Goal: Task Accomplishment & Management: Complete application form

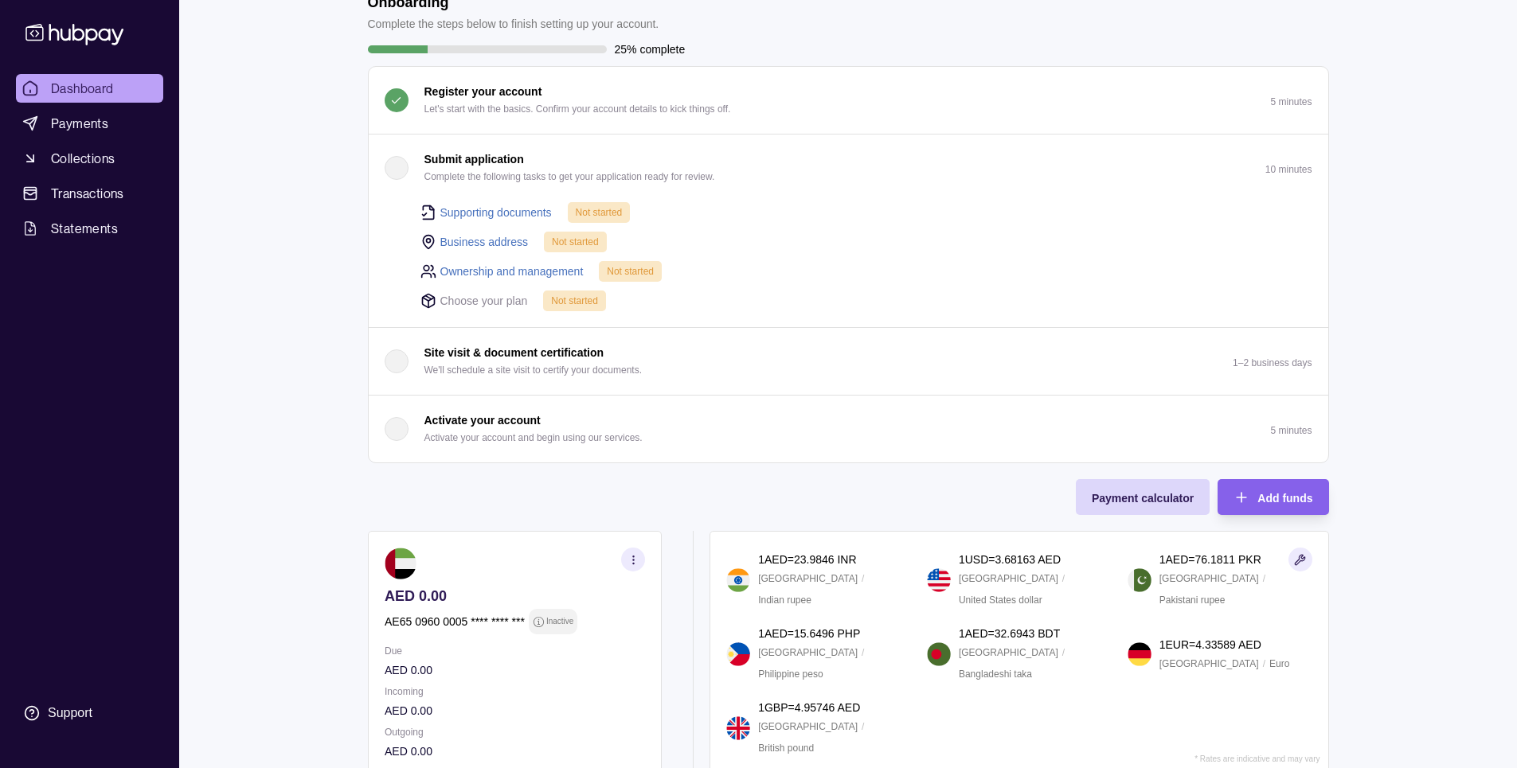
scroll to position [80, 0]
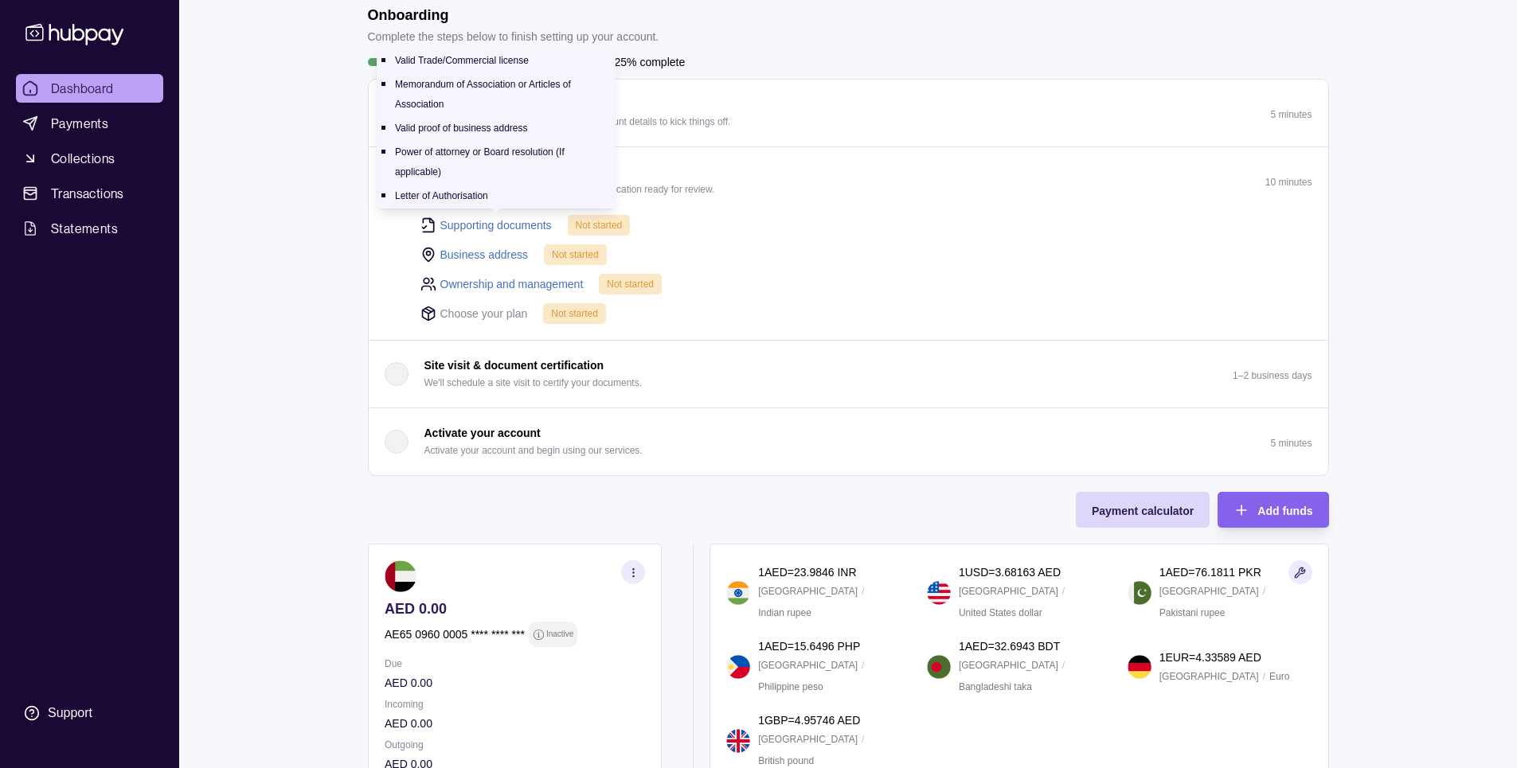
click at [506, 217] on link "Supporting documents" at bounding box center [495, 226] width 111 height 18
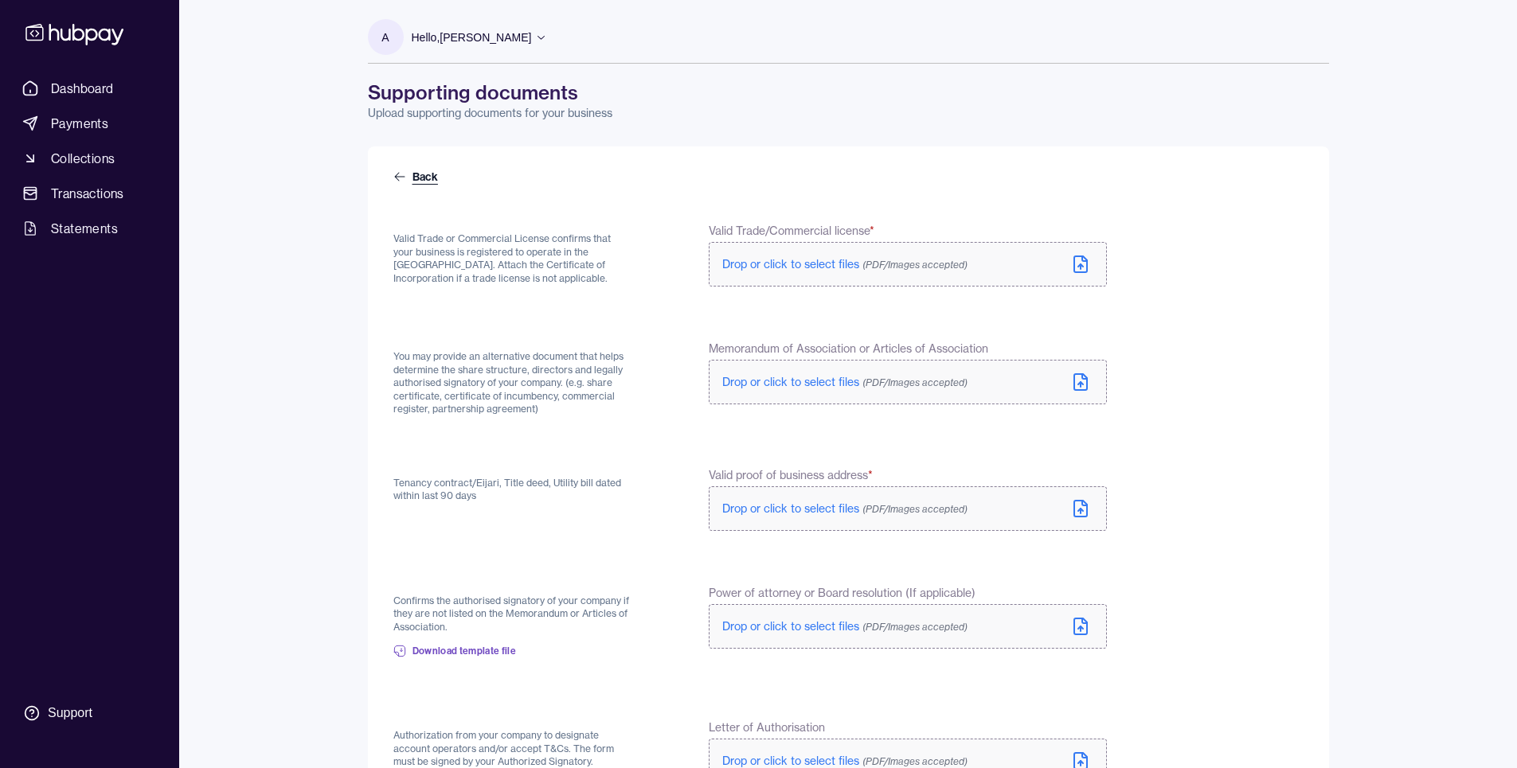
click at [401, 181] on icon at bounding box center [399, 176] width 13 height 13
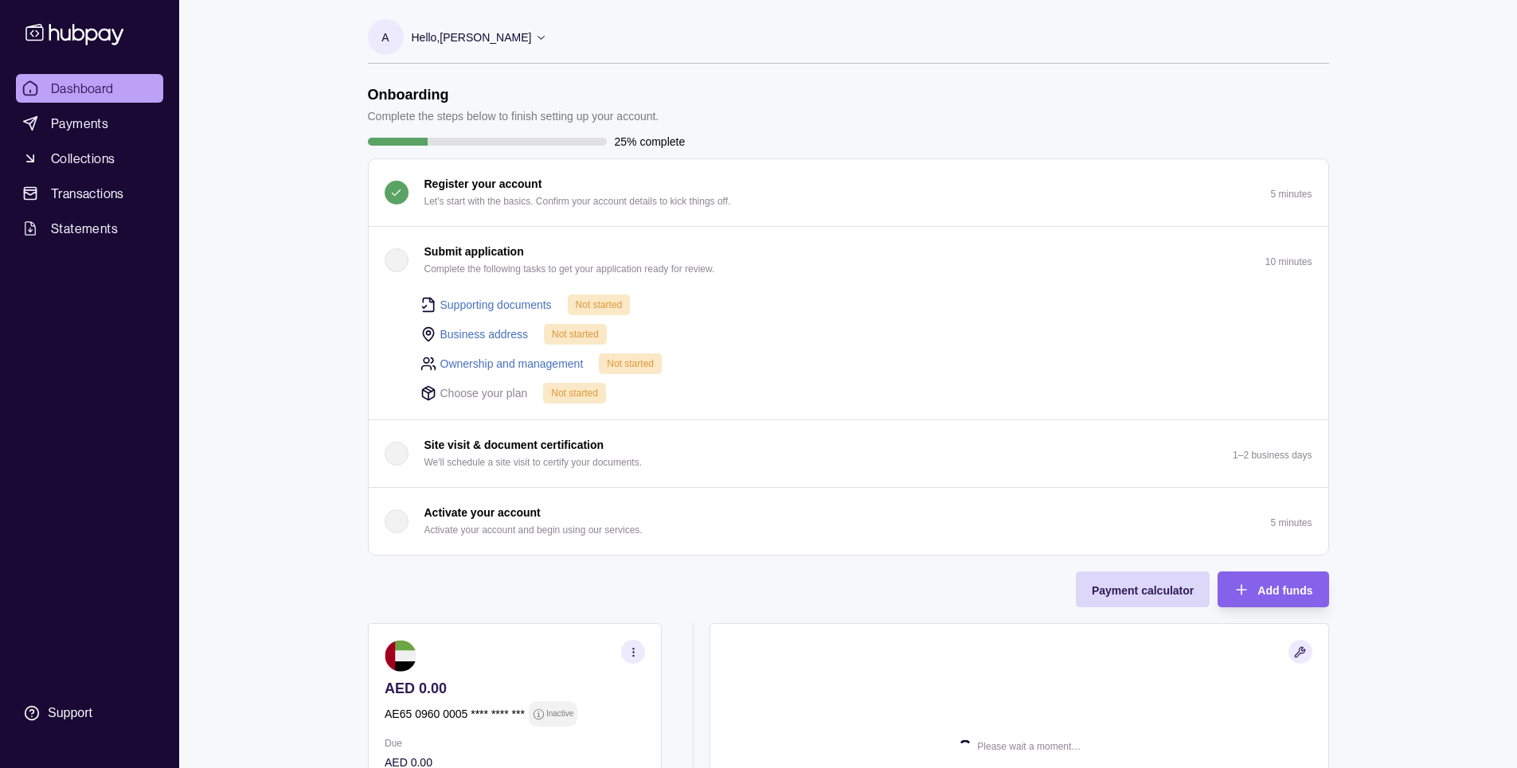
click at [459, 330] on link "Business address" at bounding box center [484, 335] width 88 height 18
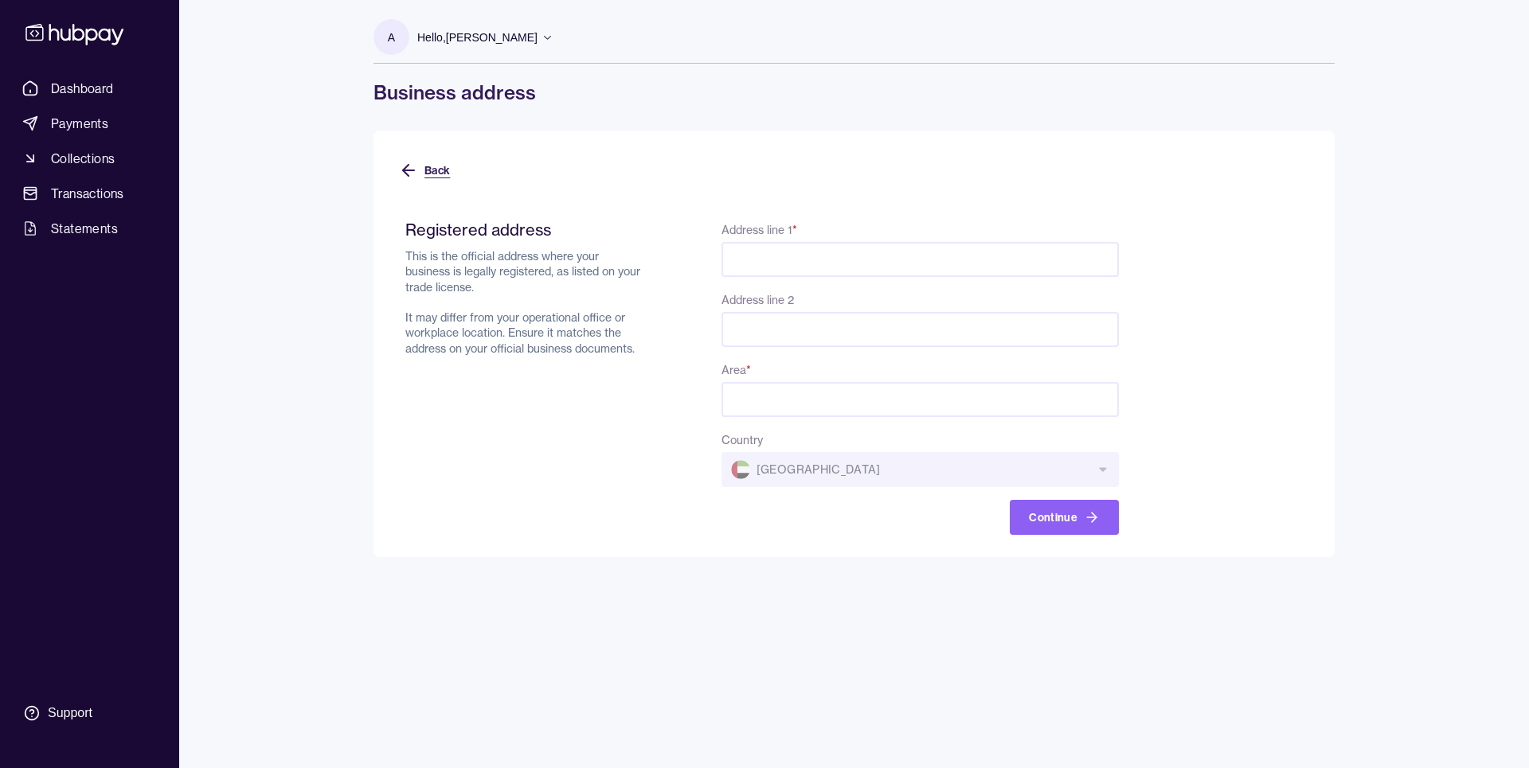
click at [412, 166] on icon at bounding box center [408, 170] width 19 height 19
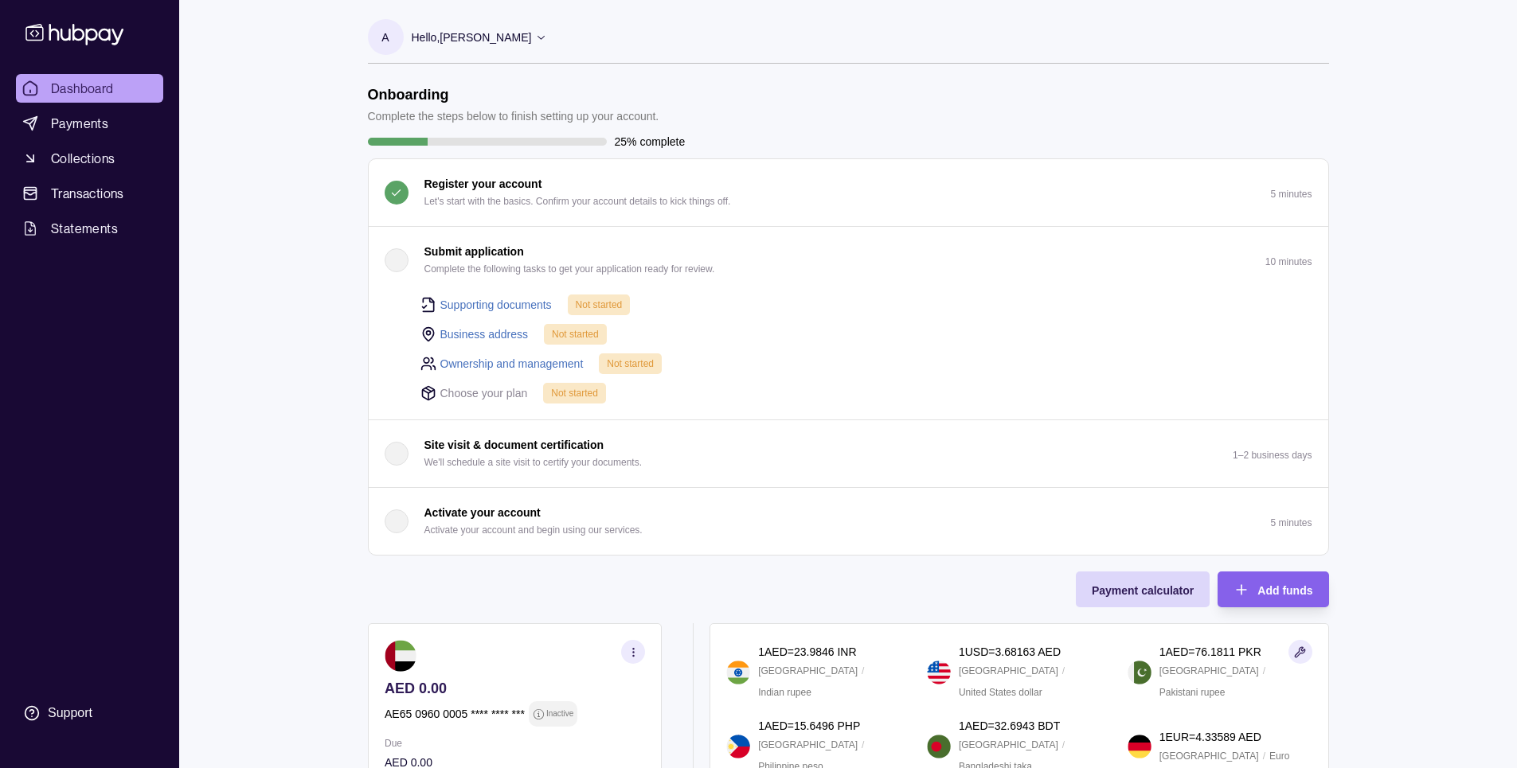
click at [515, 300] on link "Supporting documents" at bounding box center [495, 305] width 111 height 18
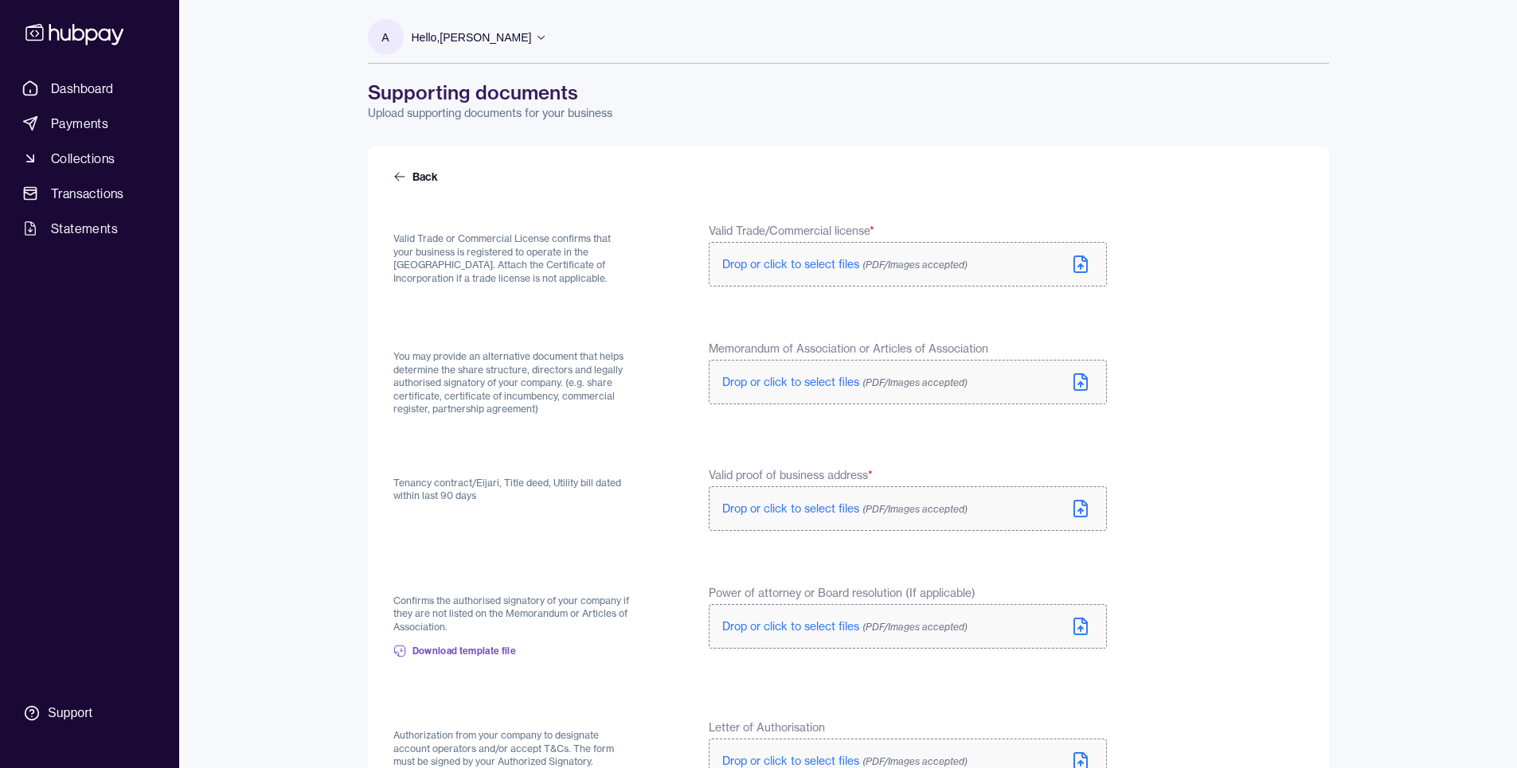
click at [1076, 258] on icon at bounding box center [1080, 264] width 19 height 19
click at [1080, 385] on icon at bounding box center [1080, 385] width 19 height 19
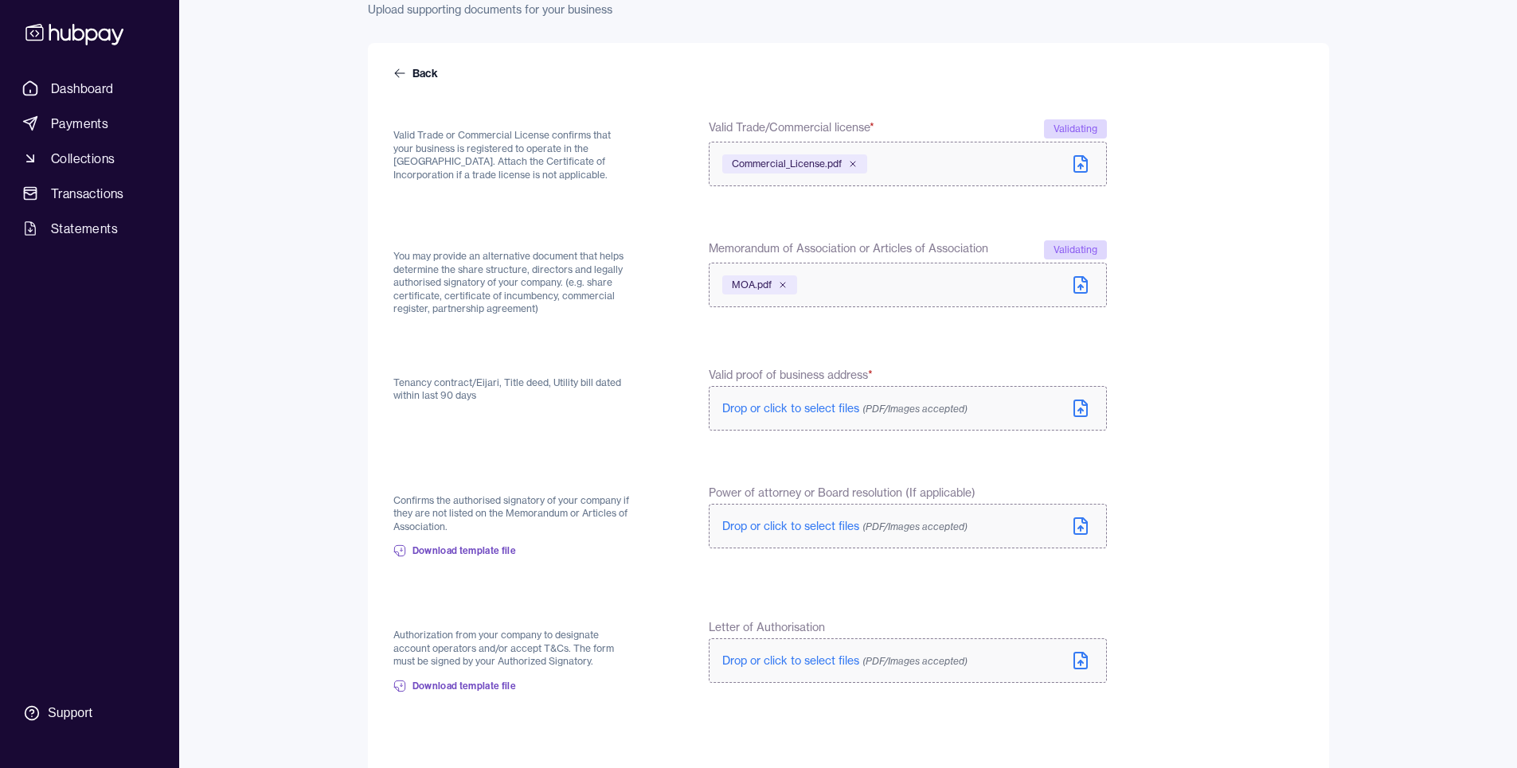
scroll to position [159, 0]
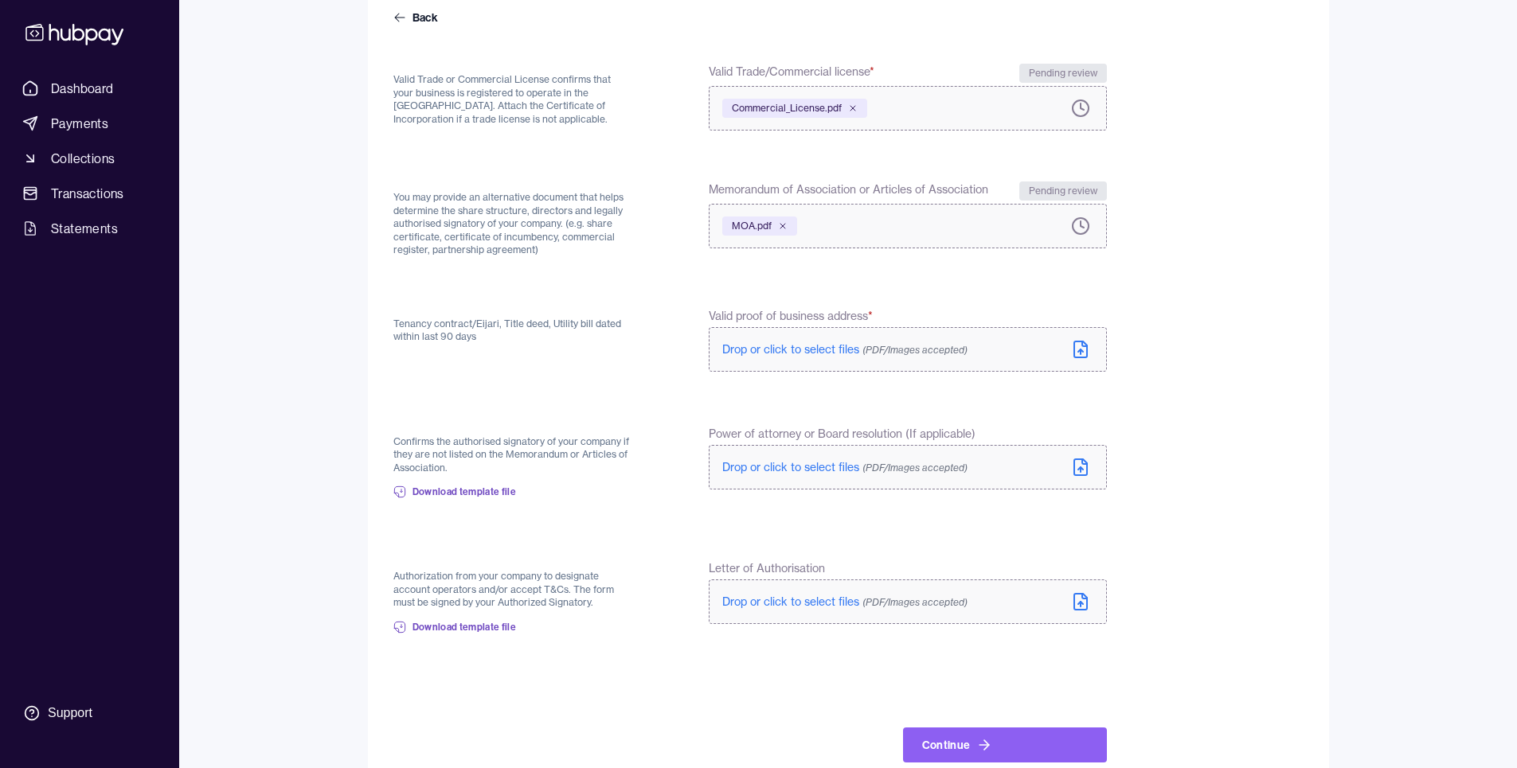
click at [1358, 588] on div "A Hello, [PERSON_NAME] GATE INDIPENDENT MARKETING RESEARCH & CONSULTANCIES L.L.…" at bounding box center [848, 313] width 1025 height 944
click at [1083, 349] on icon at bounding box center [1080, 349] width 19 height 19
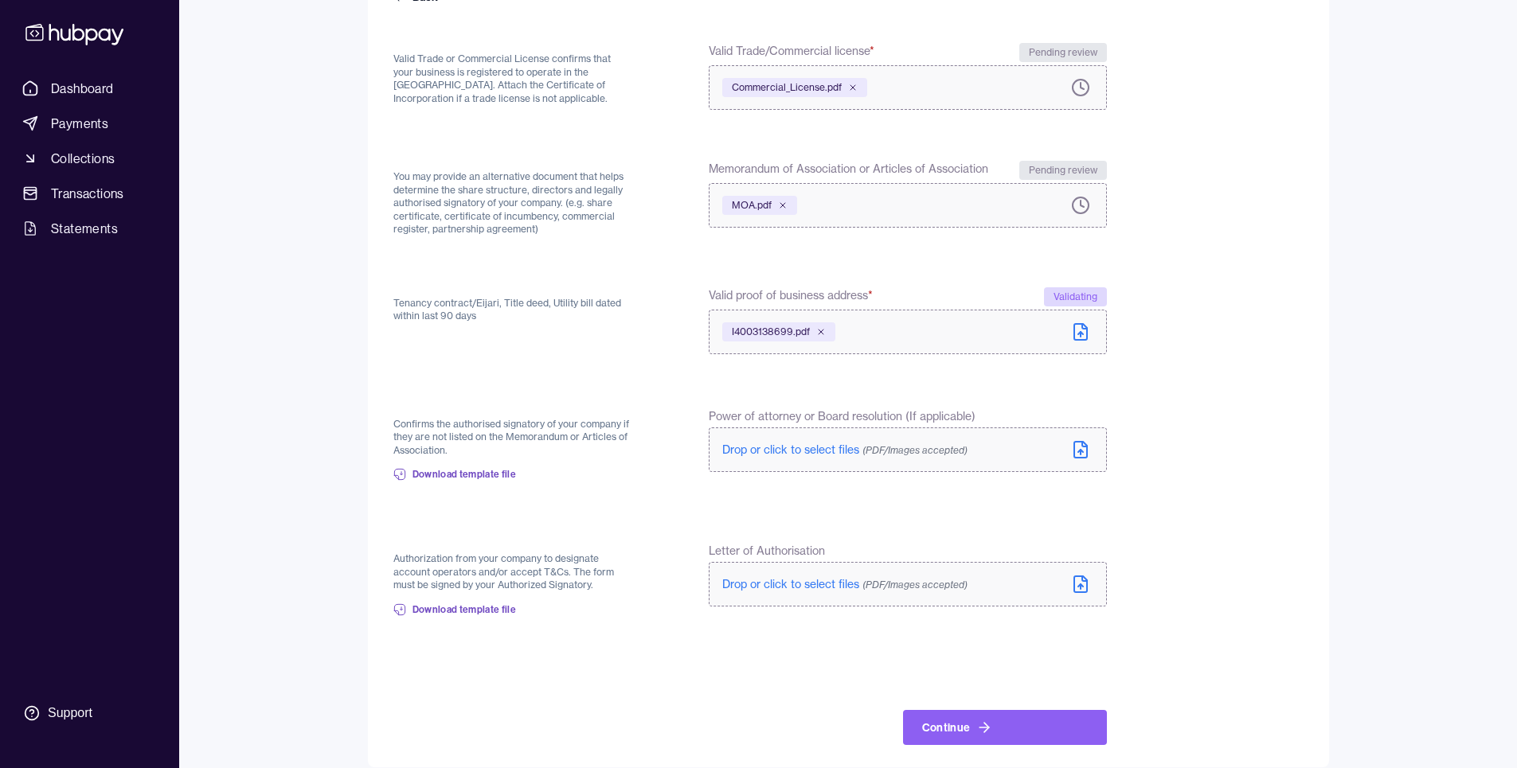
scroll to position [198, 0]
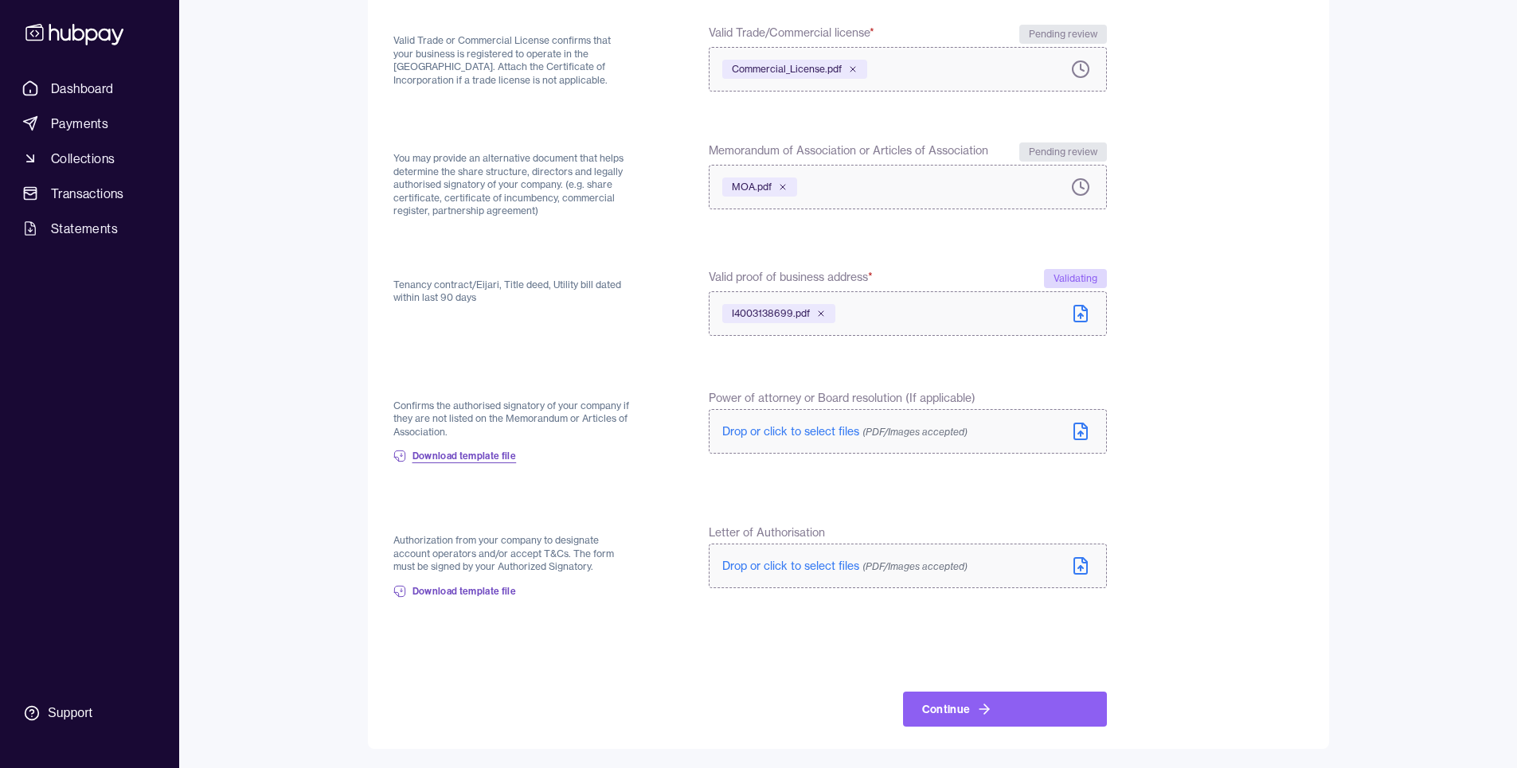
click at [483, 455] on span "Download template file" at bounding box center [464, 456] width 104 height 13
click at [959, 702] on button "Continue" at bounding box center [1005, 709] width 204 height 35
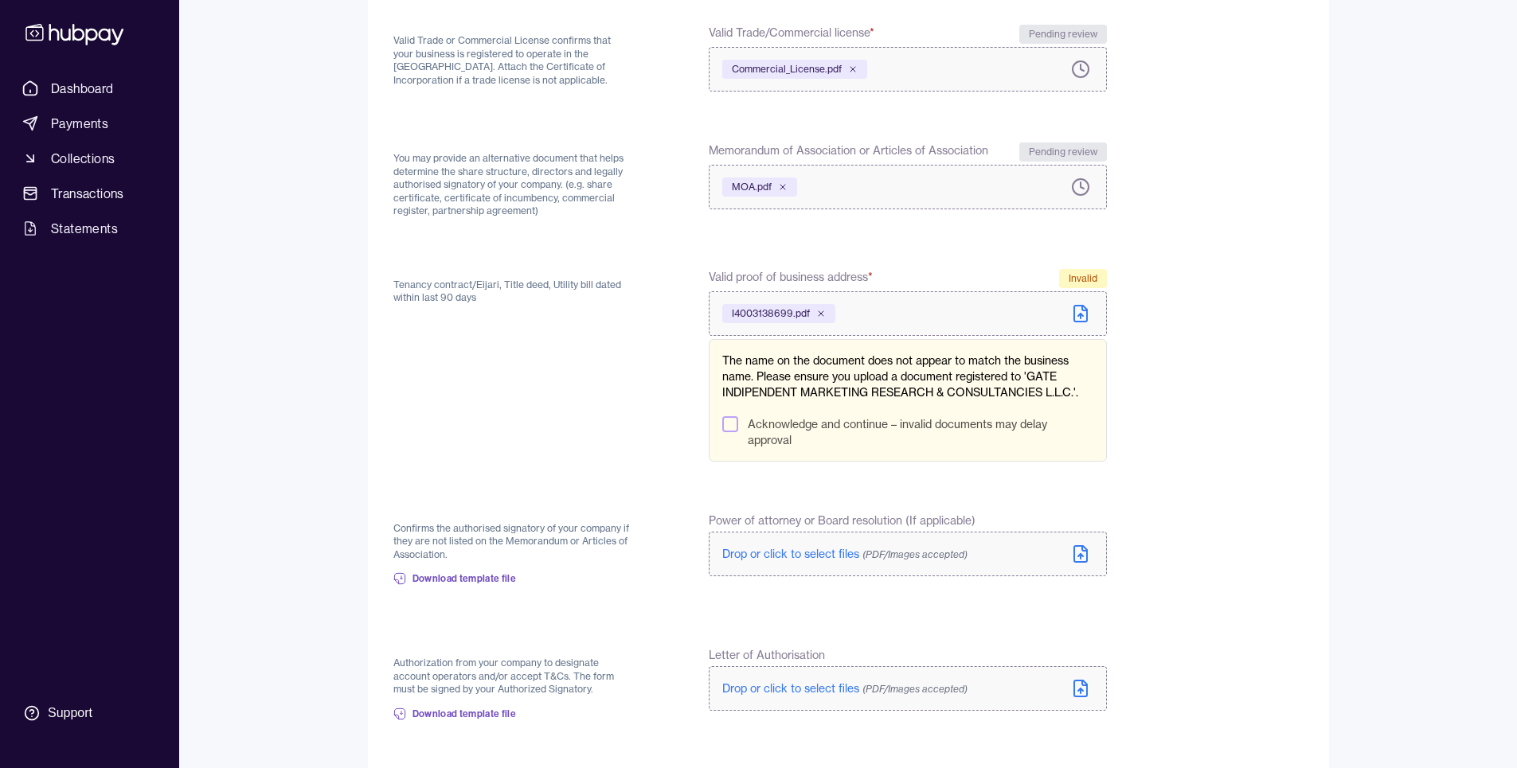
click at [728, 423] on button "Acknowledge and continue – invalid documents may delay approval" at bounding box center [730, 424] width 16 height 16
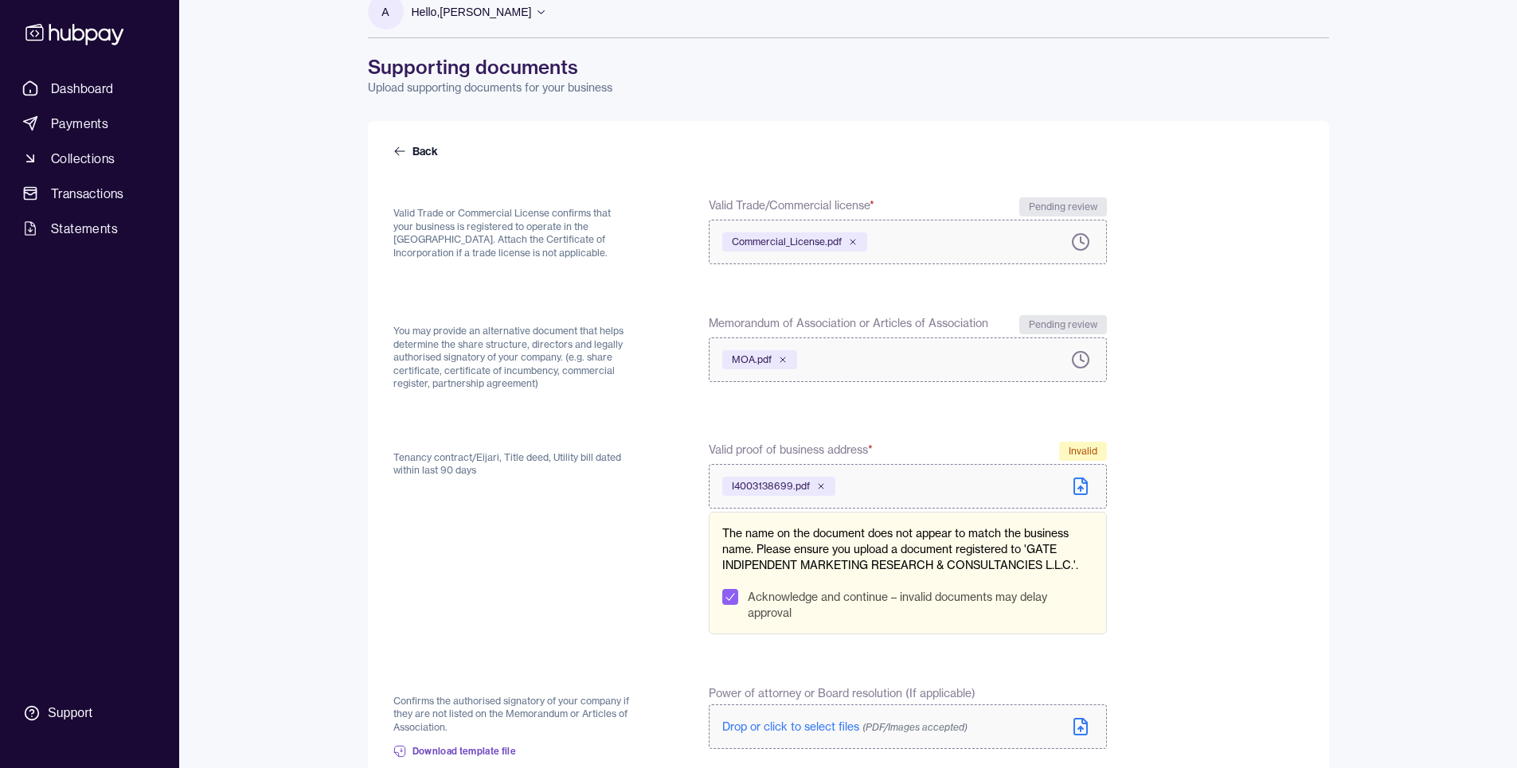
scroll to position [0, 0]
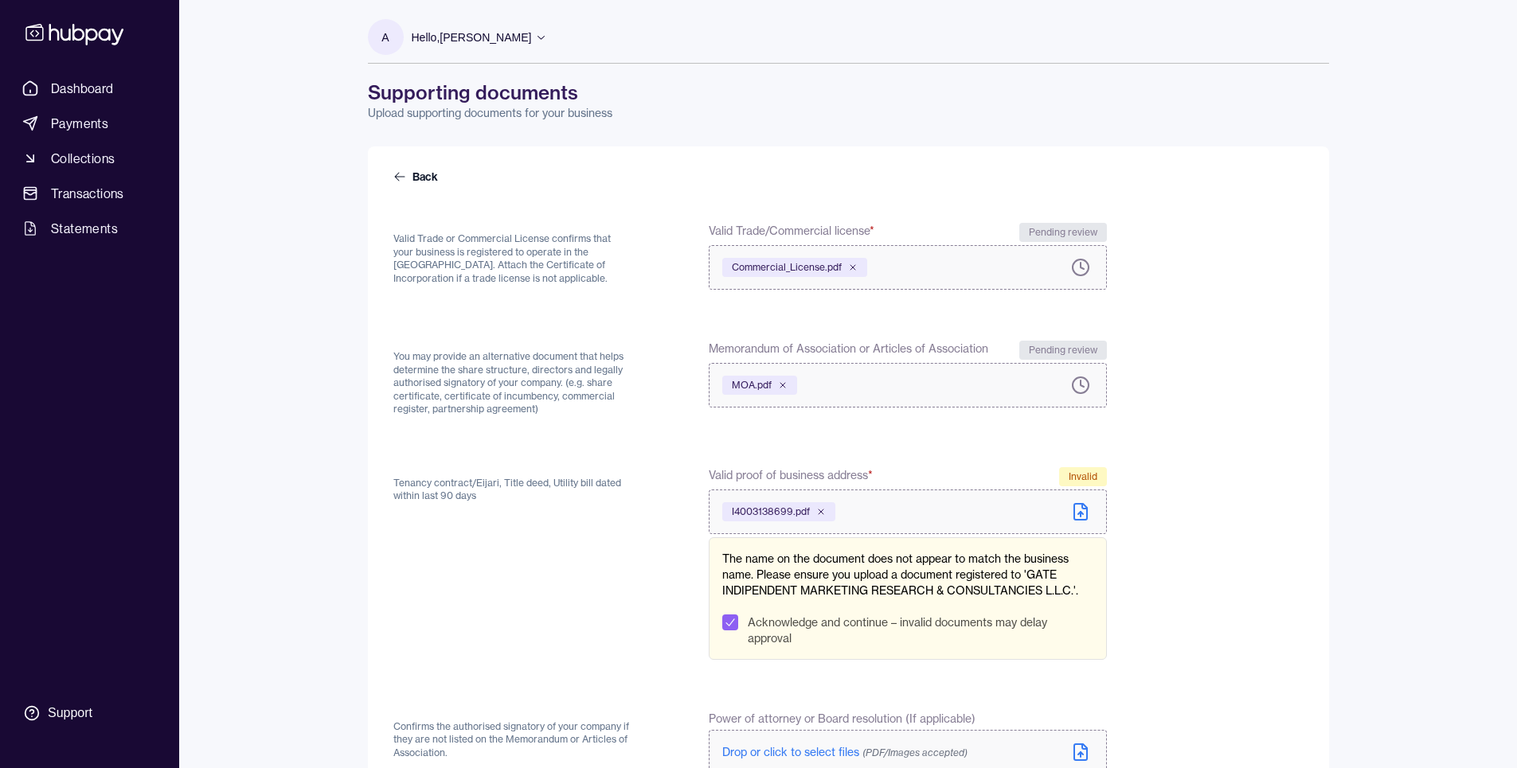
click at [542, 35] on icon at bounding box center [541, 37] width 12 height 12
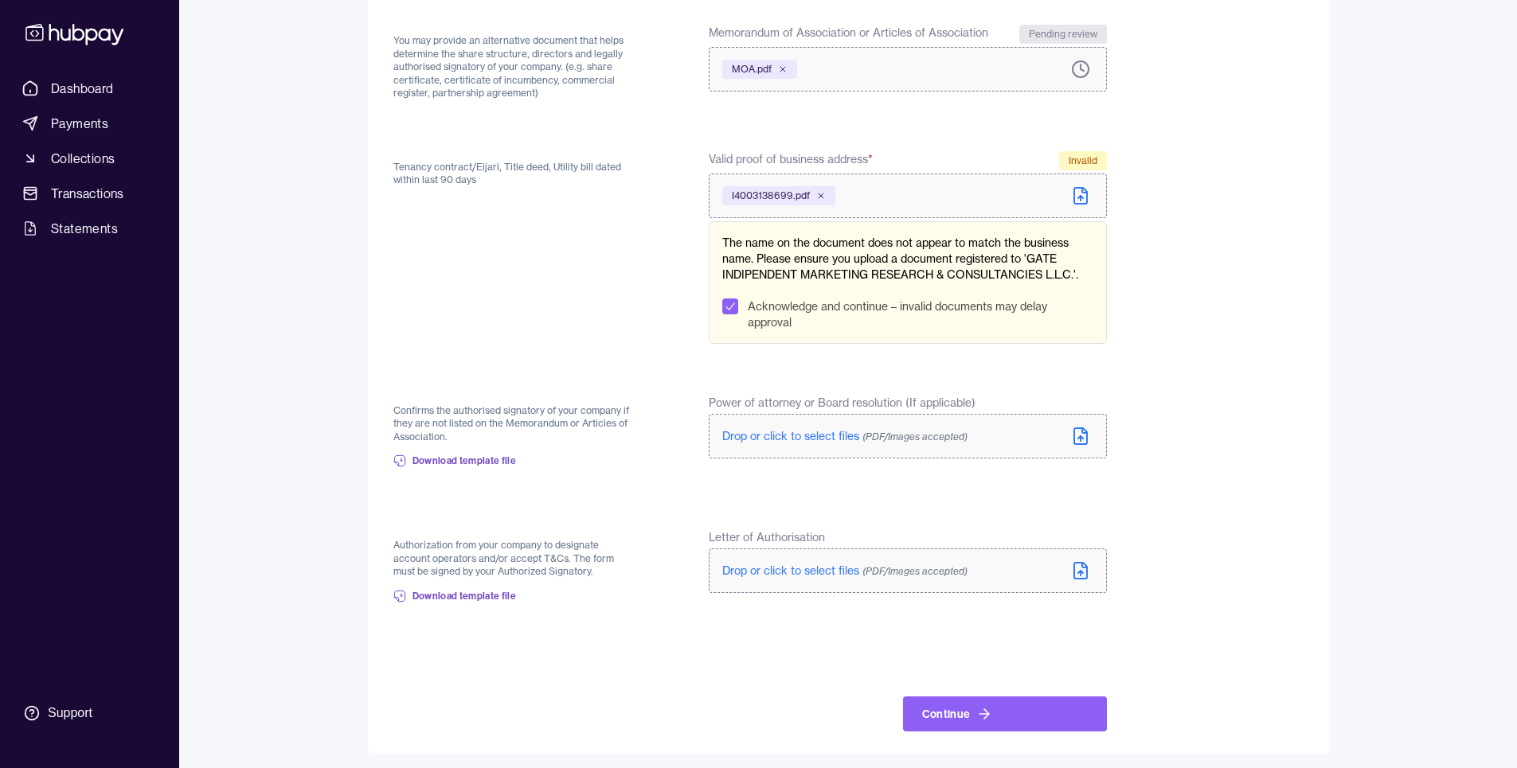
scroll to position [420, 0]
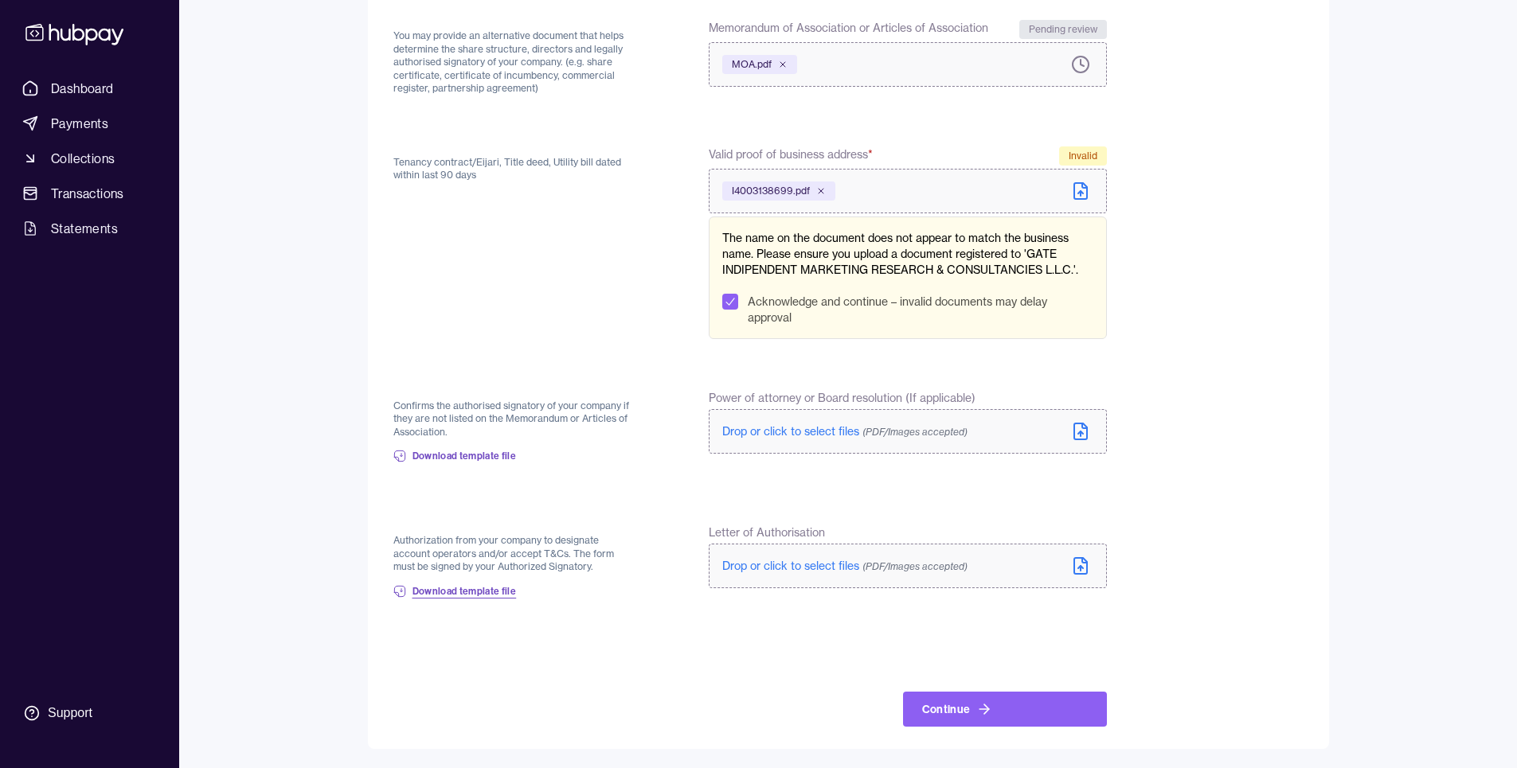
click at [481, 588] on span "Download template file" at bounding box center [464, 591] width 104 height 13
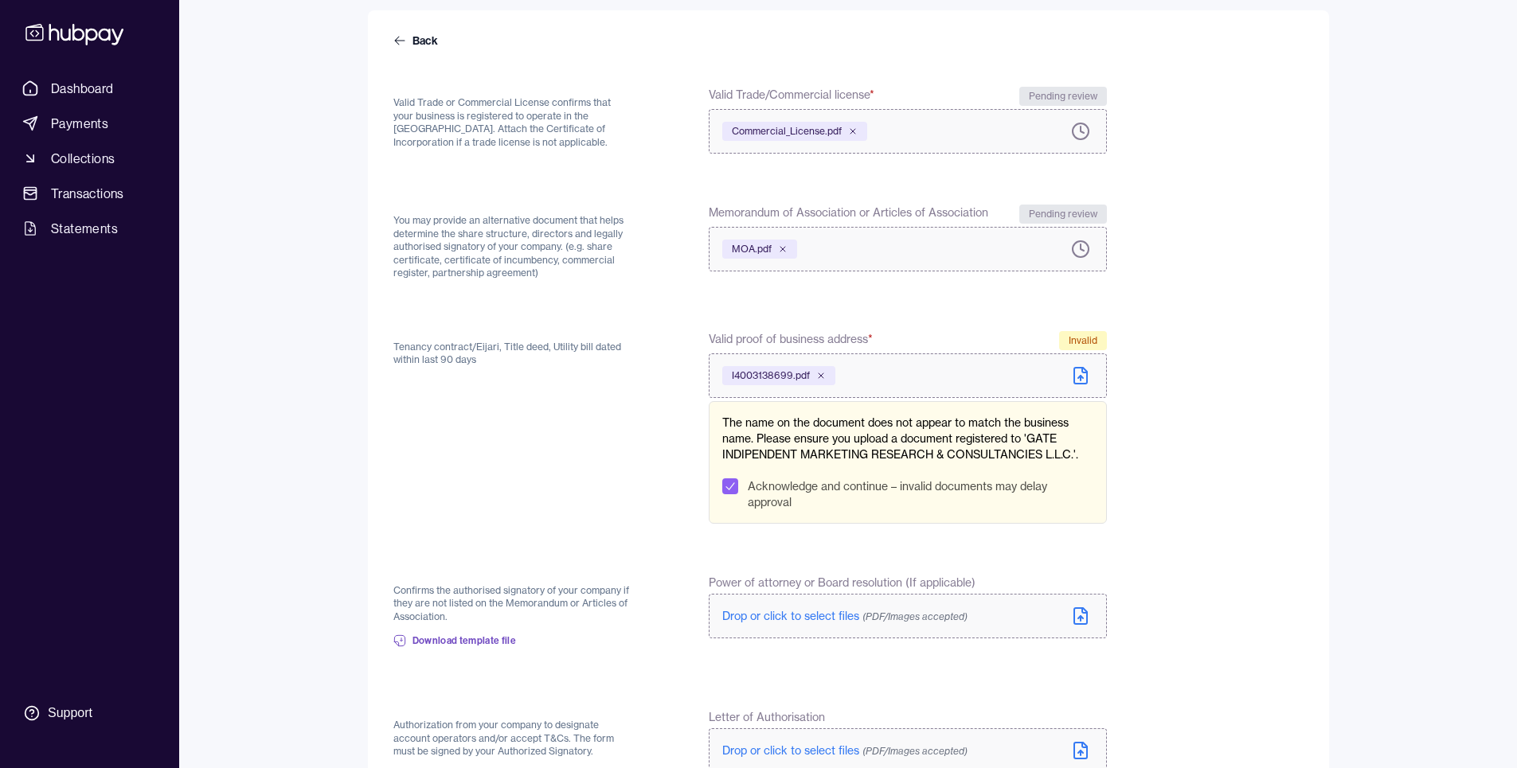
scroll to position [182, 0]
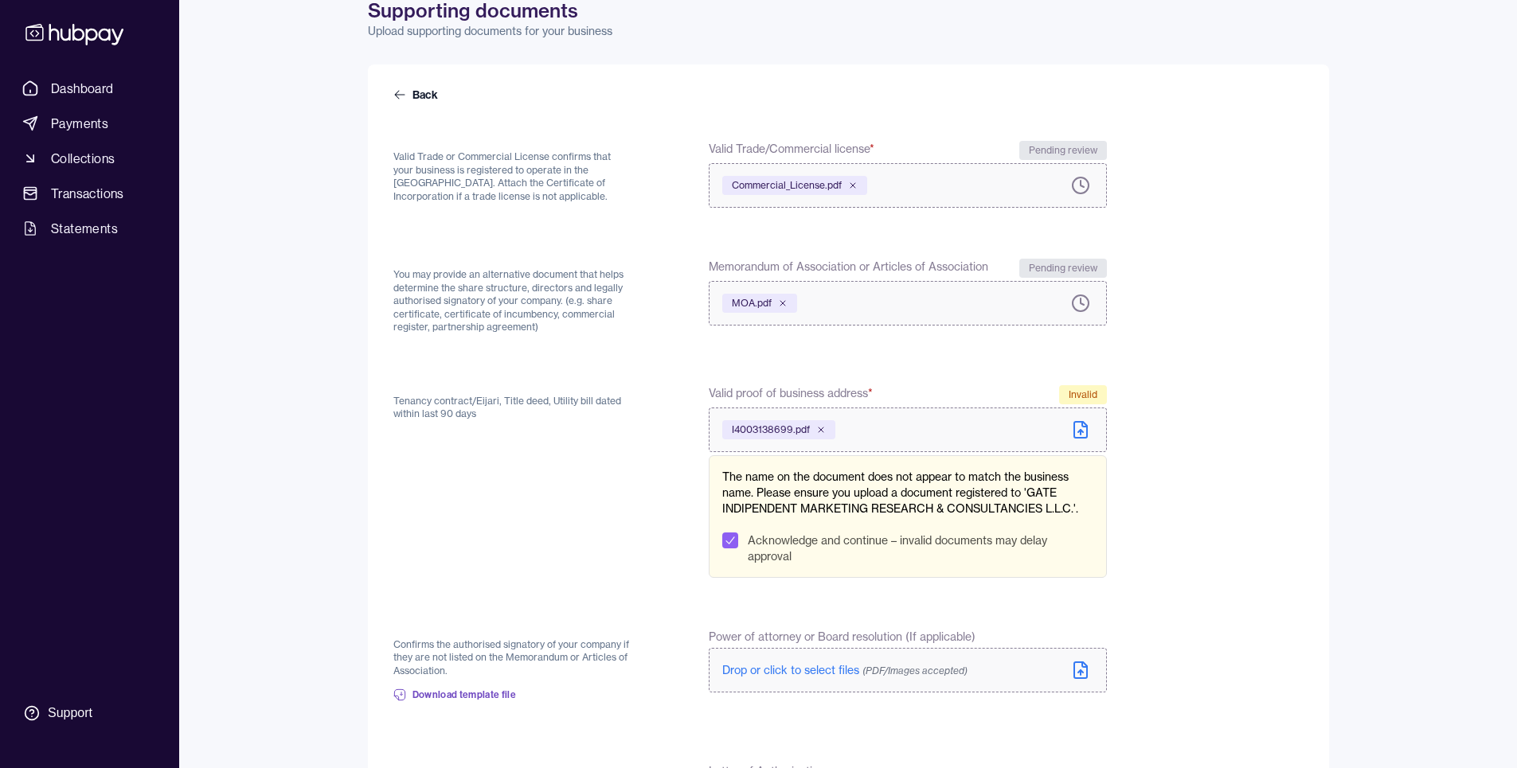
click at [818, 424] on div "I4003138699.pdf" at bounding box center [778, 429] width 113 height 19
click at [821, 427] on icon at bounding box center [821, 430] width 10 height 10
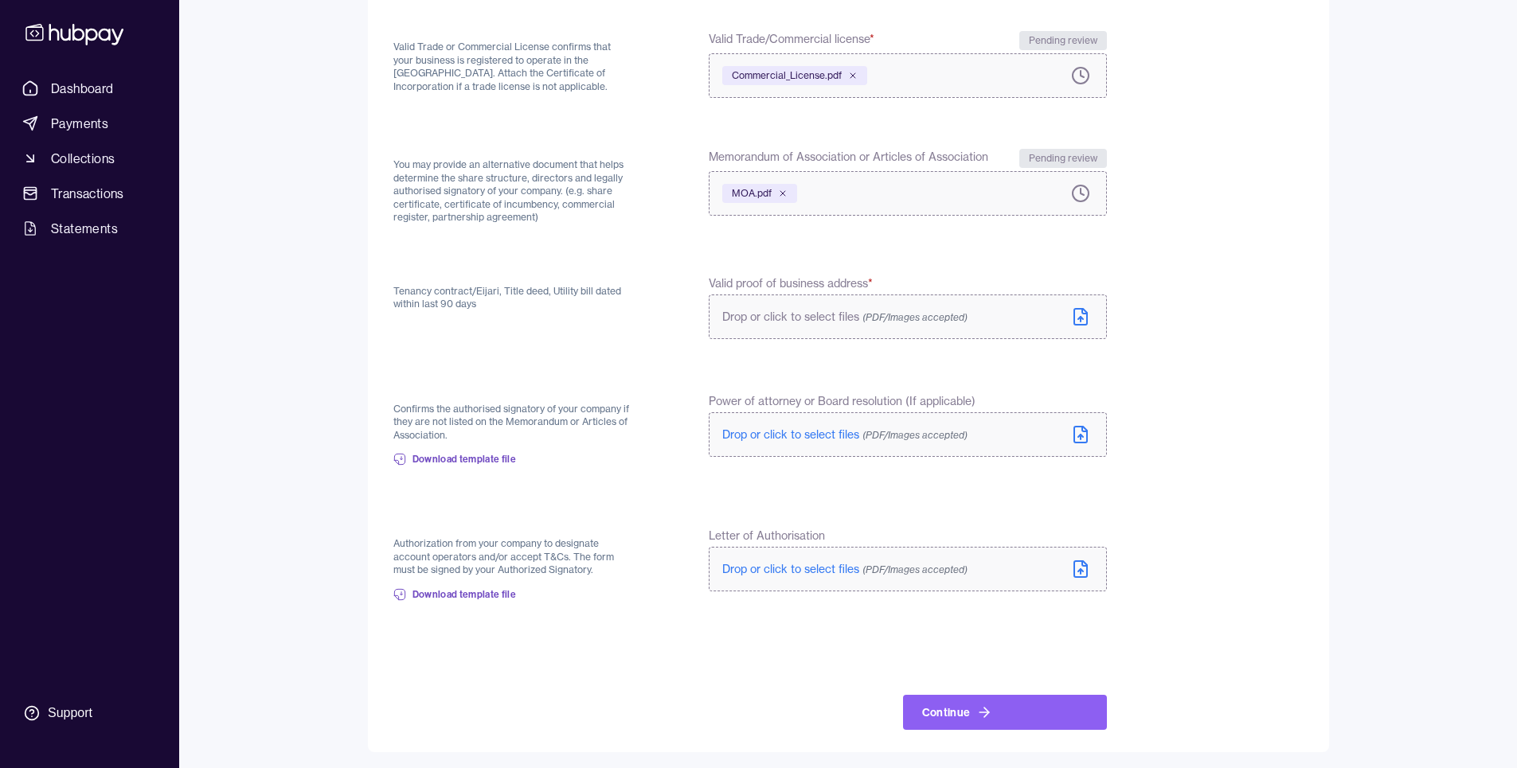
scroll to position [295, 0]
click at [1083, 312] on icon at bounding box center [1080, 313] width 19 height 19
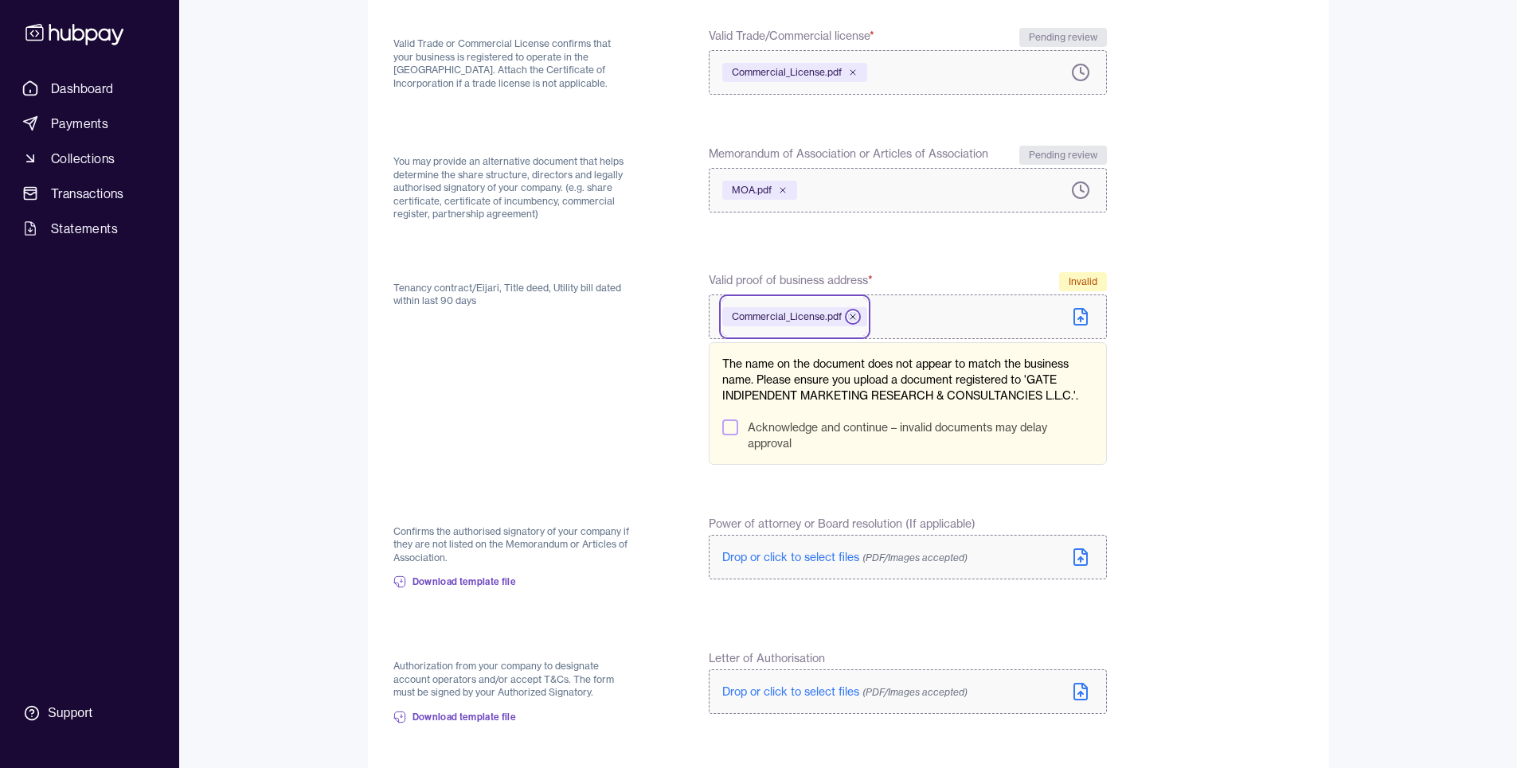
click at [852, 315] on icon at bounding box center [853, 317] width 10 height 10
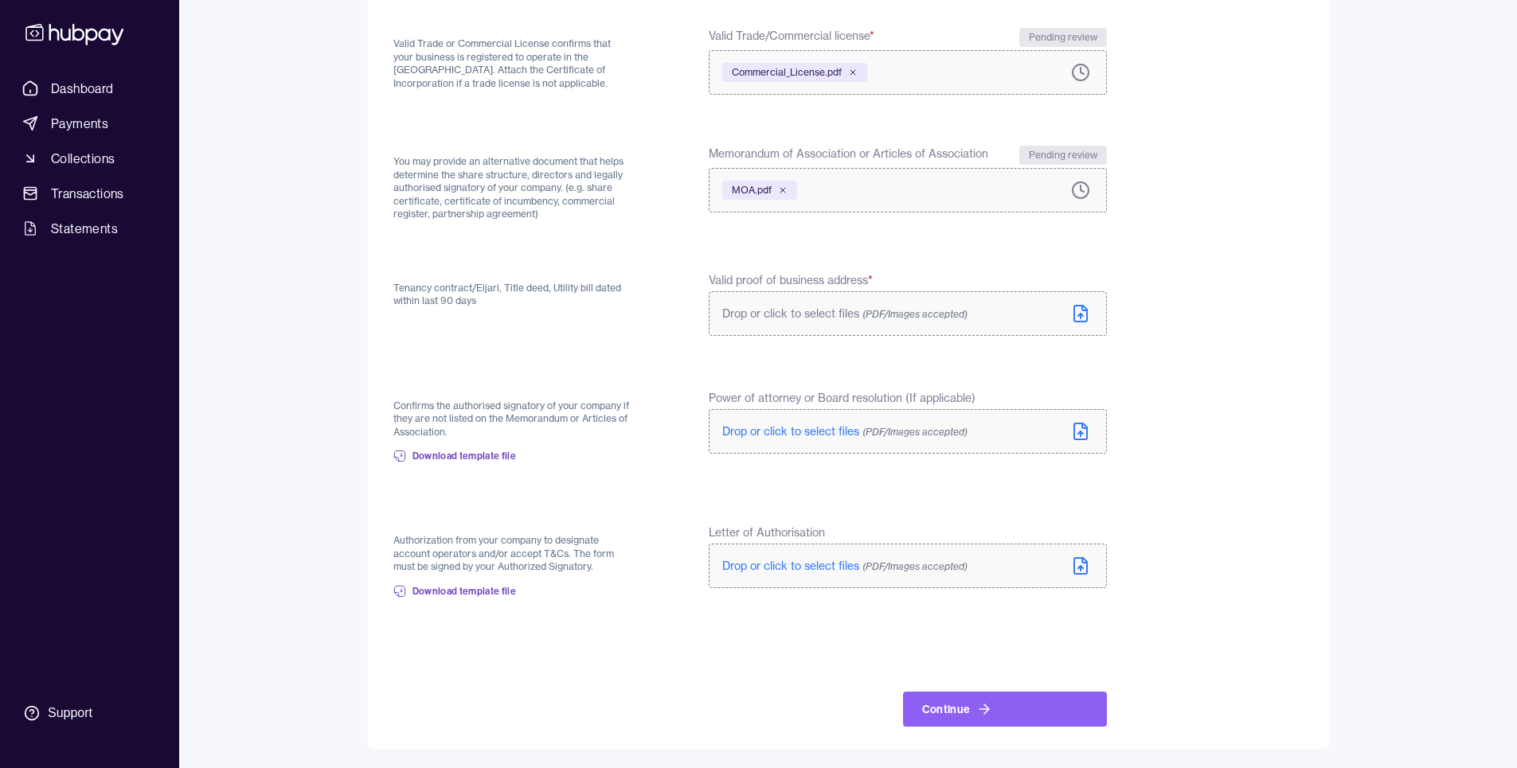
click at [991, 312] on div "Drop or click to select files (PDF/Images accepted)" at bounding box center [857, 314] width 271 height 16
click at [1078, 313] on icon at bounding box center [1080, 313] width 19 height 19
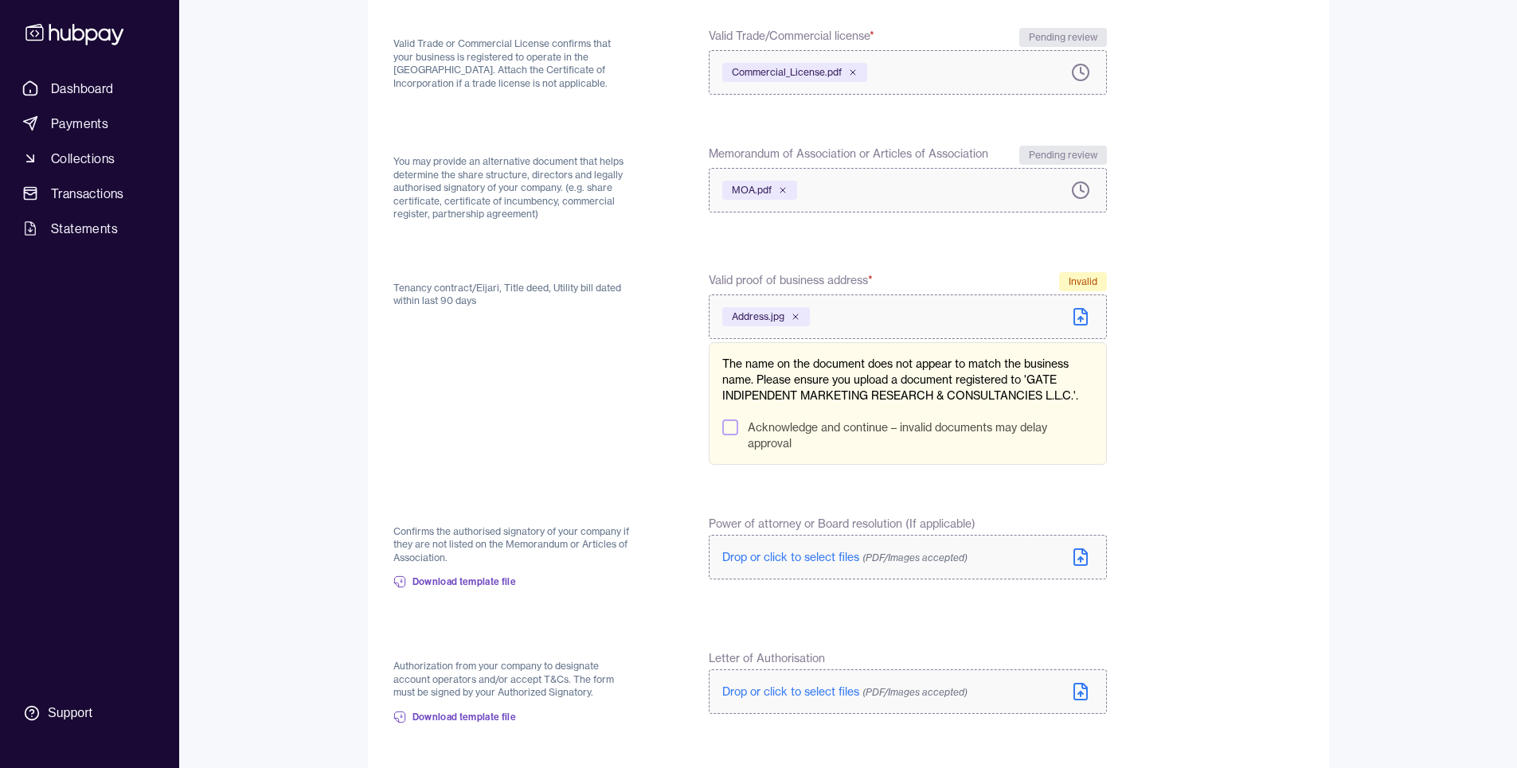
click at [732, 424] on button "Acknowledge and continue – invalid documents may delay approval" at bounding box center [730, 428] width 16 height 16
click at [1234, 401] on form "Back Valid Trade or Commercial License confirms that your business is registere…" at bounding box center [848, 413] width 910 height 879
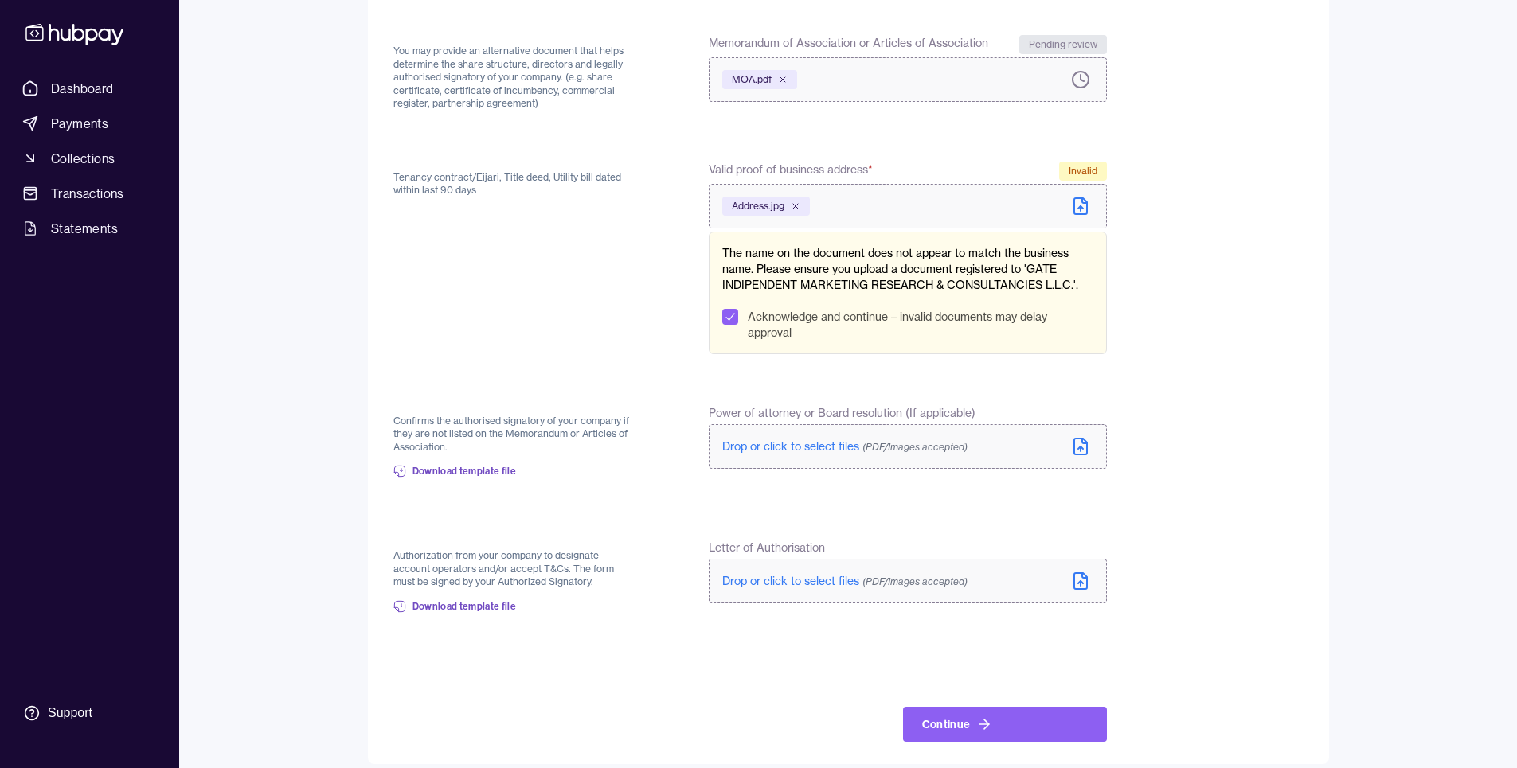
scroll to position [420, 0]
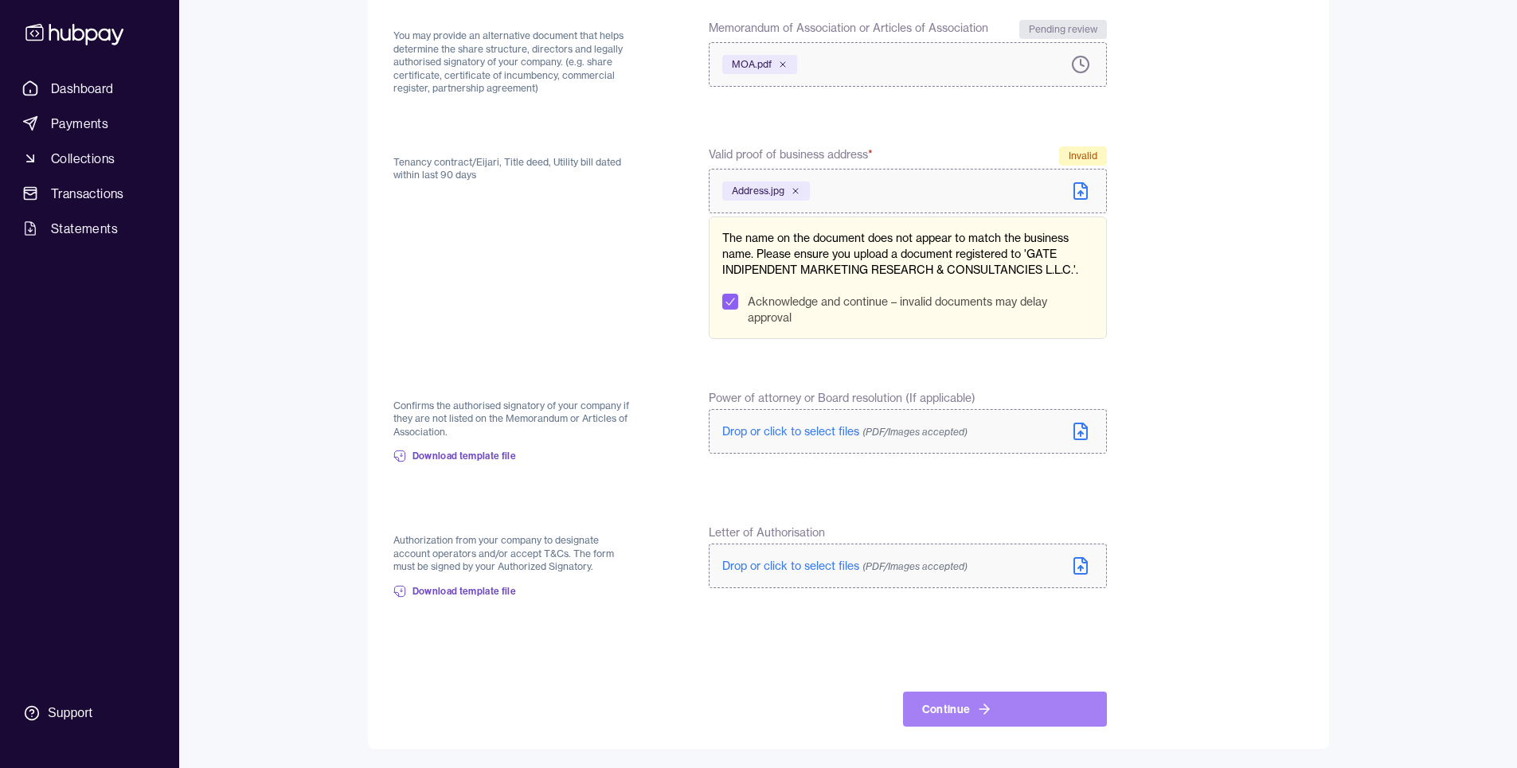
click at [978, 706] on icon at bounding box center [984, 709] width 16 height 16
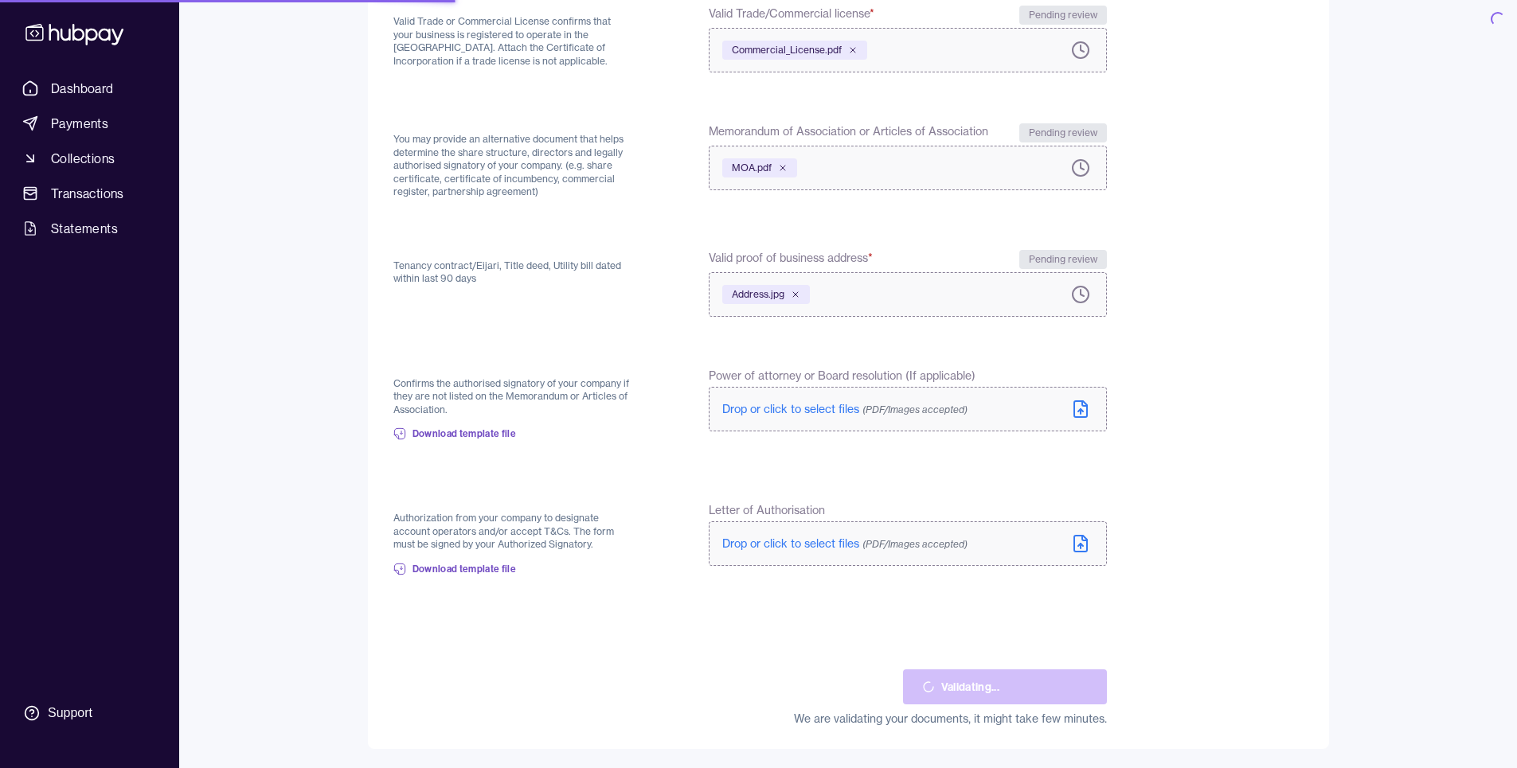
scroll to position [317, 0]
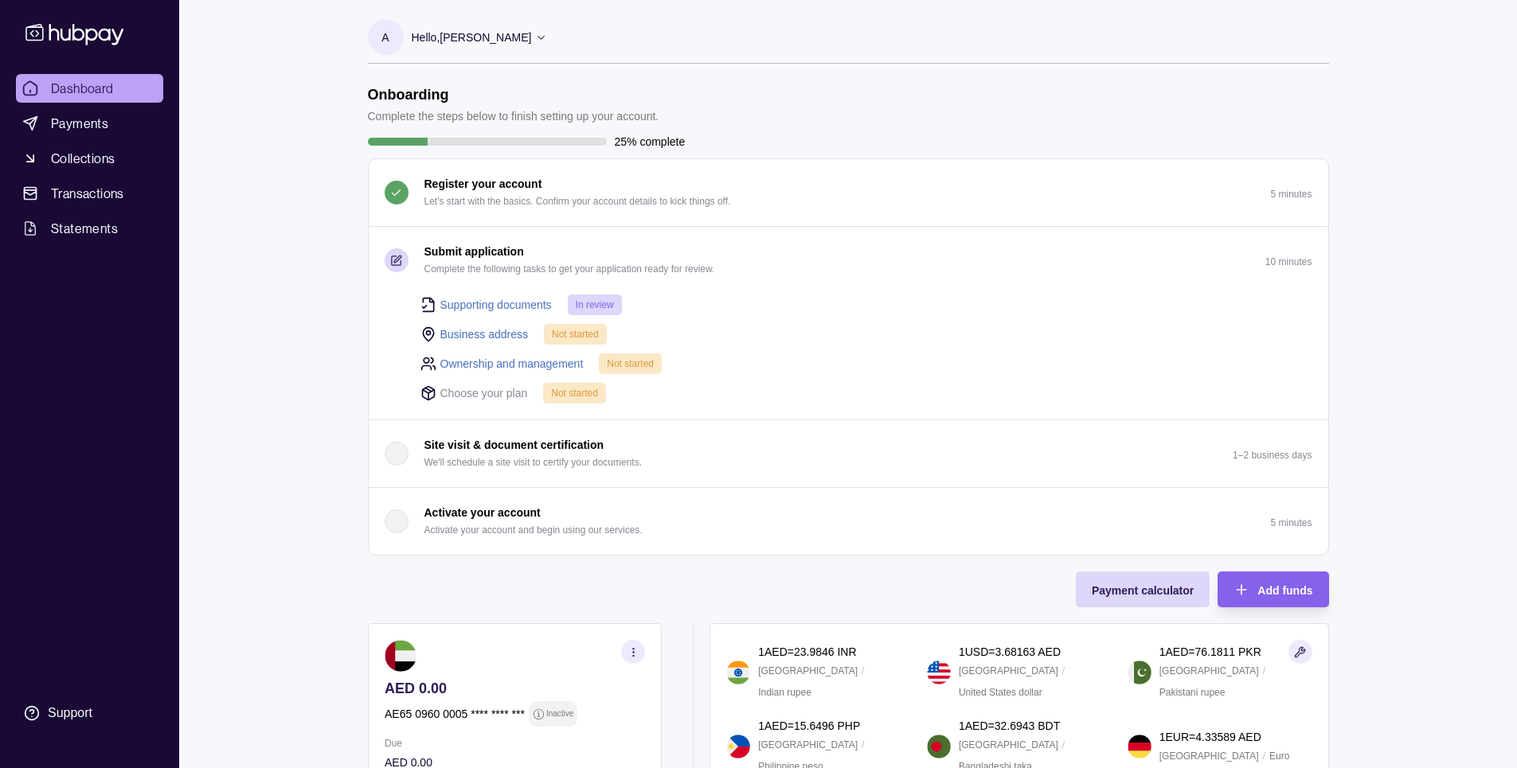
click at [494, 335] on link "Business address" at bounding box center [484, 335] width 88 height 18
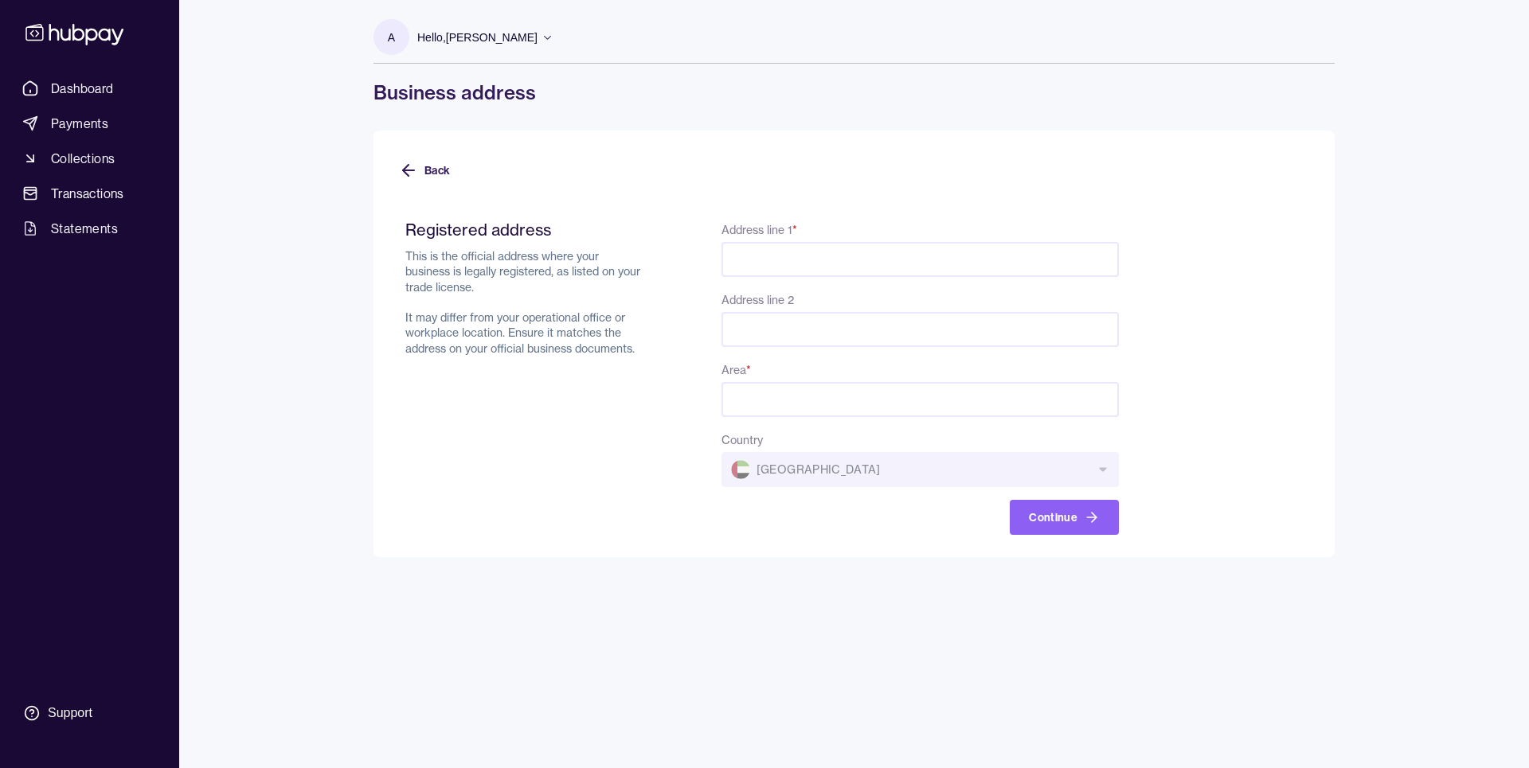
click at [854, 232] on div "Address line 1 *" at bounding box center [919, 248] width 397 height 57
click at [803, 263] on input "Address line 1 *" at bounding box center [919, 259] width 397 height 35
paste input "**********"
drag, startPoint x: 731, startPoint y: 258, endPoint x: 756, endPoint y: 261, distance: 25.7
click at [731, 258] on input "**********" at bounding box center [919, 259] width 397 height 35
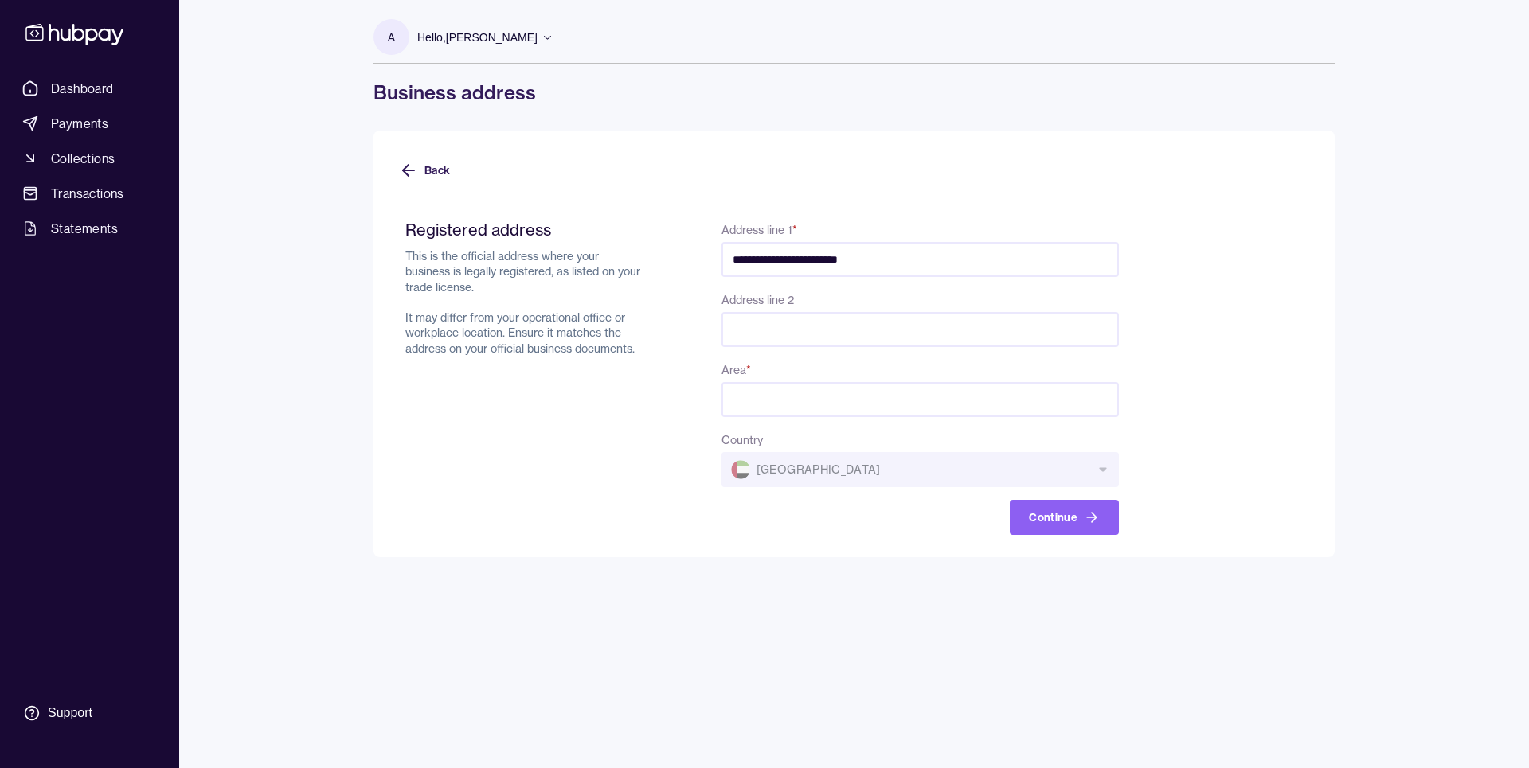
paste input "********"
click at [904, 270] on input "**********" at bounding box center [919, 259] width 397 height 35
paste input "********"
click at [767, 257] on input "**********" at bounding box center [919, 259] width 397 height 35
type input "*"
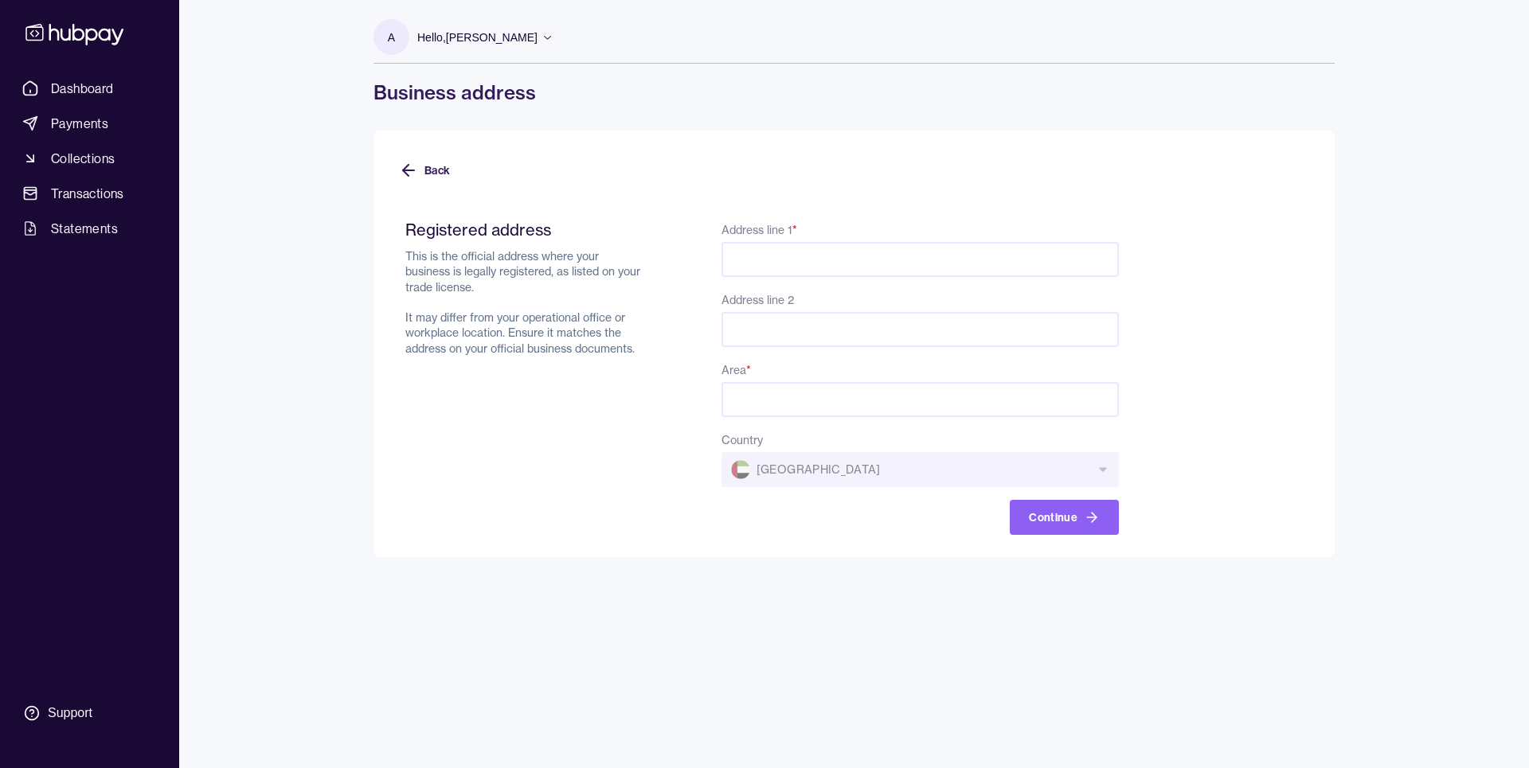
click at [742, 256] on input "Address line 1 *" at bounding box center [919, 259] width 397 height 35
paste input "**********"
click at [845, 252] on input "**********" at bounding box center [919, 259] width 397 height 35
paste input "**********"
click at [780, 261] on input "**********" at bounding box center [919, 259] width 397 height 35
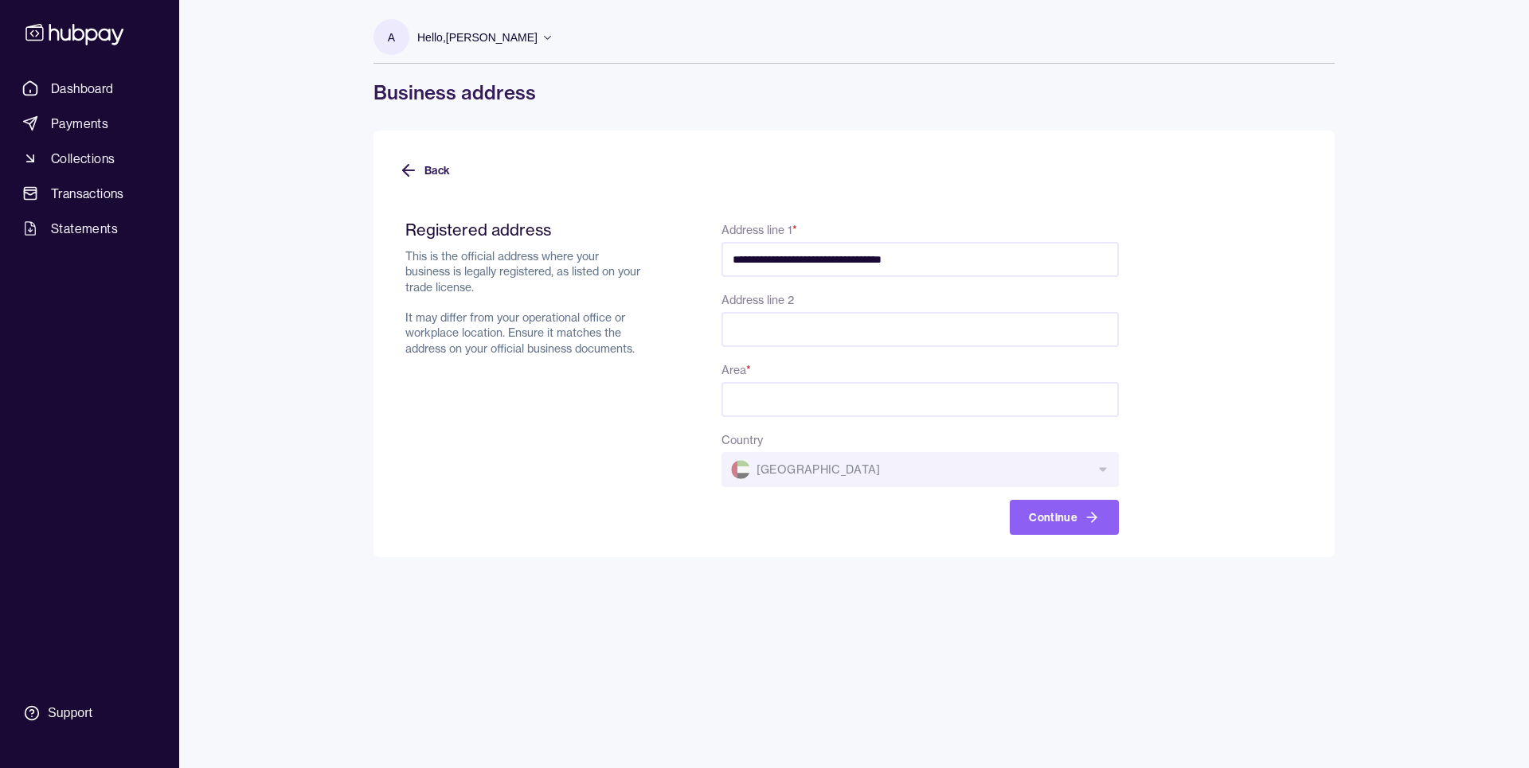
click at [982, 257] on input "**********" at bounding box center [919, 259] width 397 height 35
type input "**********"
click at [795, 387] on input "Area *" at bounding box center [919, 399] width 397 height 35
type input "**********"
click at [820, 478] on div "Country [GEOGRAPHIC_DATA]" at bounding box center [919, 458] width 397 height 57
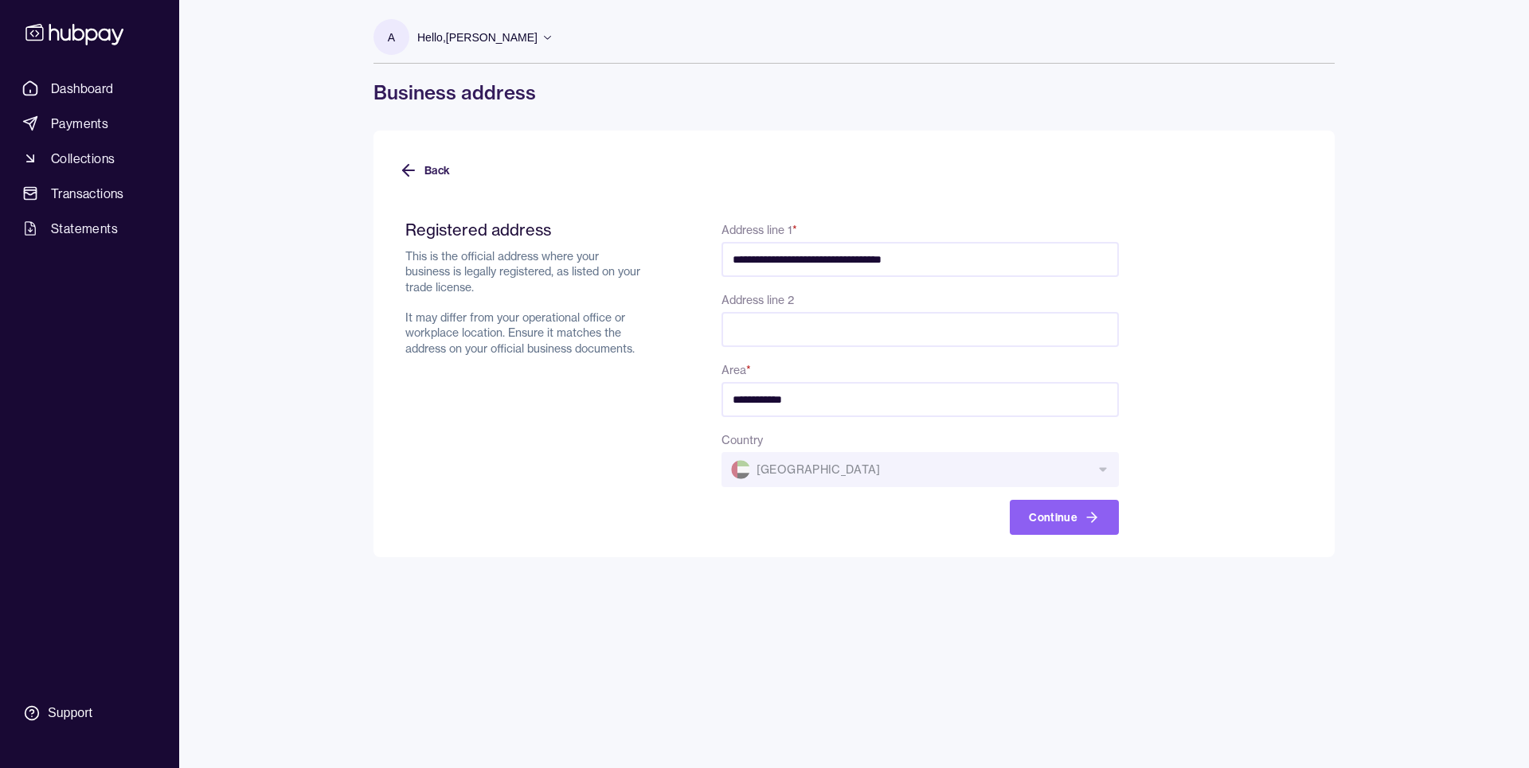
click at [789, 571] on div "**********" at bounding box center [854, 384] width 1025 height 768
click at [1069, 520] on button "Continue" at bounding box center [1063, 517] width 109 height 35
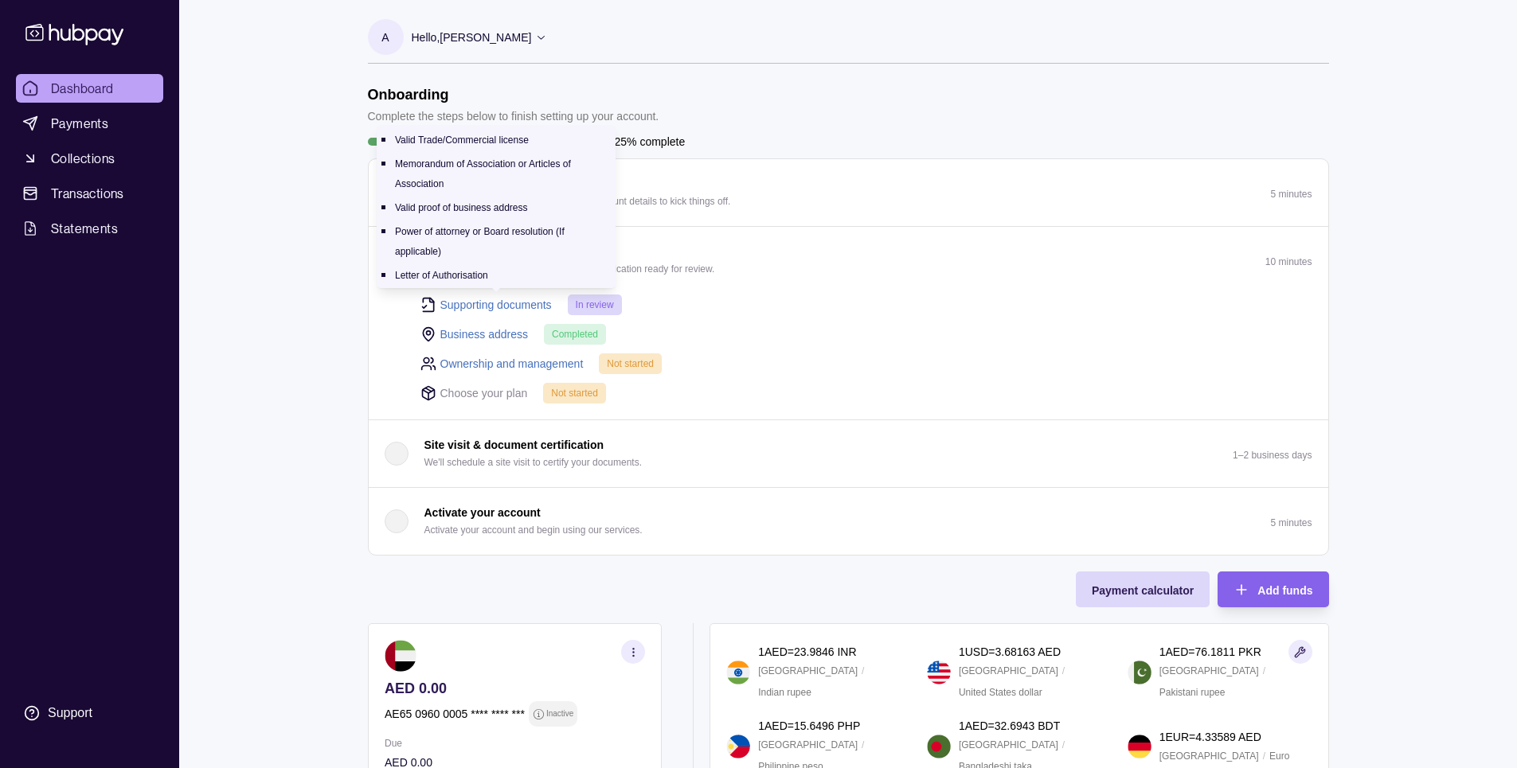
click at [494, 305] on link "Supporting documents" at bounding box center [495, 305] width 111 height 18
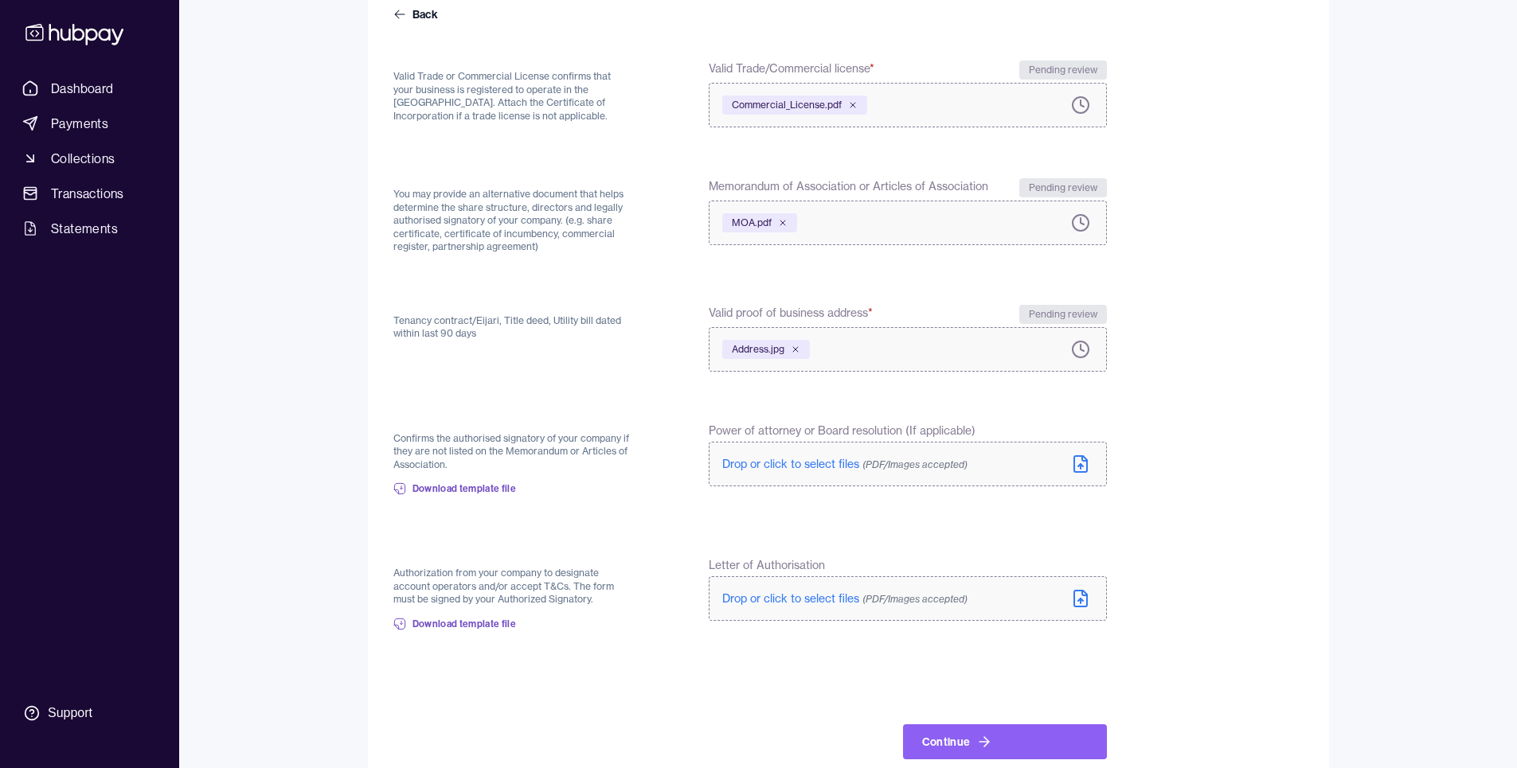
scroll to position [195, 0]
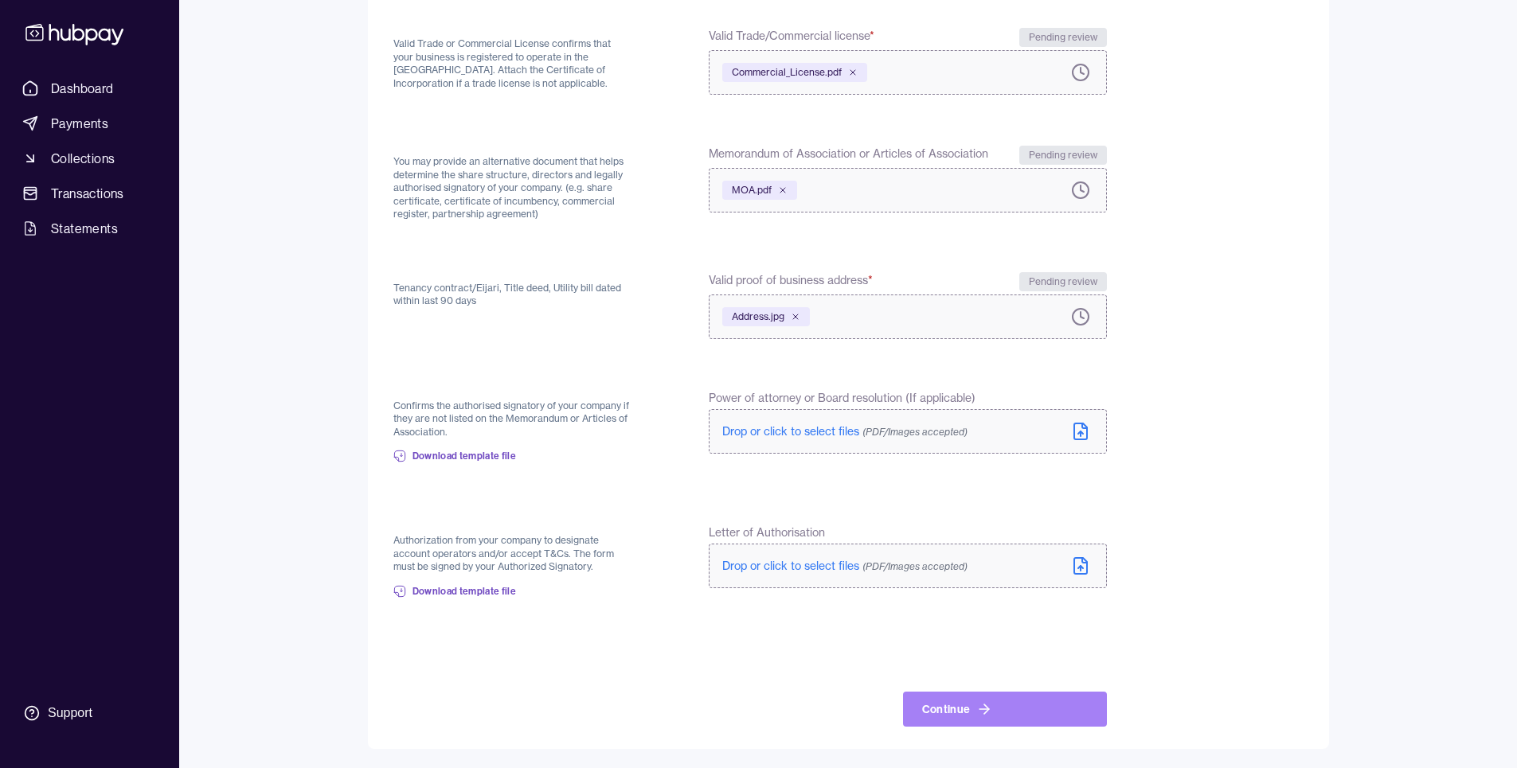
click at [955, 720] on button "Continue" at bounding box center [1005, 709] width 204 height 35
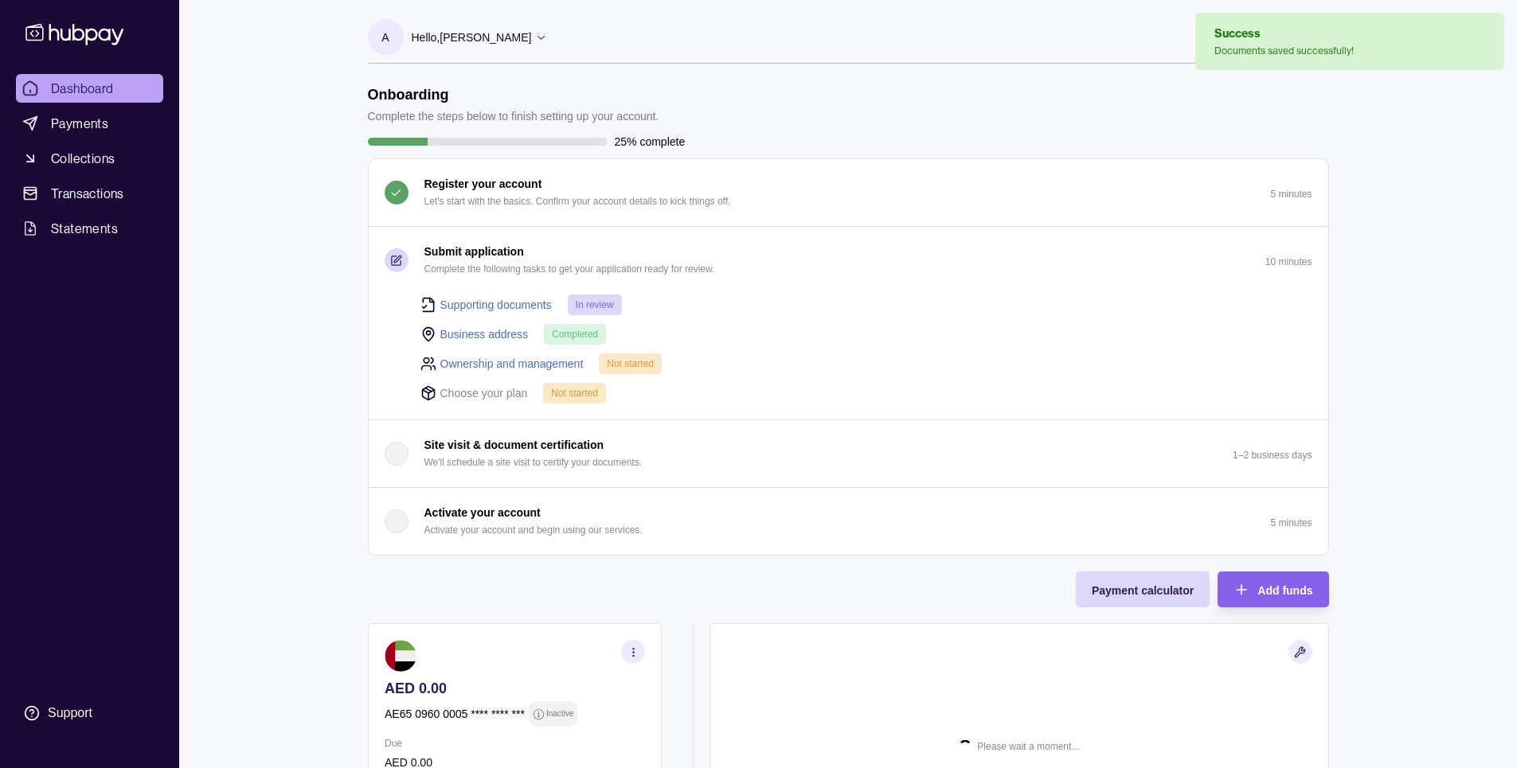
click at [468, 361] on link "Ownership and management" at bounding box center [511, 364] width 143 height 18
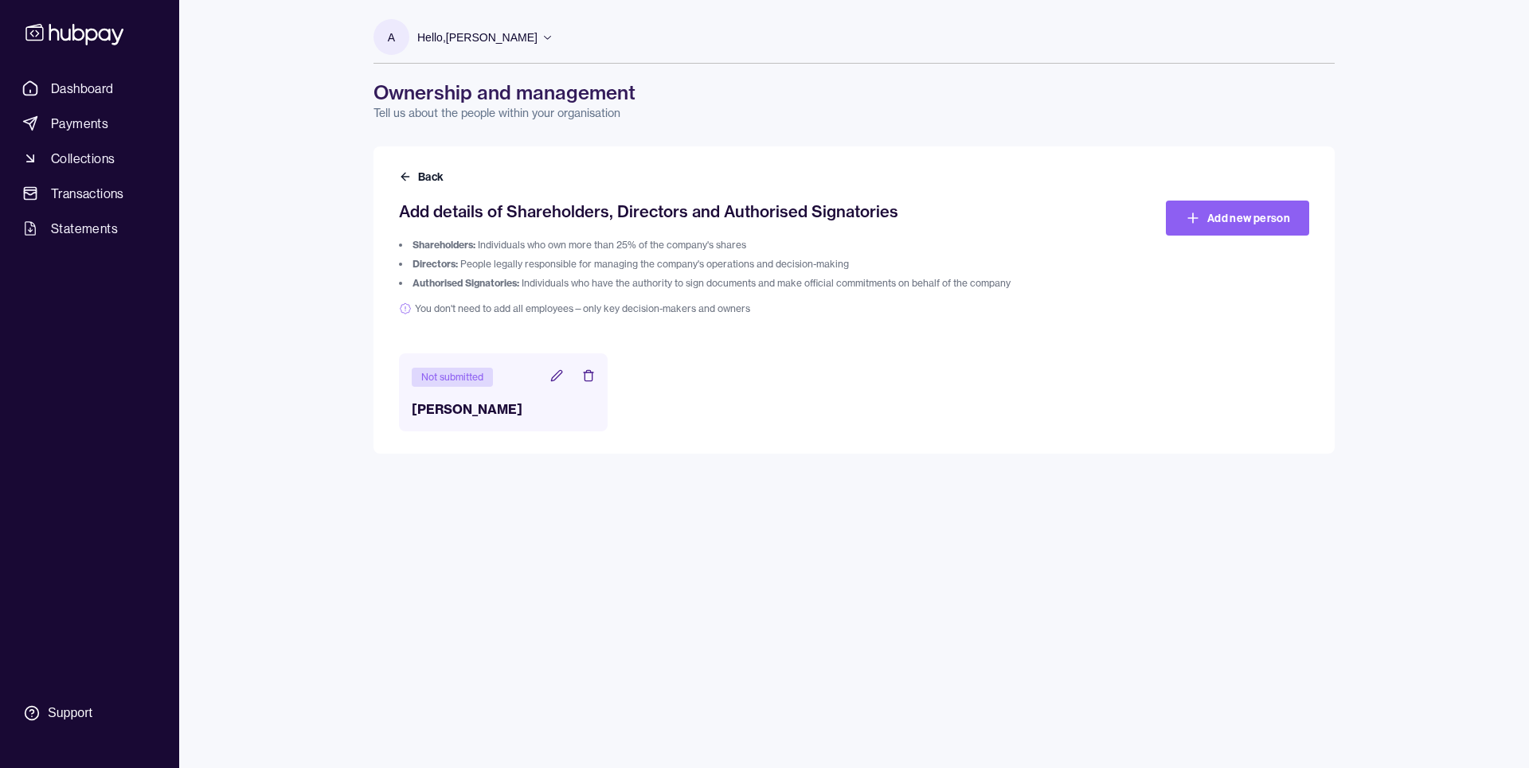
click at [517, 408] on h3 "[PERSON_NAME]" at bounding box center [503, 409] width 183 height 19
drag, startPoint x: 517, startPoint y: 408, endPoint x: 568, endPoint y: 409, distance: 50.2
click at [568, 409] on h3 "[PERSON_NAME]" at bounding box center [503, 409] width 183 height 19
click at [713, 374] on div "Not submitted [PERSON_NAME]" at bounding box center [854, 392] width 910 height 78
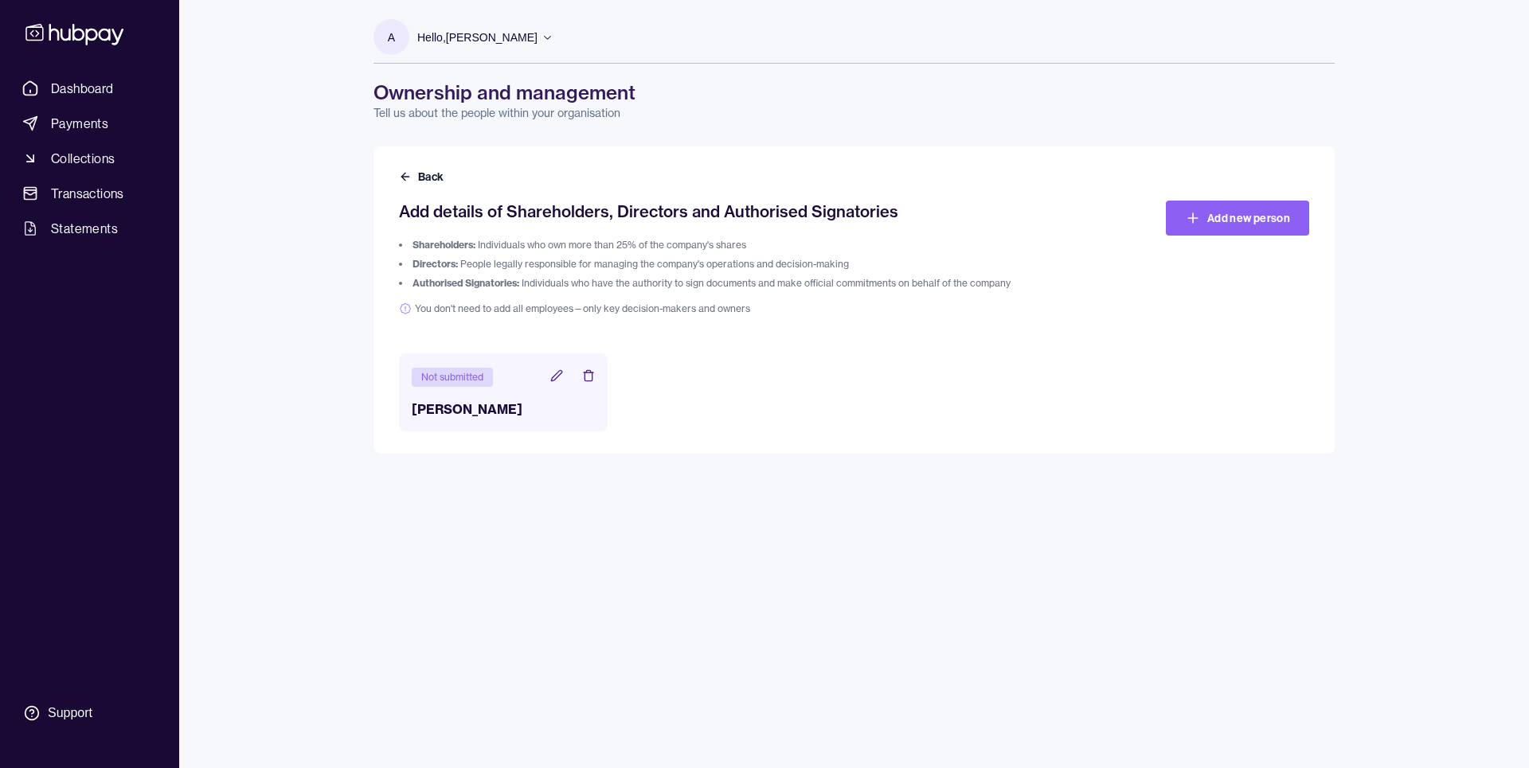
click at [463, 379] on div "Not submitted" at bounding box center [452, 377] width 81 height 19
click at [566, 377] on header "Not submitted" at bounding box center [503, 376] width 183 height 21
click at [557, 379] on icon at bounding box center [556, 375] width 13 height 13
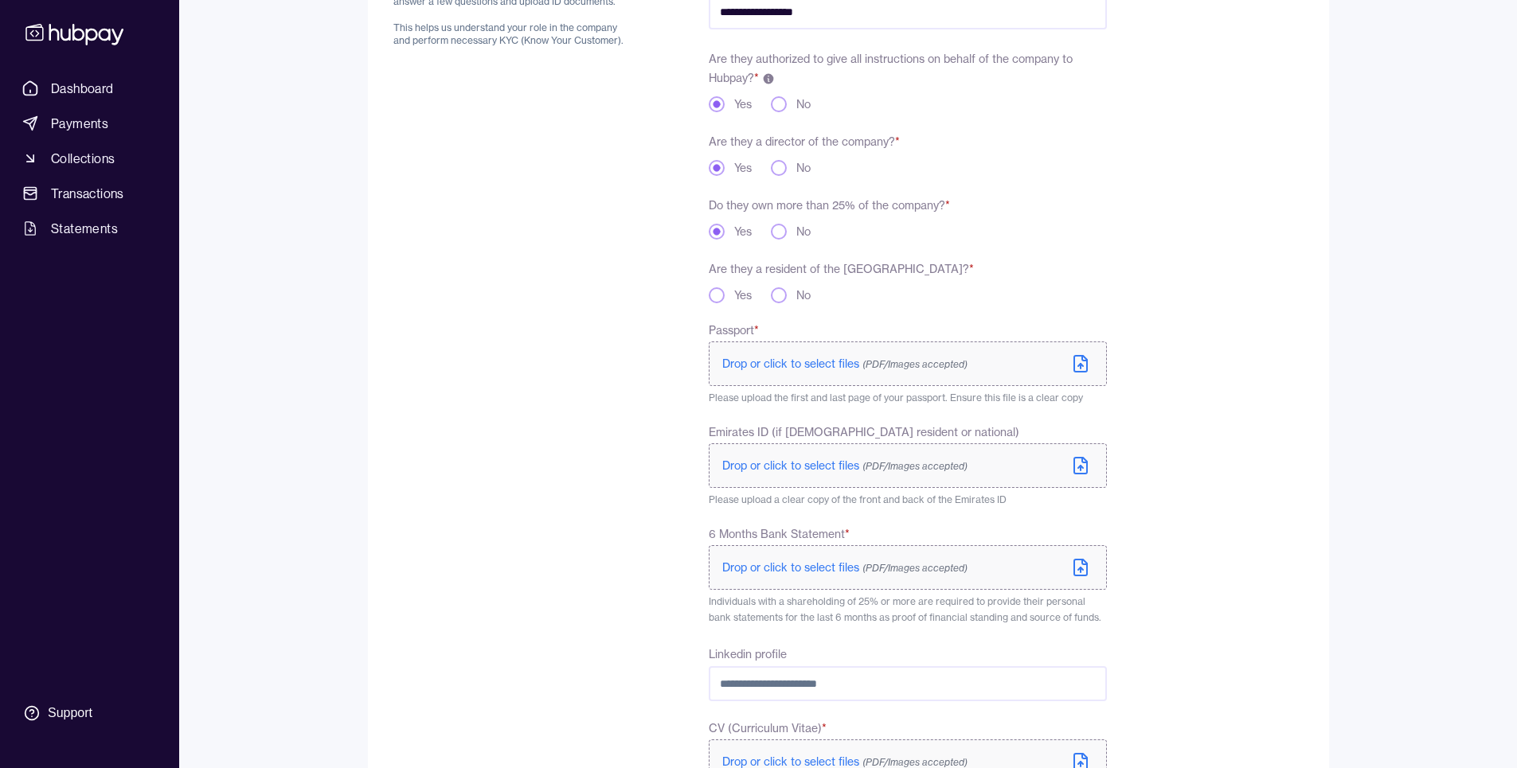
scroll to position [239, 0]
click at [714, 286] on button "Yes" at bounding box center [717, 291] width 16 height 16
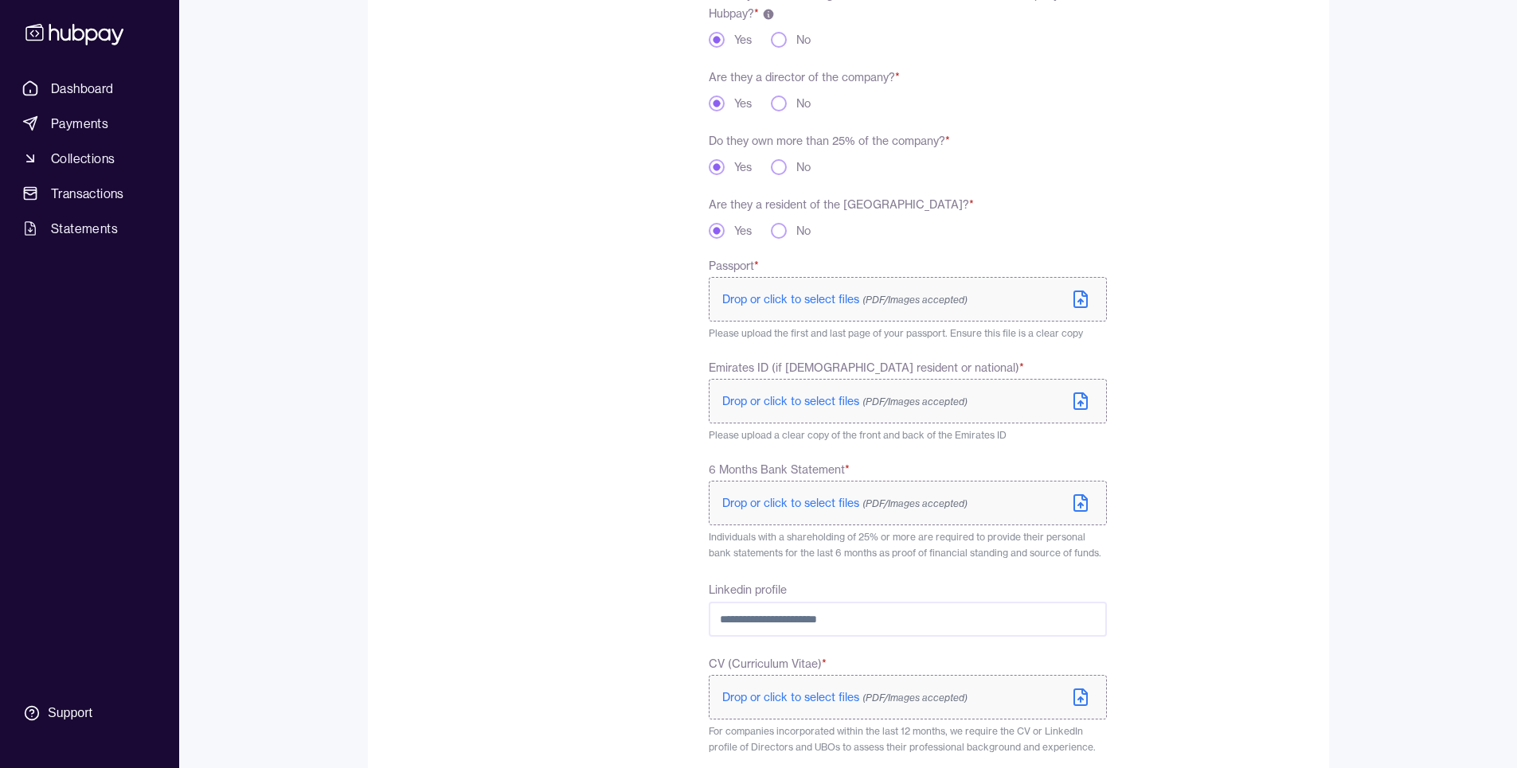
scroll to position [420, 0]
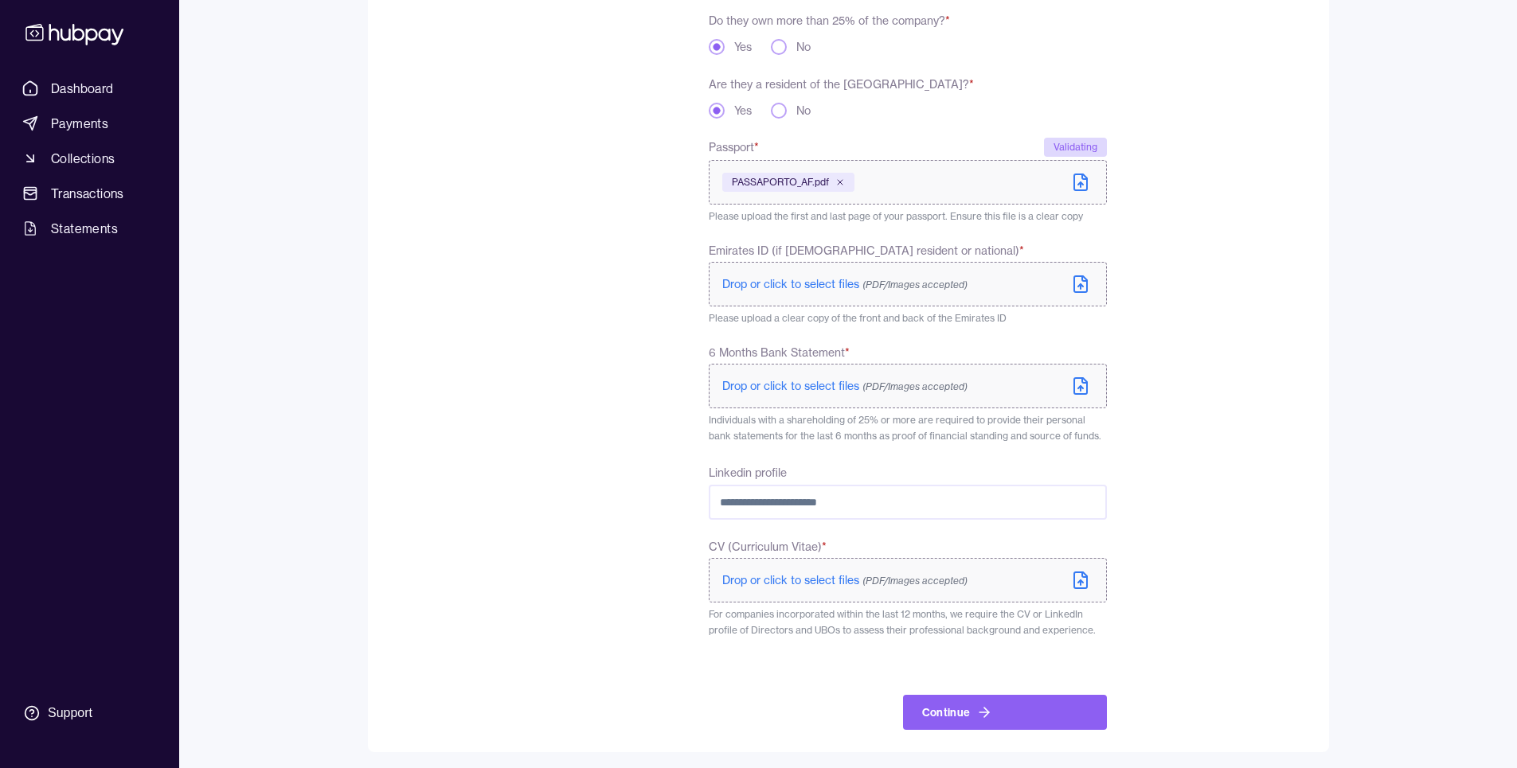
click at [544, 527] on div "To comply with regulatory requirements, please answer a few questions and uploa…" at bounding box center [513, 258] width 240 height 943
click at [782, 109] on button "No" at bounding box center [779, 111] width 16 height 16
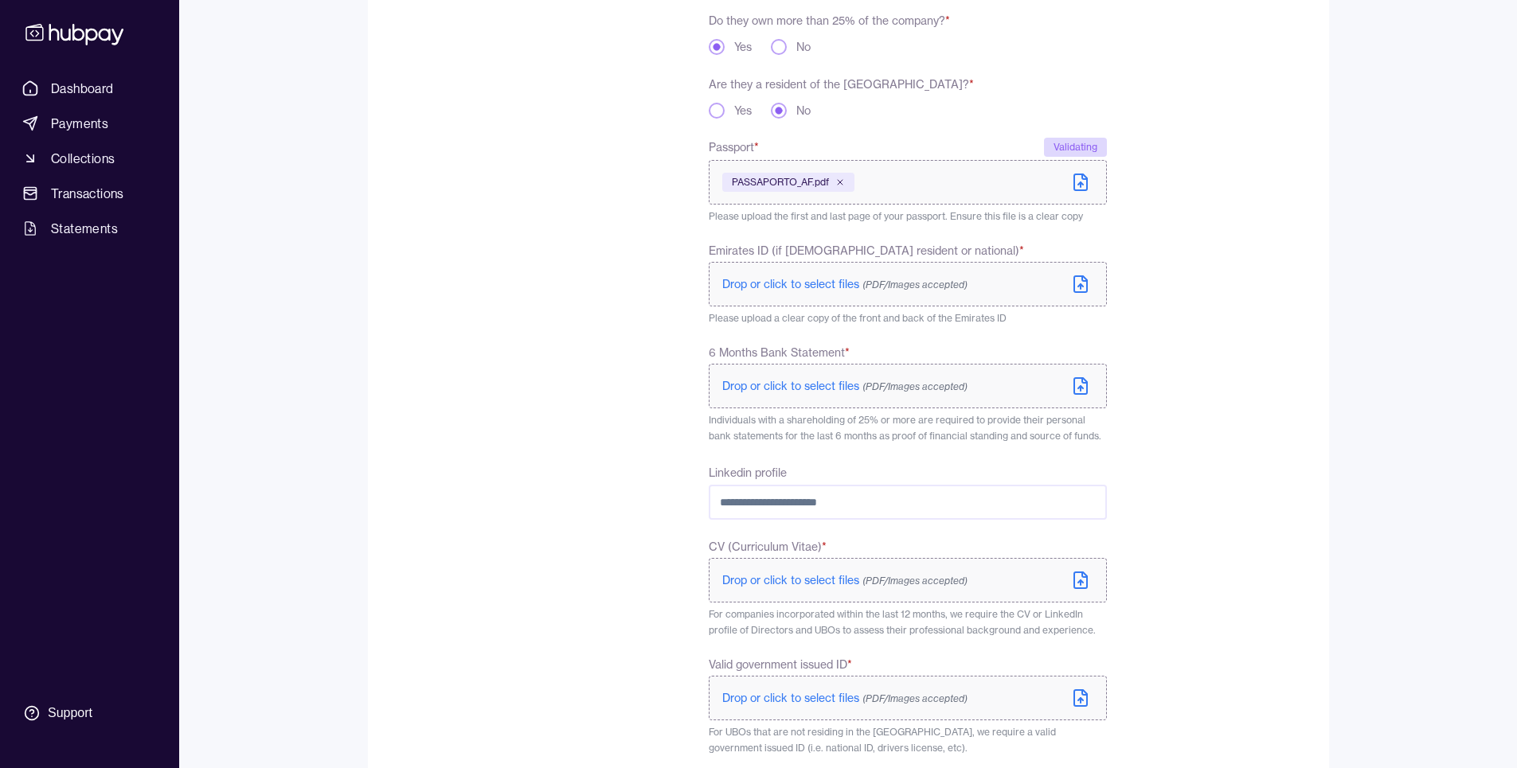
click at [702, 110] on div "**********" at bounding box center [749, 376] width 713 height 1178
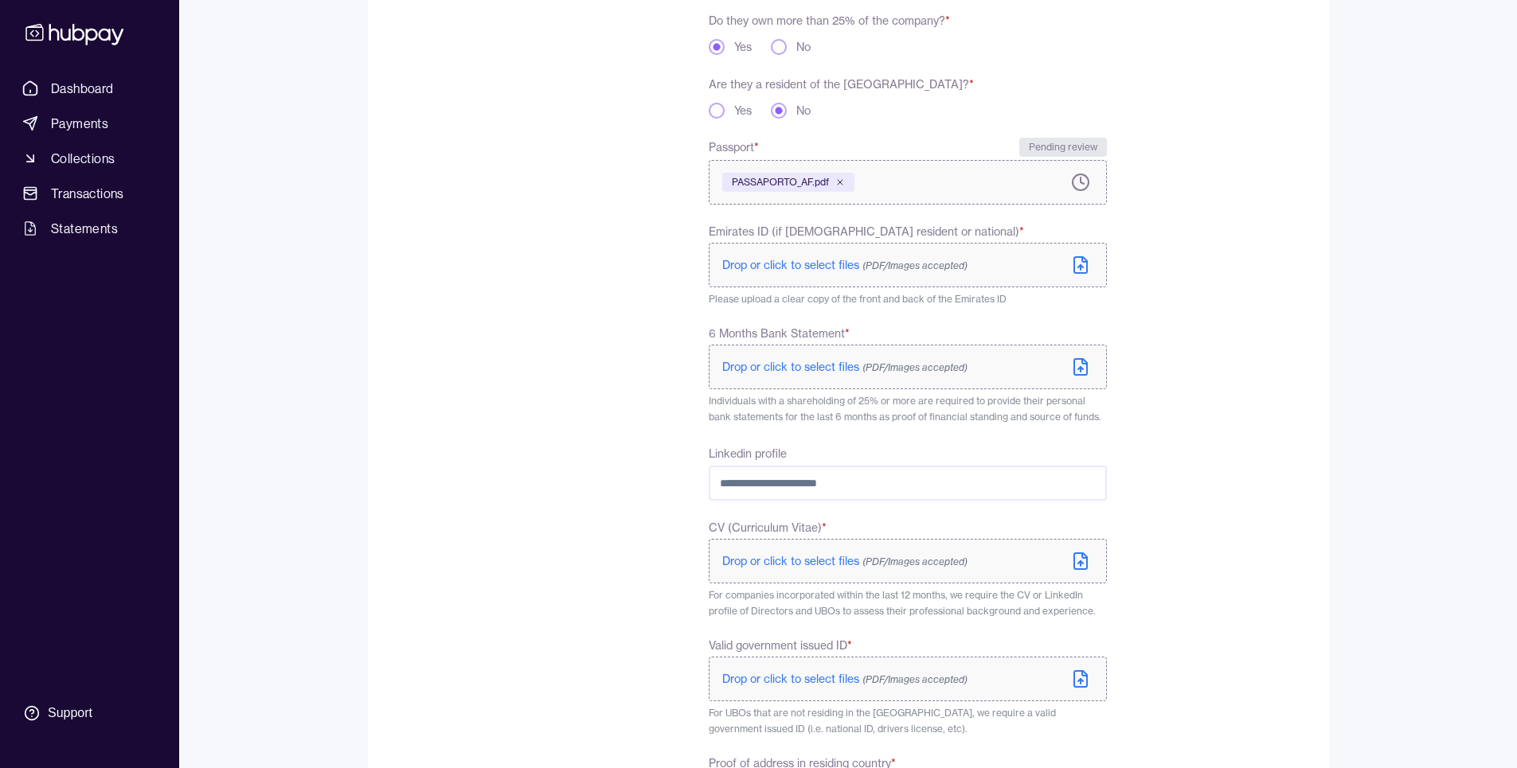
click at [724, 111] on div "Yes" at bounding box center [730, 111] width 43 height 16
click at [715, 111] on button "Yes" at bounding box center [717, 111] width 16 height 16
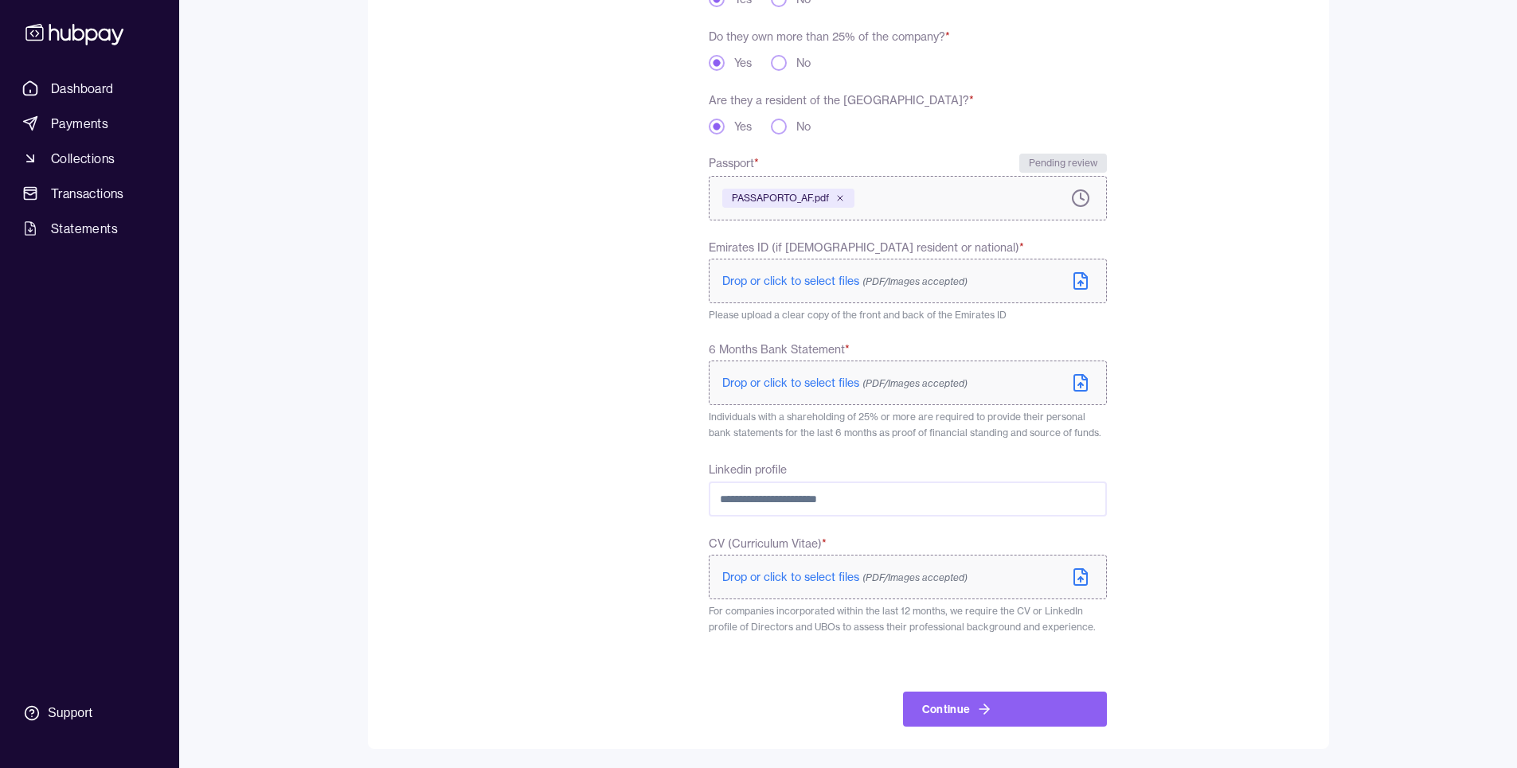
scroll to position [404, 0]
type button "yes"
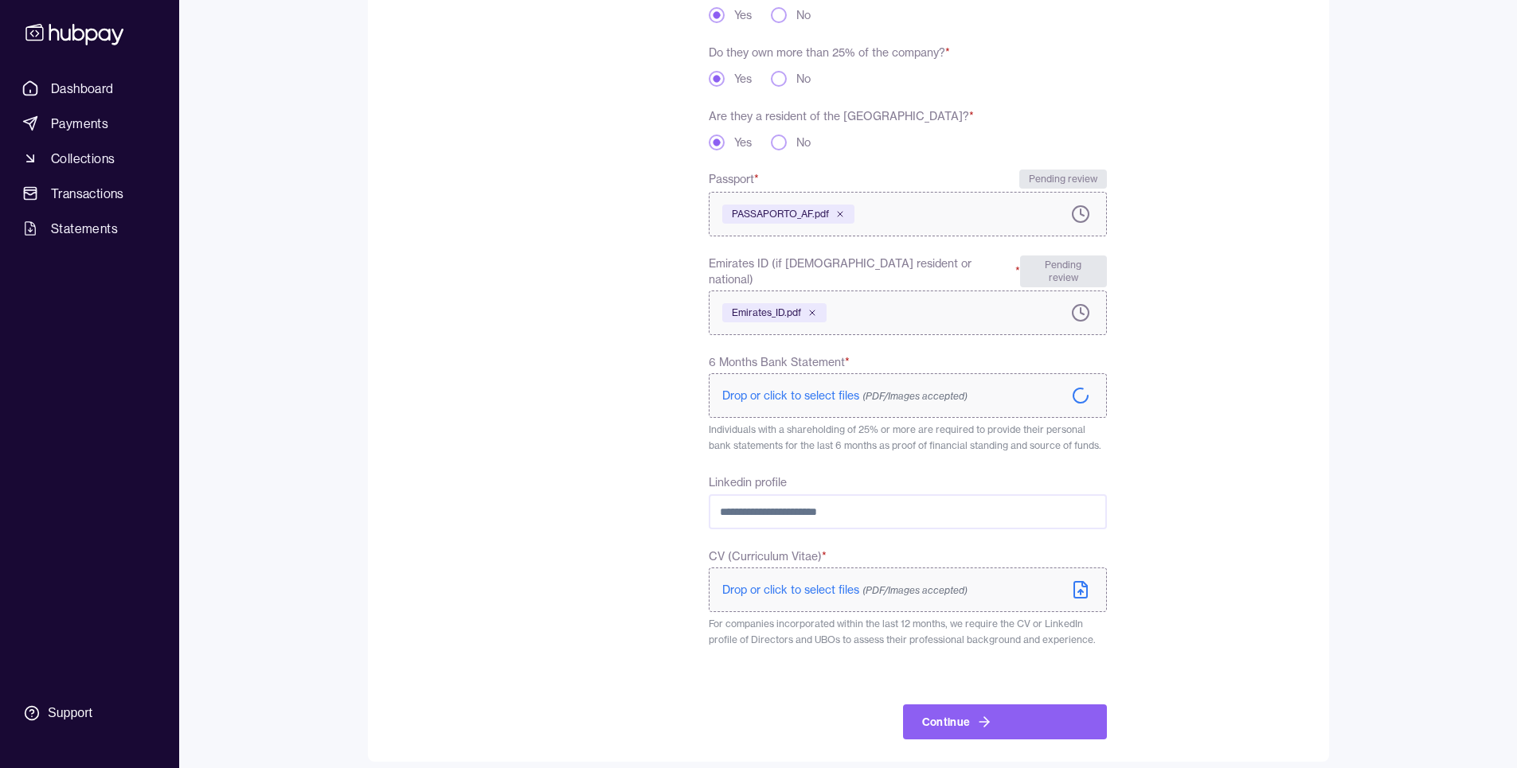
scroll to position [420, 0]
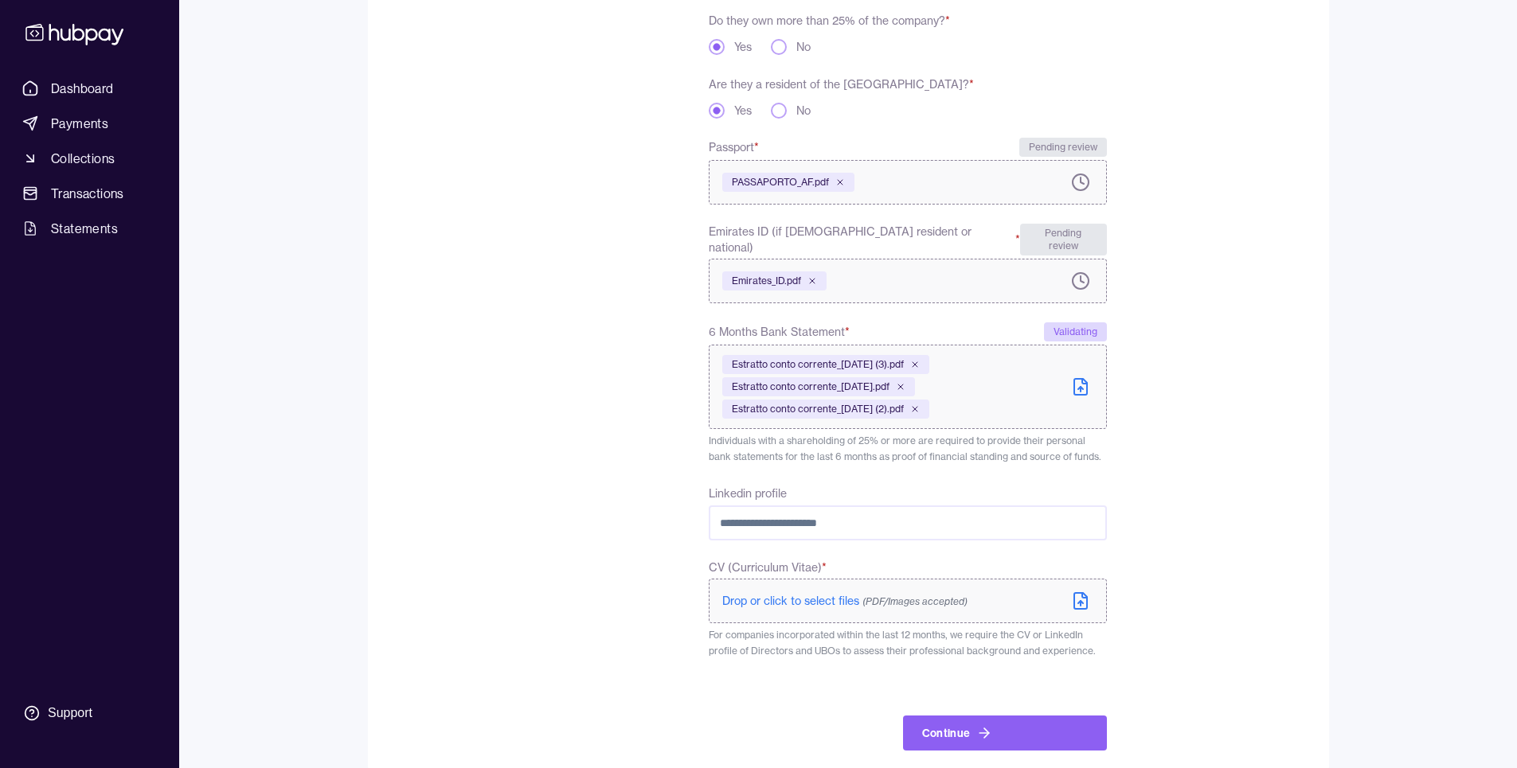
click at [788, 507] on input "Linkedin profile" at bounding box center [907, 523] width 397 height 35
click at [627, 522] on div "To comply with regulatory requirements, please answer a few questions and uploa…" at bounding box center [513, 268] width 240 height 963
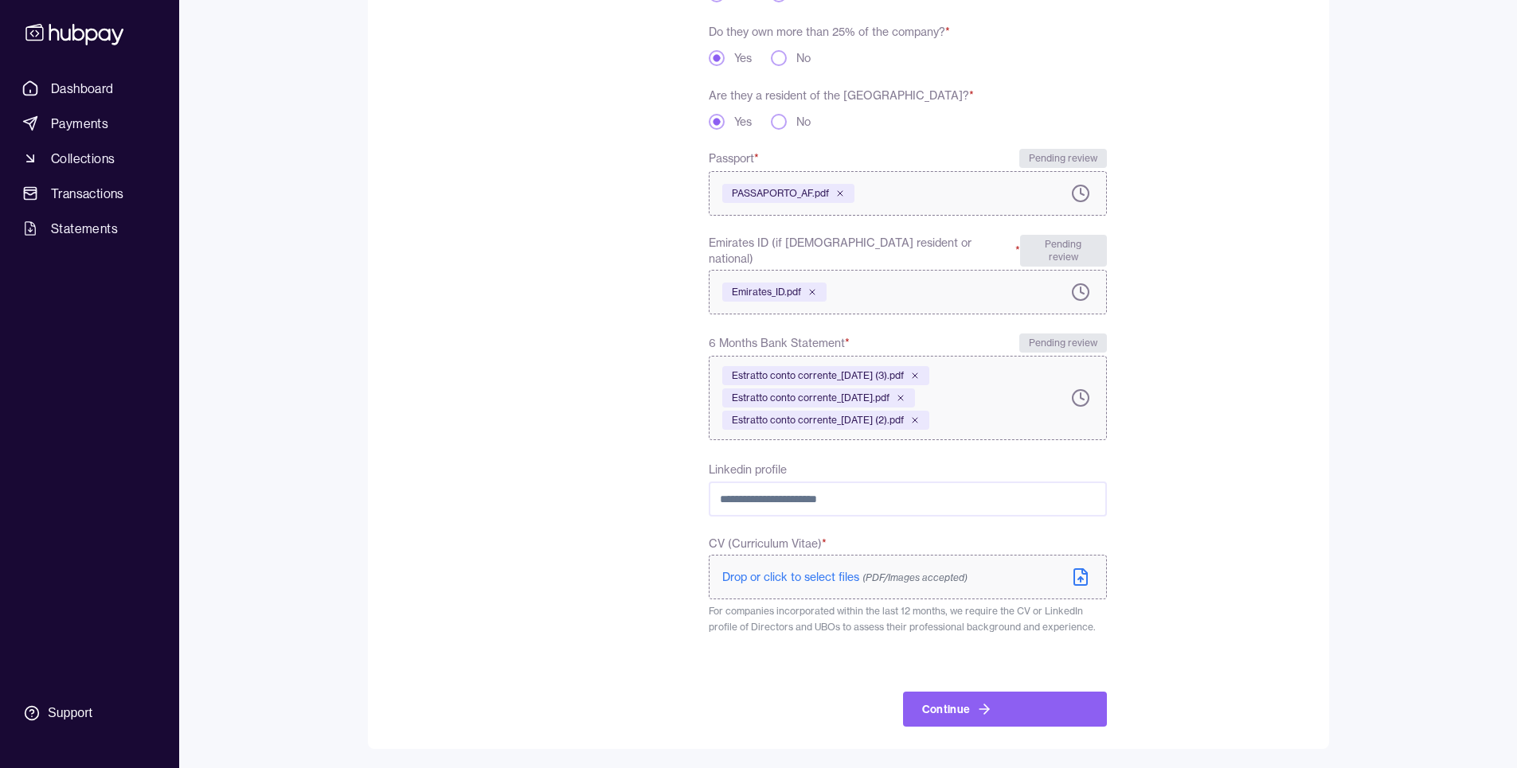
scroll to position [396, 0]
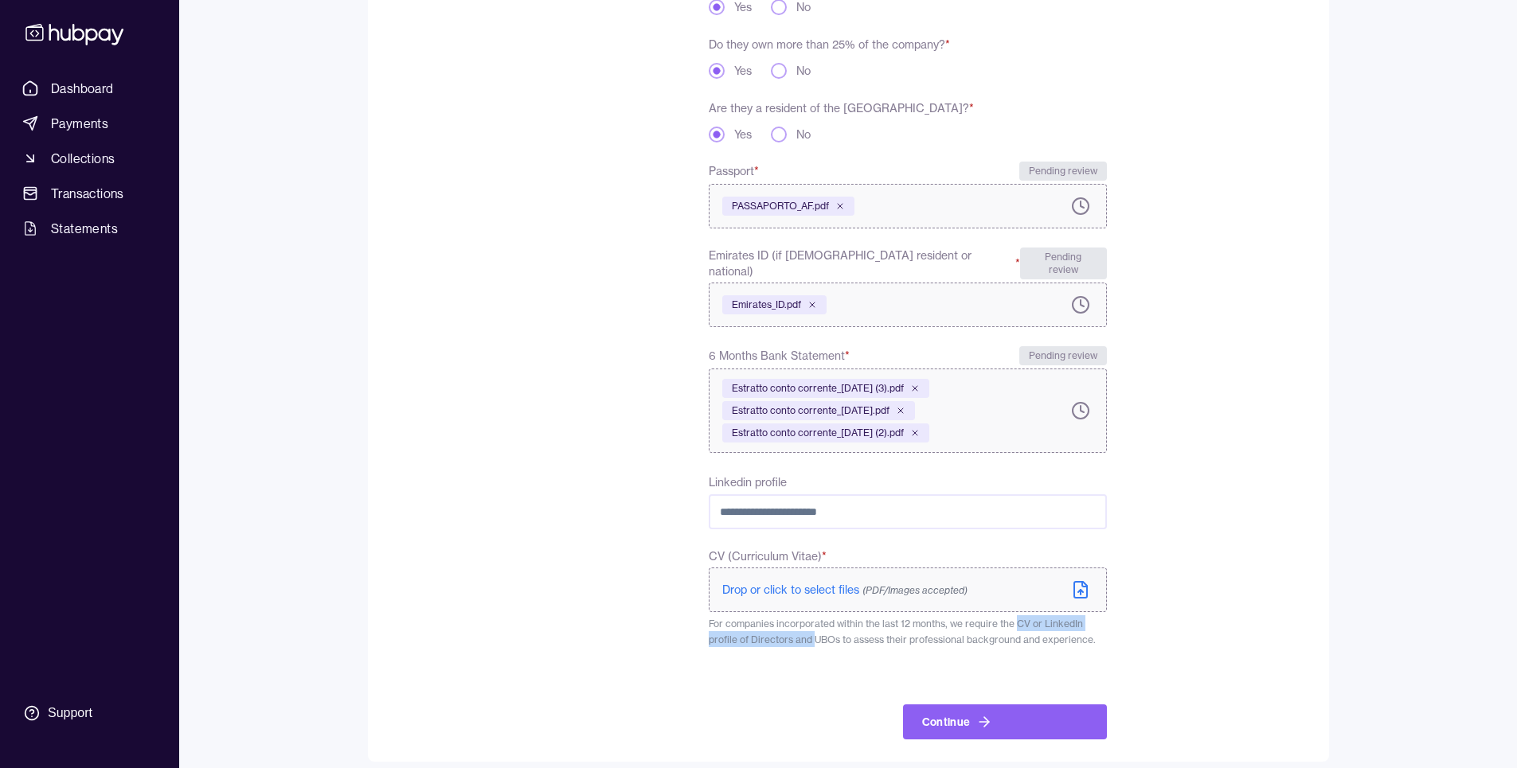
drag, startPoint x: 814, startPoint y: 626, endPoint x: 1018, endPoint y: 615, distance: 204.1
click at [1018, 618] on span "For companies incorporated within the last 12 months, we require the CV or Link…" at bounding box center [902, 632] width 387 height 28
drag, startPoint x: 1018, startPoint y: 615, endPoint x: 1096, endPoint y: 627, distance: 78.8
click at [1096, 627] on p "For companies incorporated within the last 12 months, we require the CV or Link…" at bounding box center [907, 631] width 397 height 32
drag, startPoint x: 1089, startPoint y: 629, endPoint x: 814, endPoint y: 620, distance: 275.6
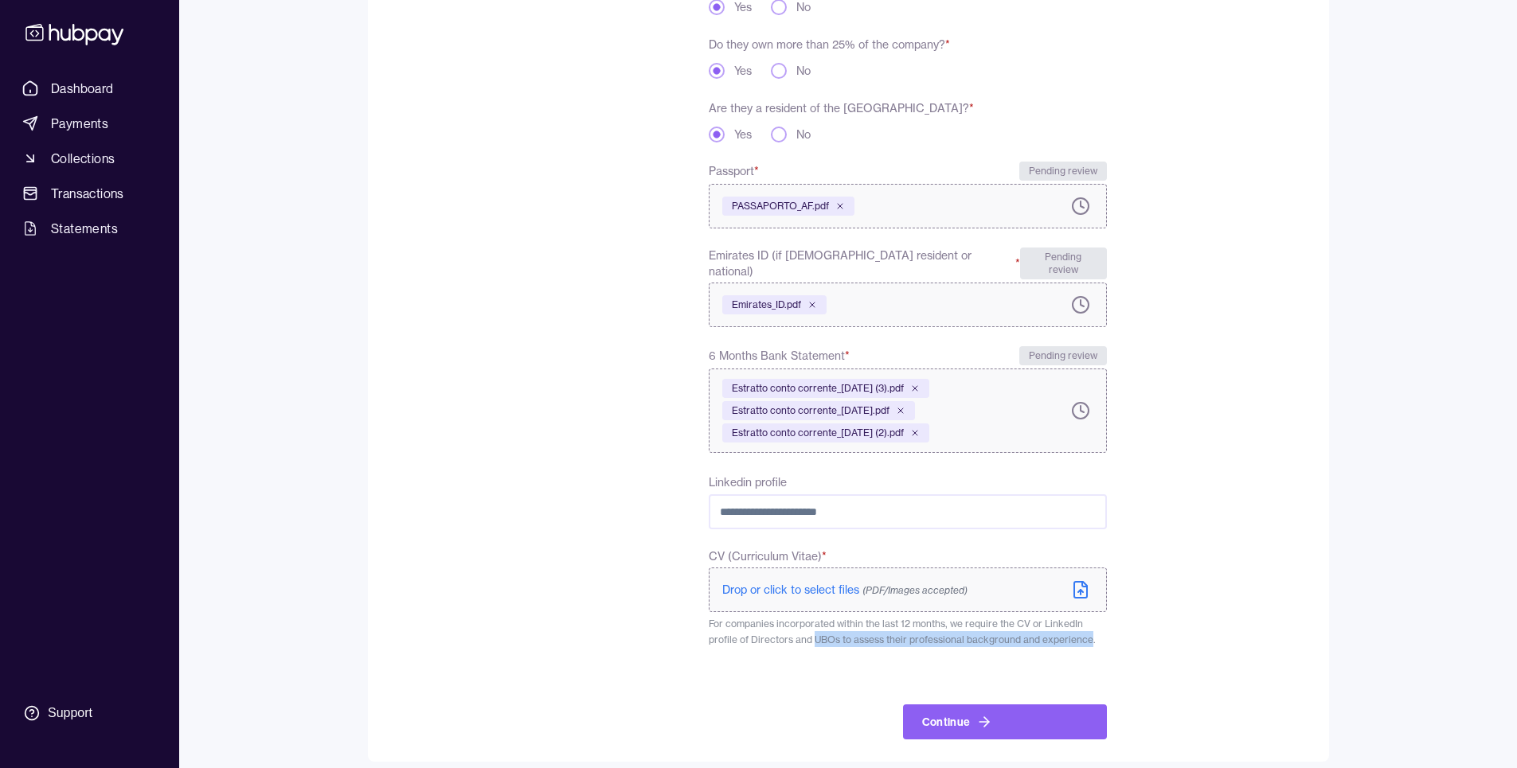
click at [814, 620] on p "For companies incorporated within the last 12 months, we require the CV or Link…" at bounding box center [907, 631] width 397 height 32
copy span "UBOs to assess their professional background and experience"
click at [756, 662] on div "**********" at bounding box center [907, 275] width 397 height 928
click at [837, 494] on input "Linkedin profile" at bounding box center [907, 511] width 397 height 35
paste input "**********"
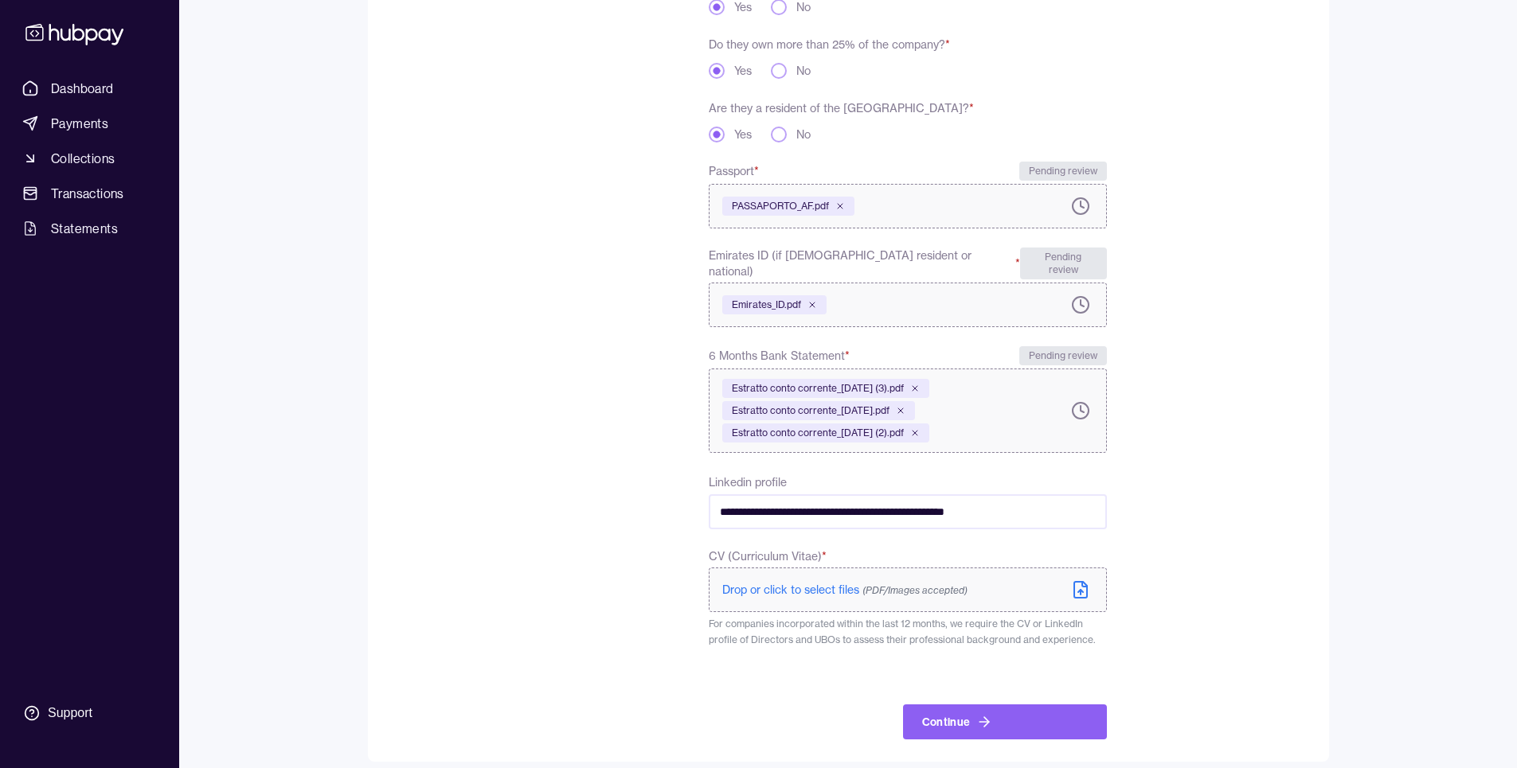
type input "**********"
click at [571, 513] on div "To comply with regulatory requirements, please answer a few questions and uploa…" at bounding box center [513, 275] width 240 height 928
click at [974, 582] on div "Drop or click to select files (PDF/Images accepted)" at bounding box center [857, 590] width 271 height 16
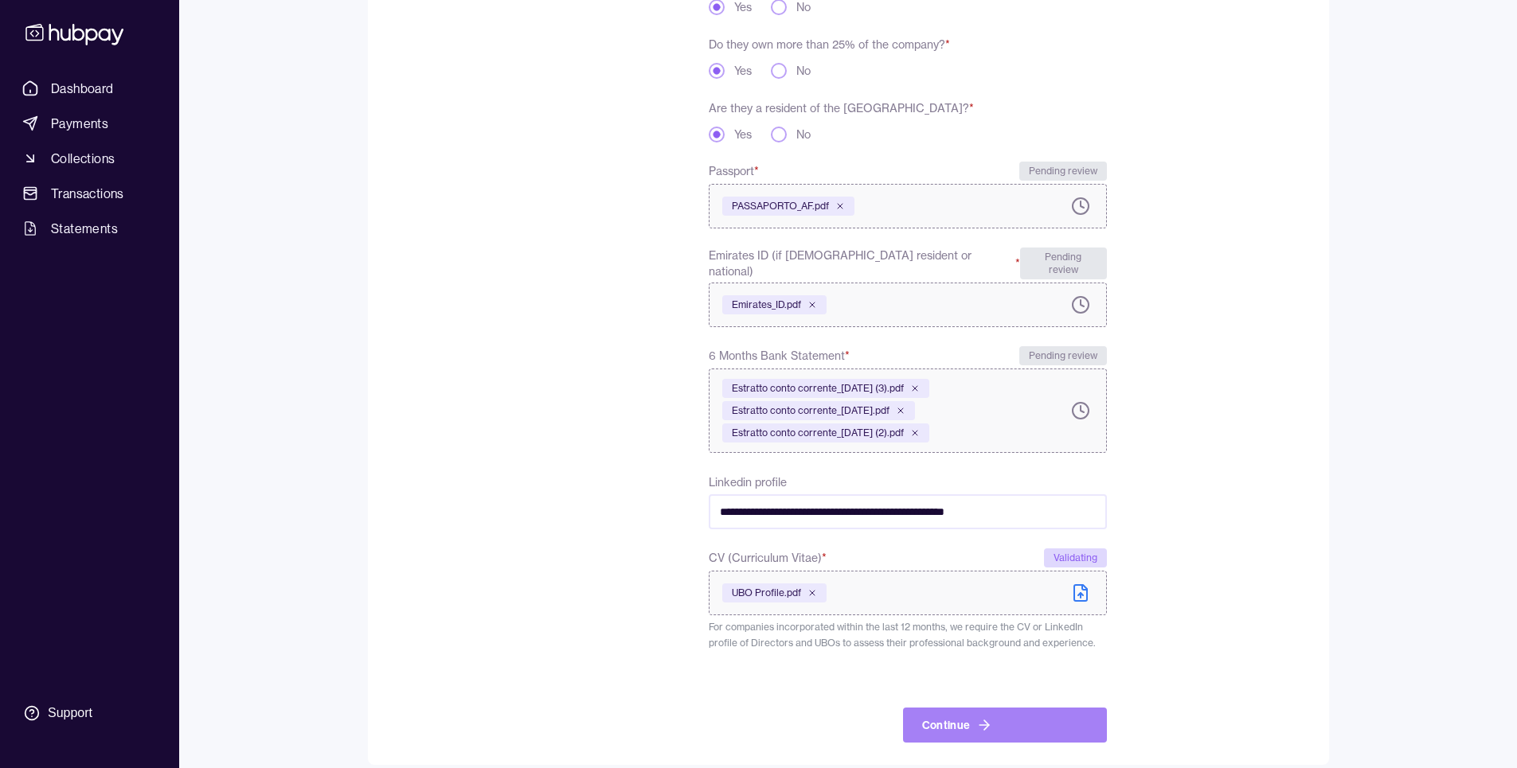
click at [976, 717] on icon "submit" at bounding box center [984, 725] width 16 height 16
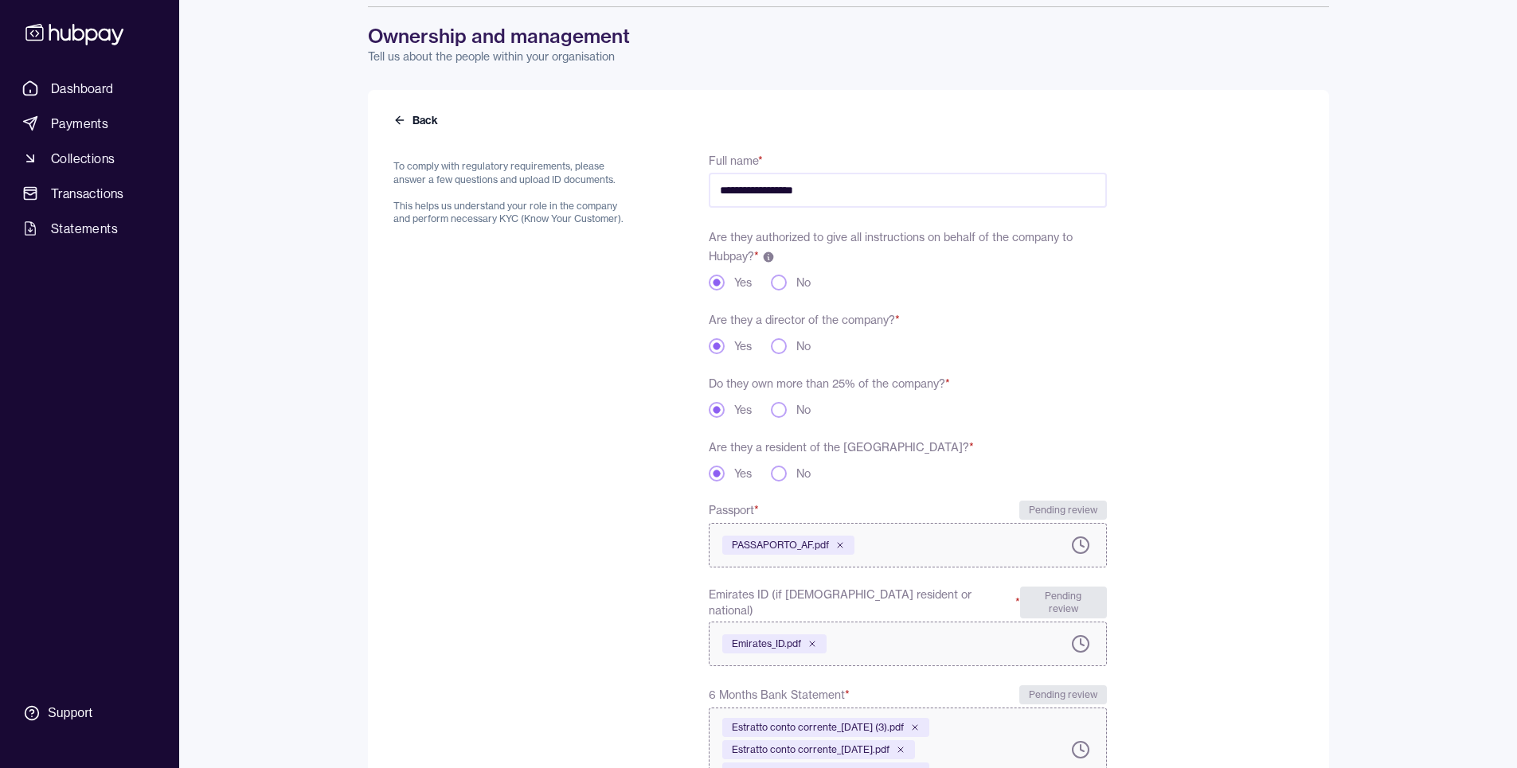
scroll to position [0, 0]
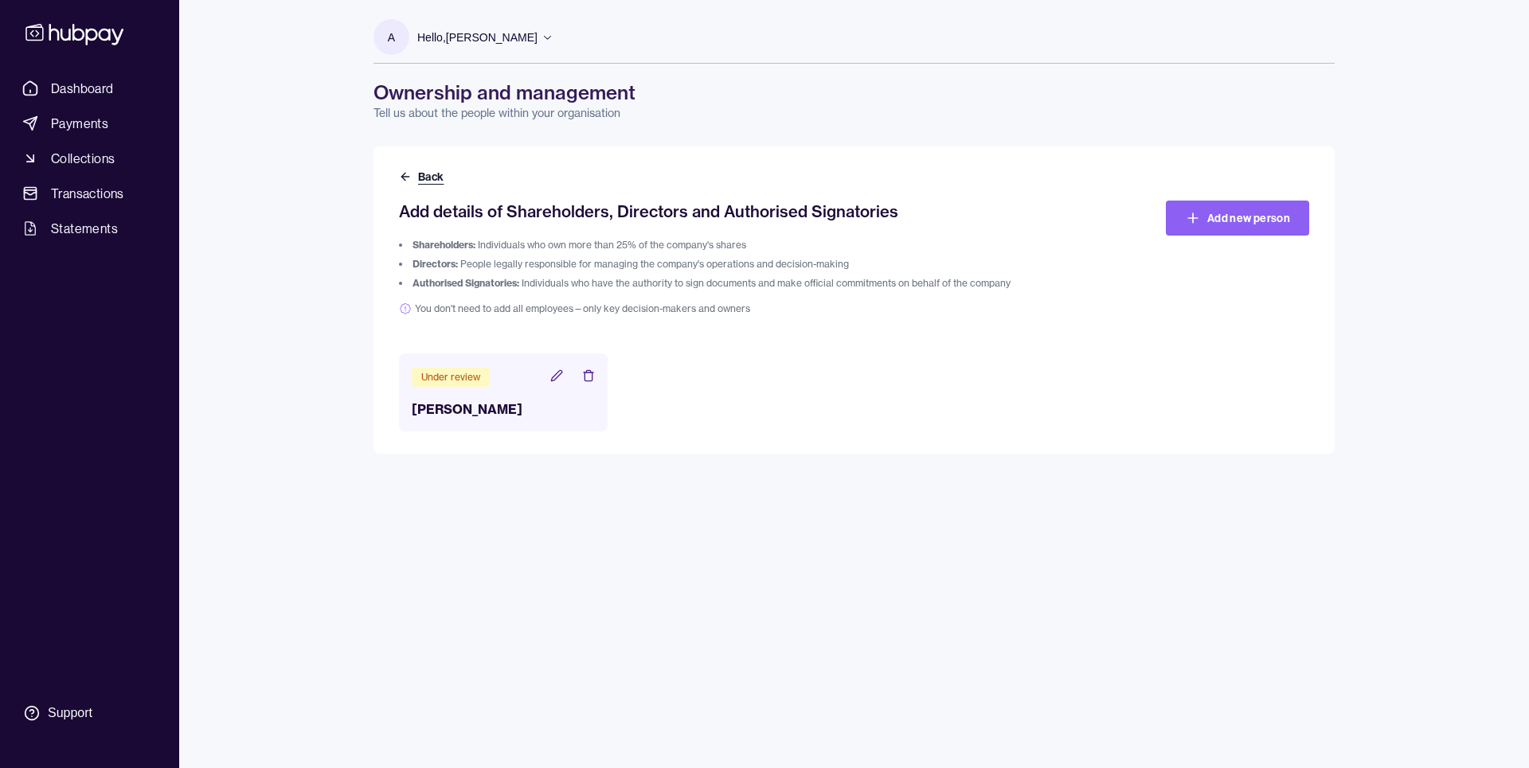
click at [428, 176] on button "Back" at bounding box center [423, 177] width 48 height 16
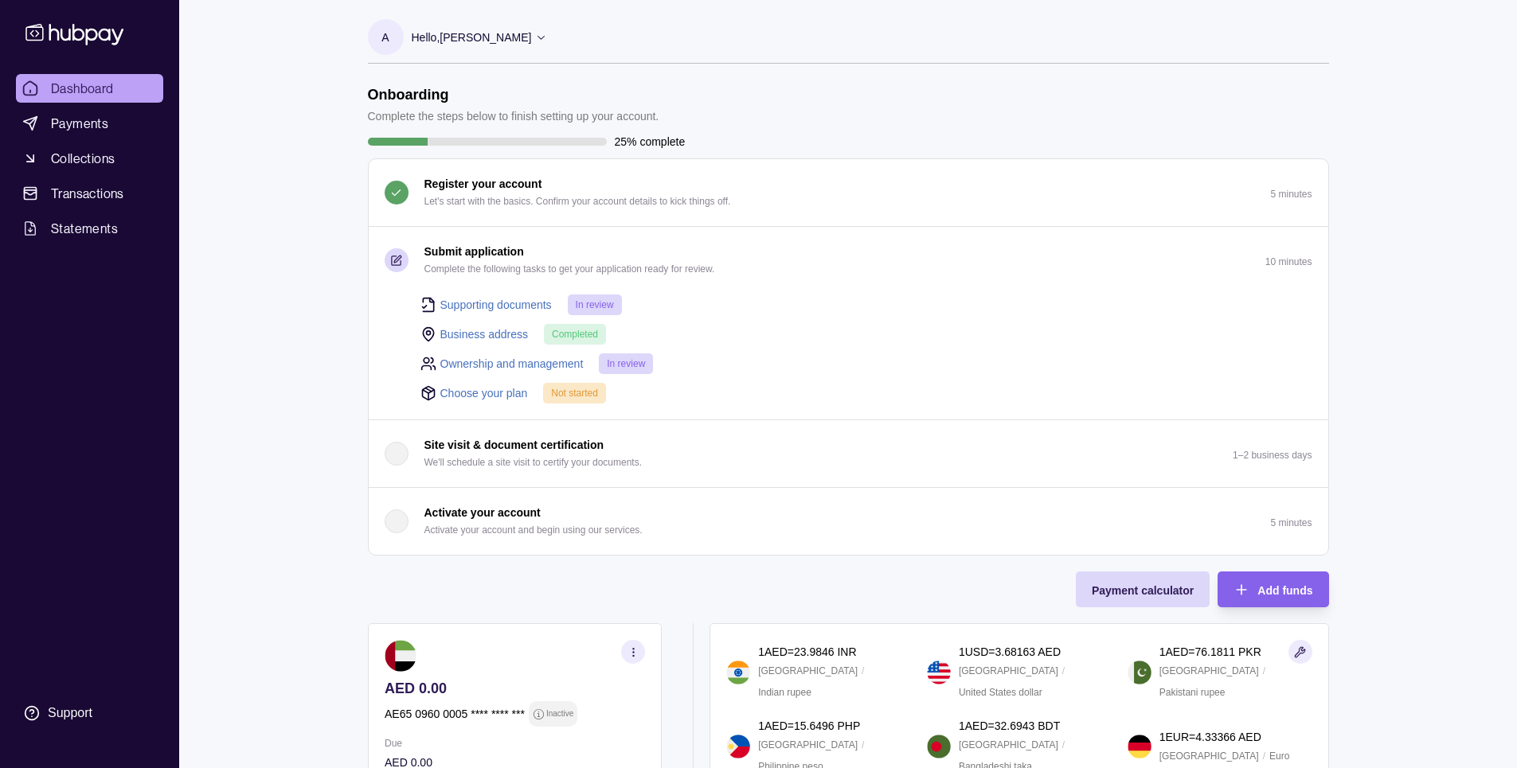
click at [500, 395] on link "Choose your plan" at bounding box center [484, 394] width 88 height 18
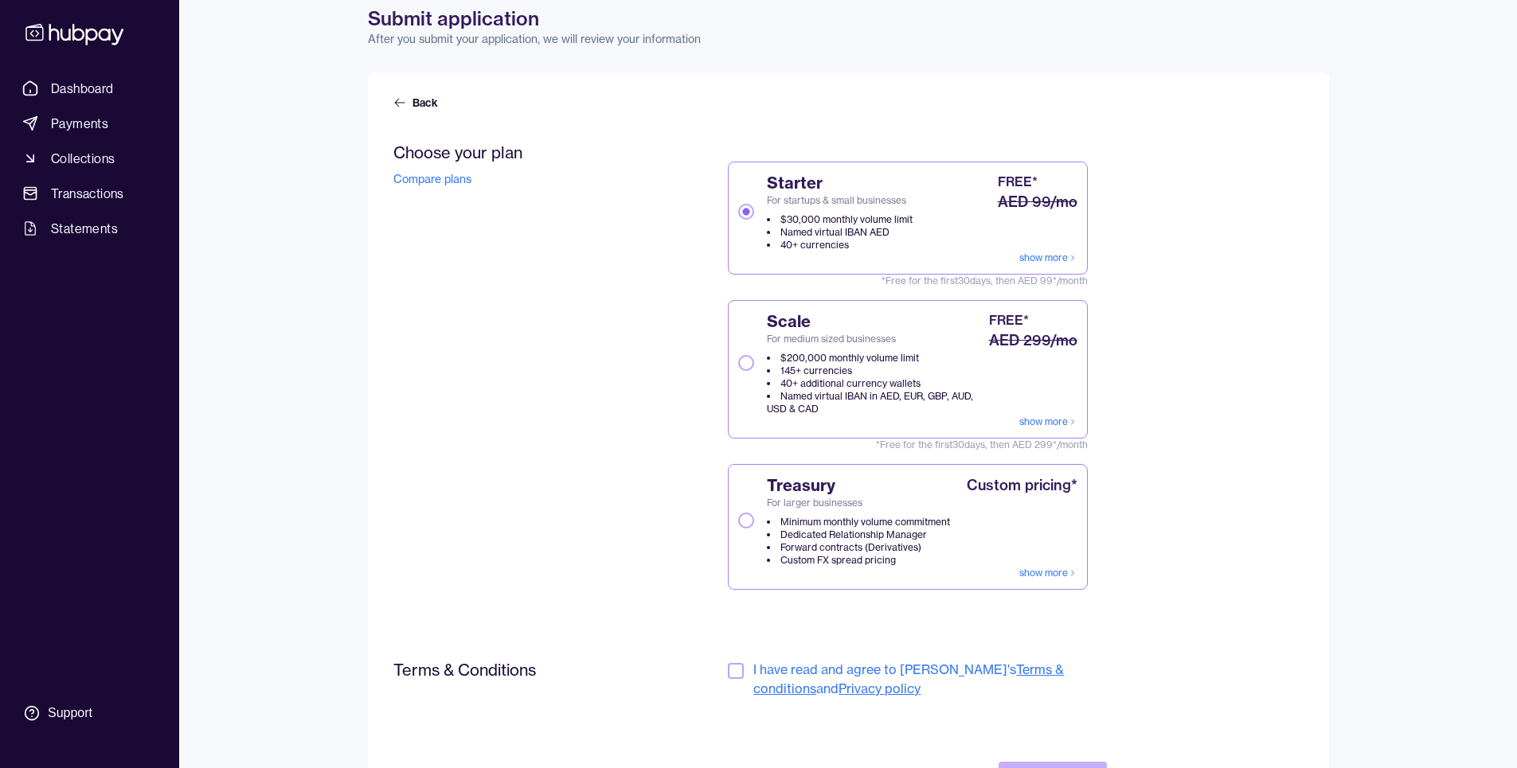
scroll to position [163, 0]
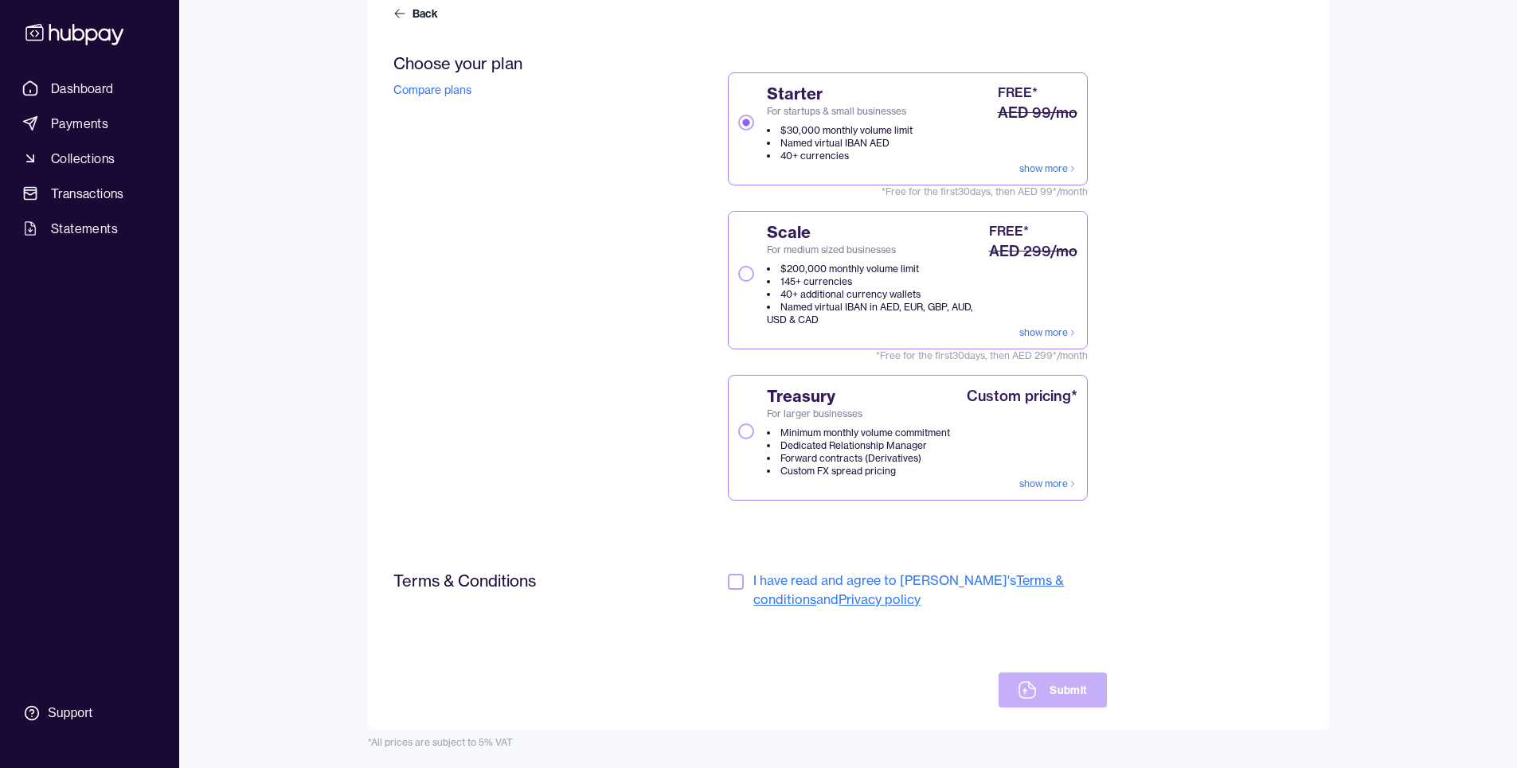
click at [732, 582] on button "button" at bounding box center [736, 582] width 16 height 16
click at [1081, 691] on button "Submit" at bounding box center [1051, 690] width 107 height 35
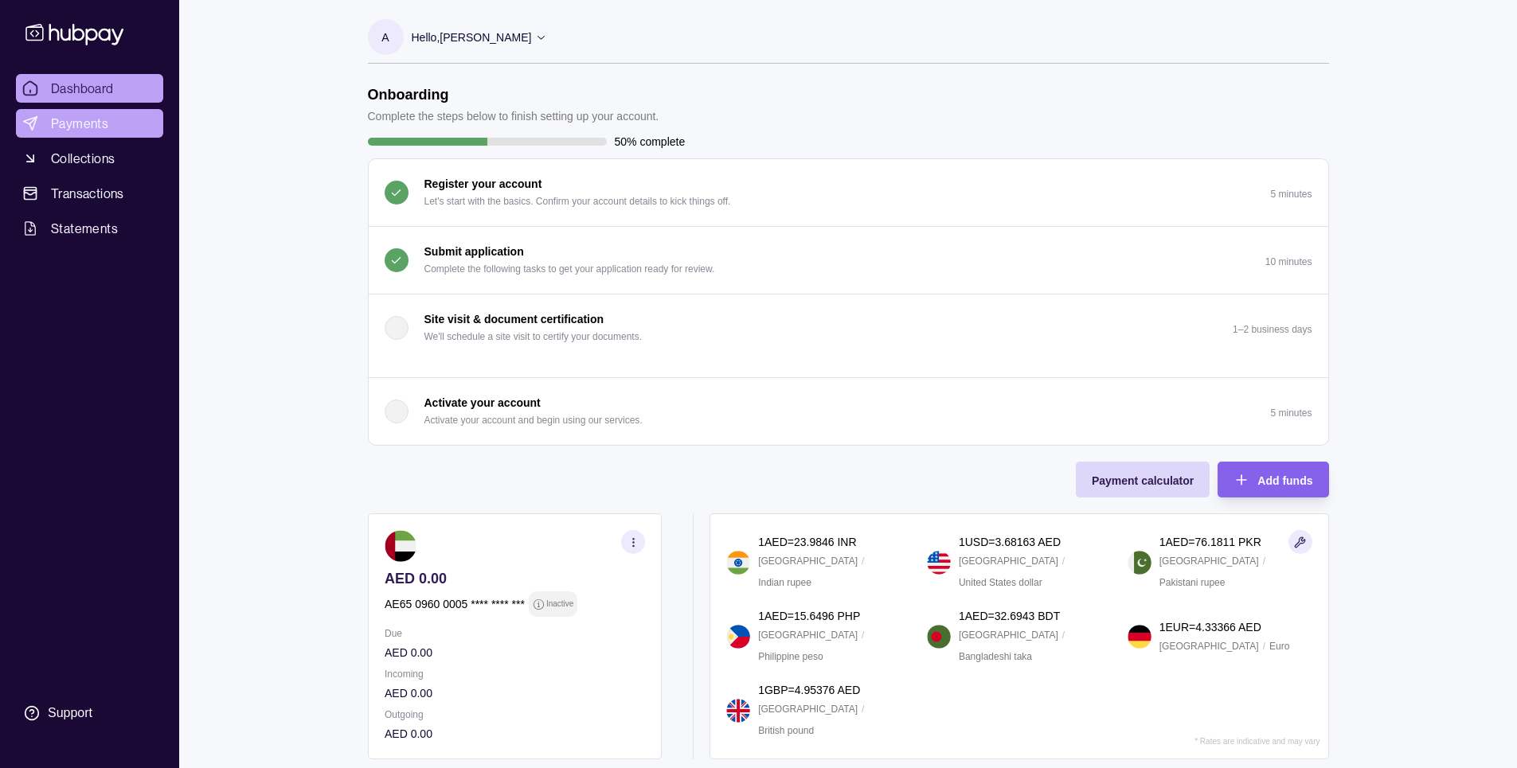
click at [95, 126] on span "Payments" at bounding box center [79, 123] width 57 height 19
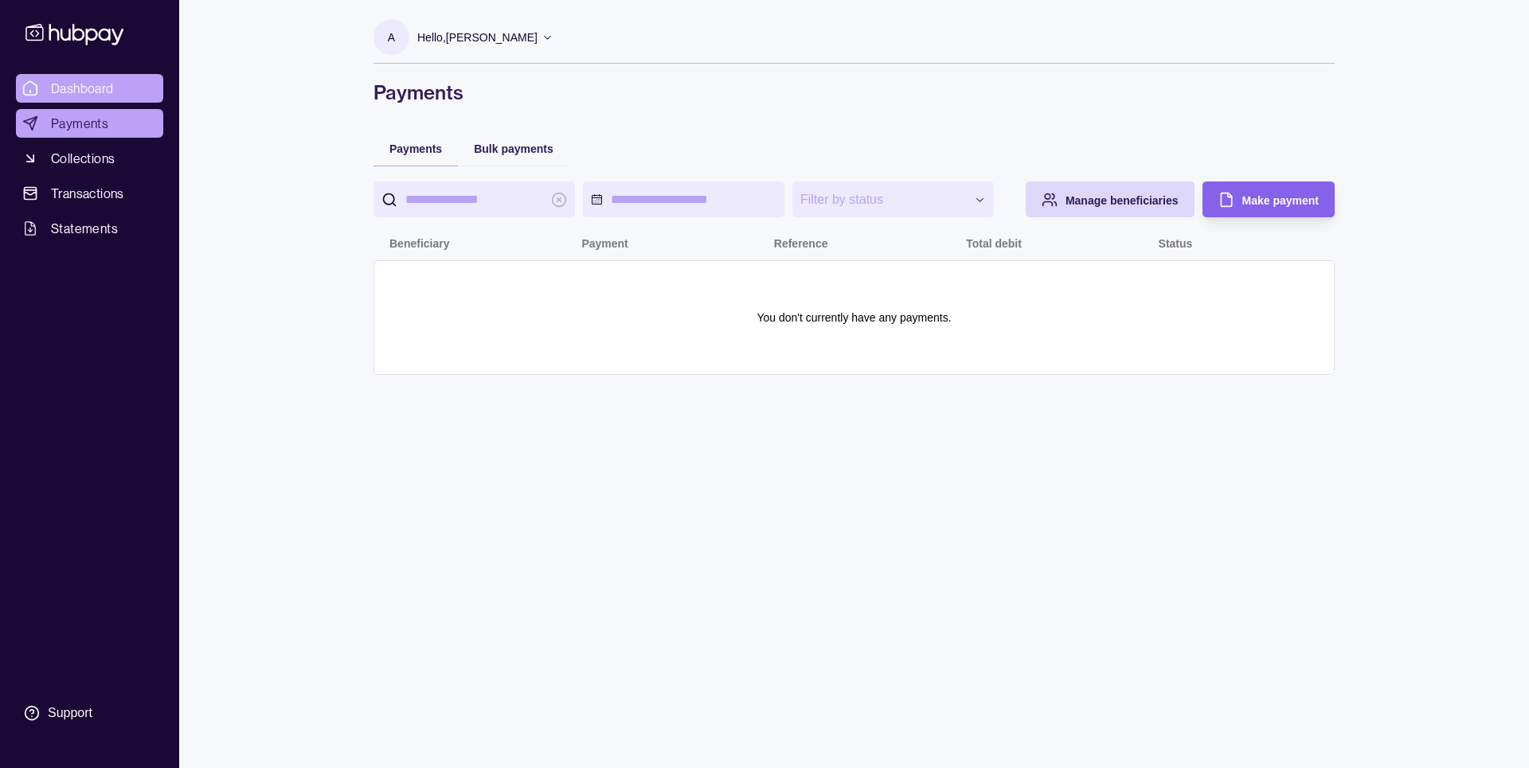
click at [104, 82] on span "Dashboard" at bounding box center [82, 88] width 63 height 19
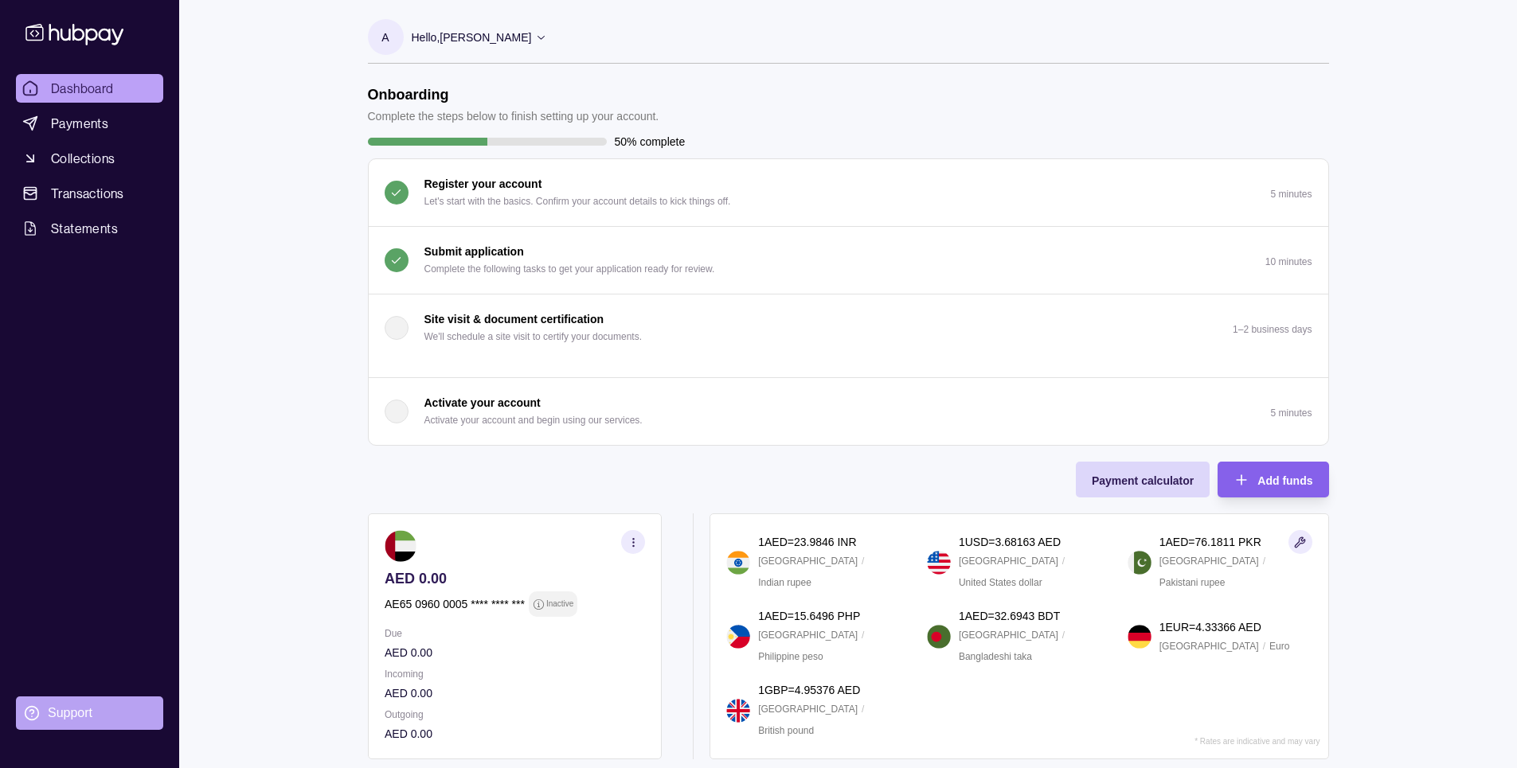
click at [68, 713] on div "Support" at bounding box center [70, 714] width 45 height 18
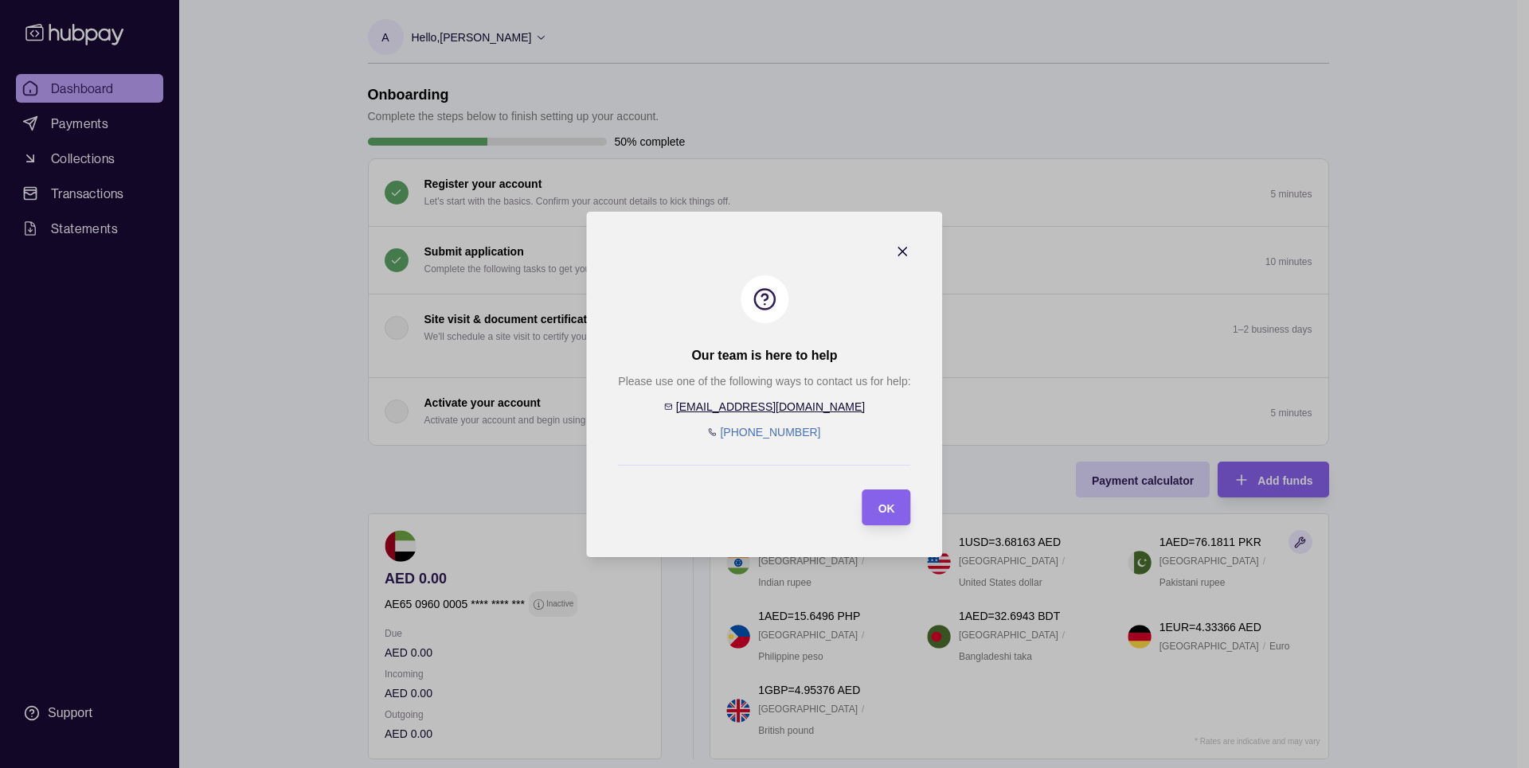
click at [900, 252] on icon "button" at bounding box center [903, 252] width 8 height 8
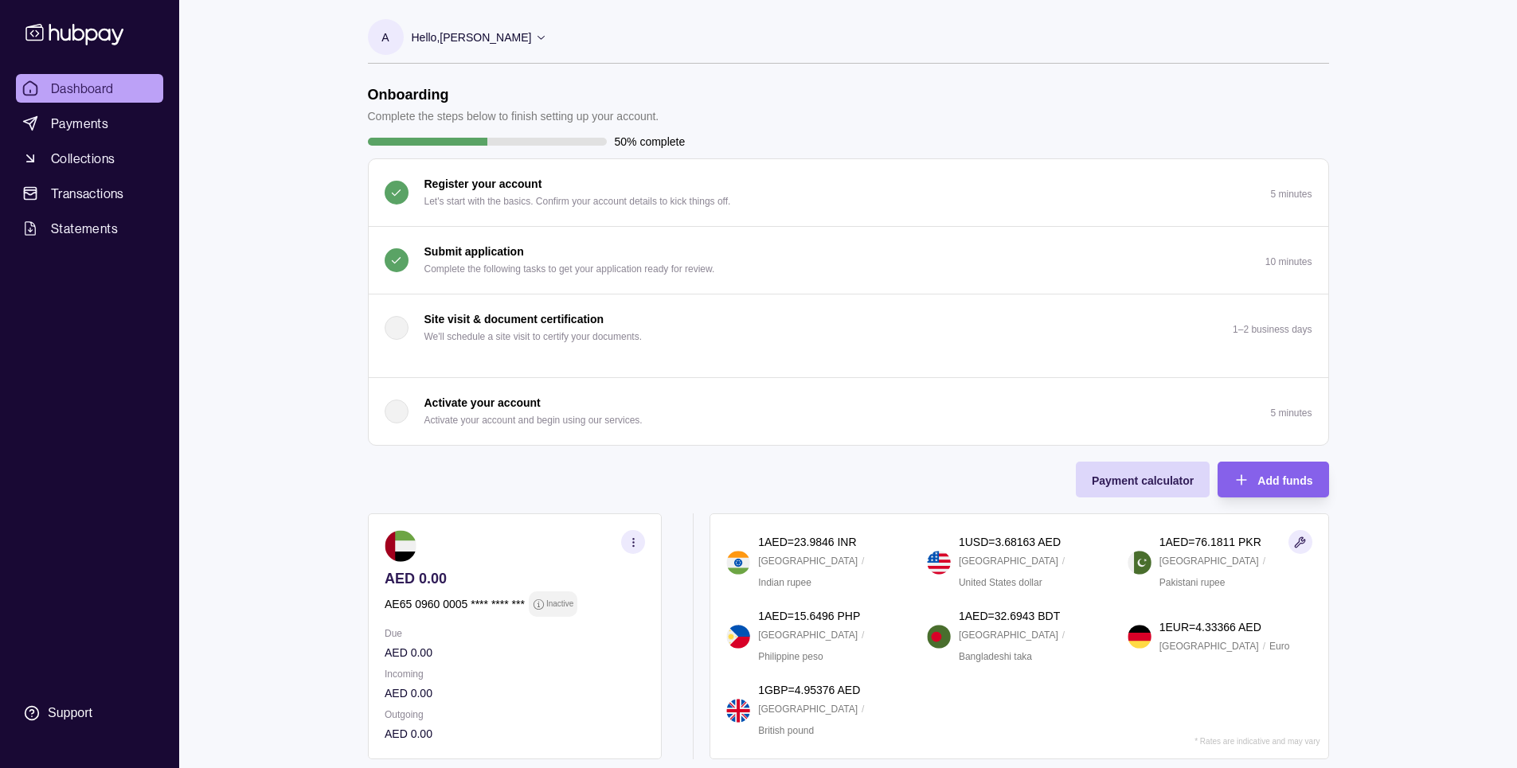
click at [547, 34] on icon at bounding box center [541, 37] width 12 height 12
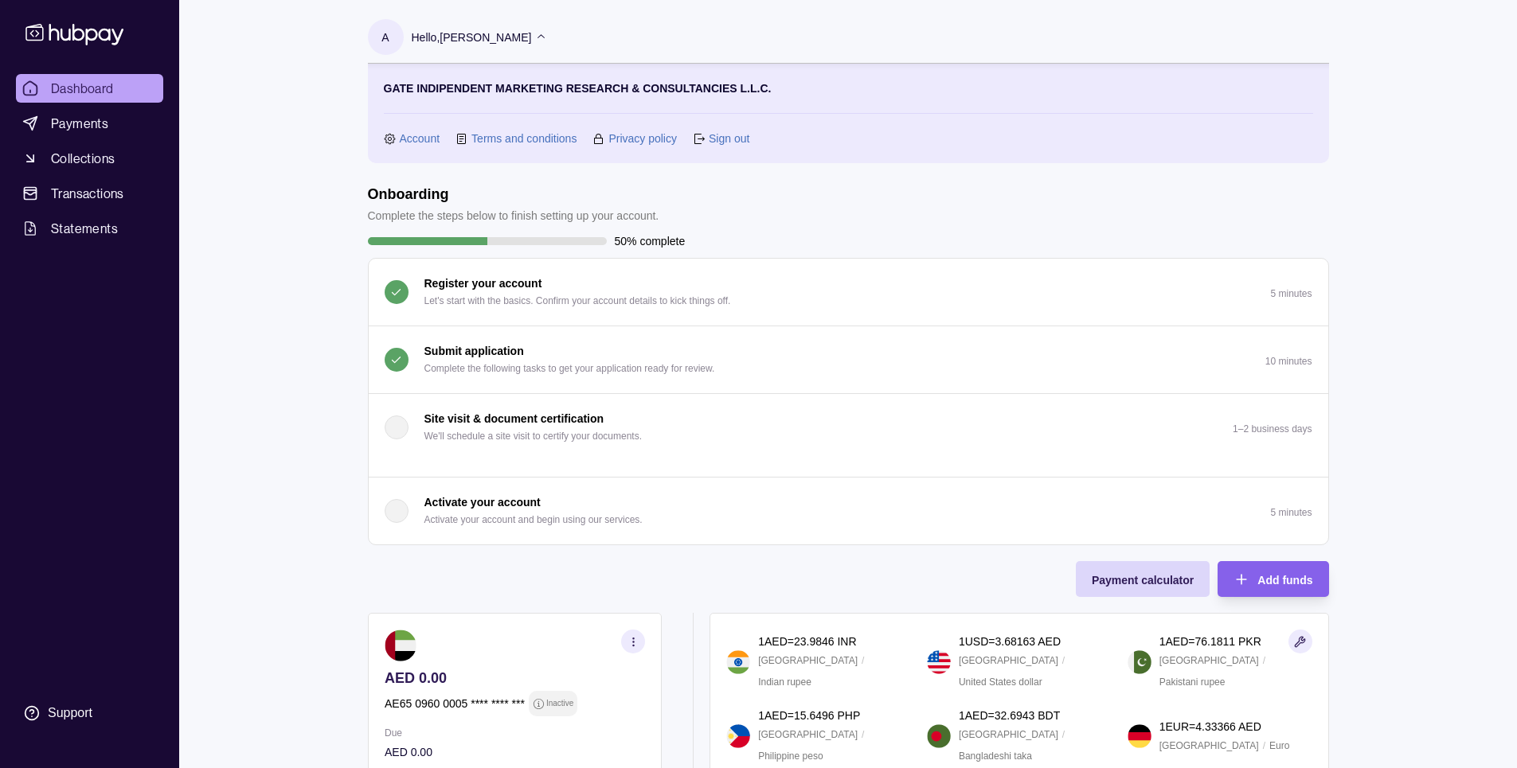
click at [424, 140] on link "Account" at bounding box center [420, 139] width 41 height 18
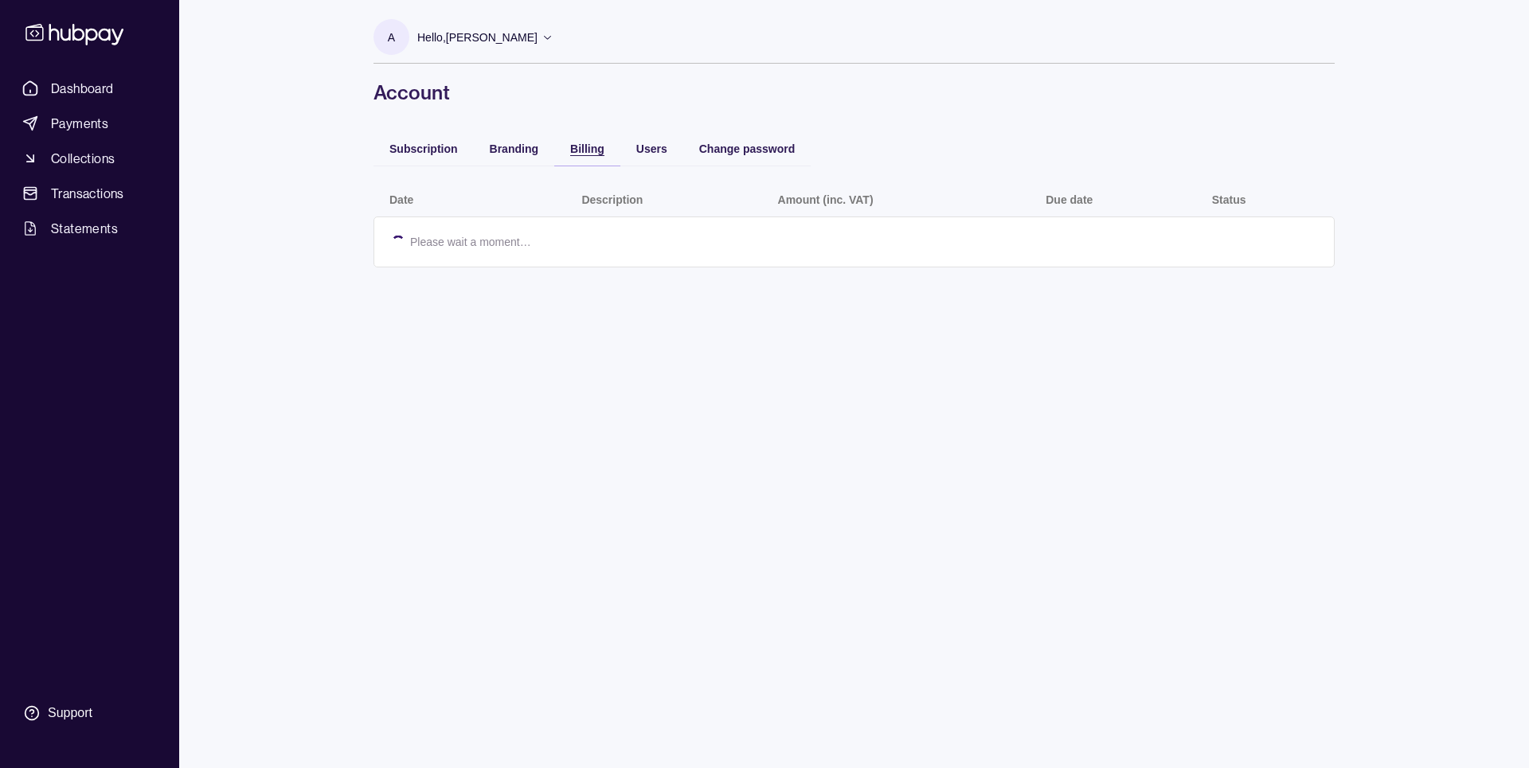
click at [583, 146] on span "Billing" at bounding box center [587, 149] width 34 height 13
click at [506, 143] on span "Branding" at bounding box center [514, 149] width 49 height 13
click at [424, 150] on span "Subscription" at bounding box center [423, 149] width 68 height 13
click at [498, 40] on p "Hello, [PERSON_NAME]" at bounding box center [477, 38] width 120 height 18
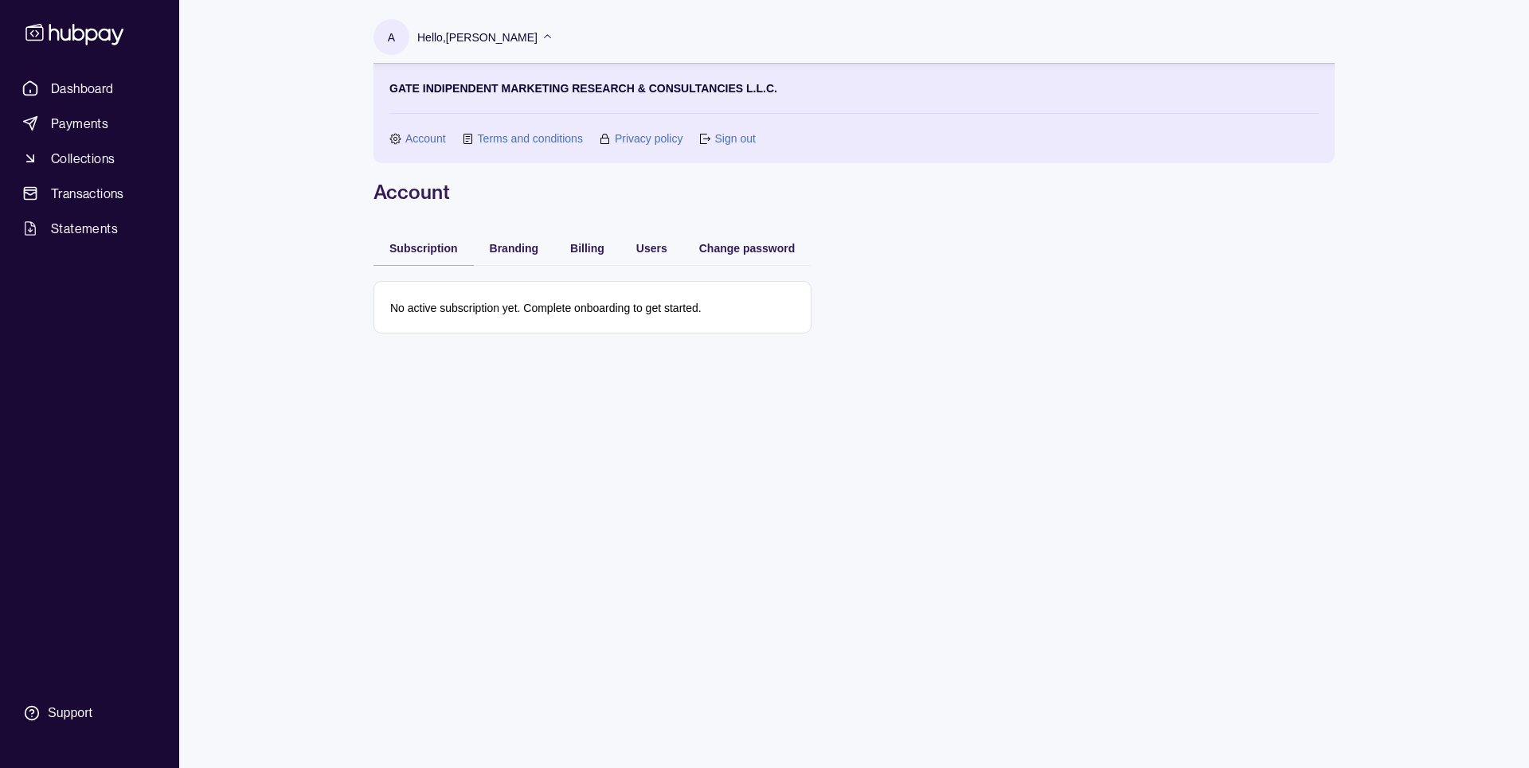
click at [529, 84] on p "GATE INDIPENDENT MARKETING RESEARCH & CONSULTANCIES L.L.C." at bounding box center [583, 89] width 388 height 18
click at [841, 87] on section "GATE INDIPENDENT MARKETING RESEARCH & CONSULTANCIES L.L.C. Account Terms and co…" at bounding box center [853, 114] width 929 height 68
click at [101, 83] on span "Dashboard" at bounding box center [82, 88] width 63 height 19
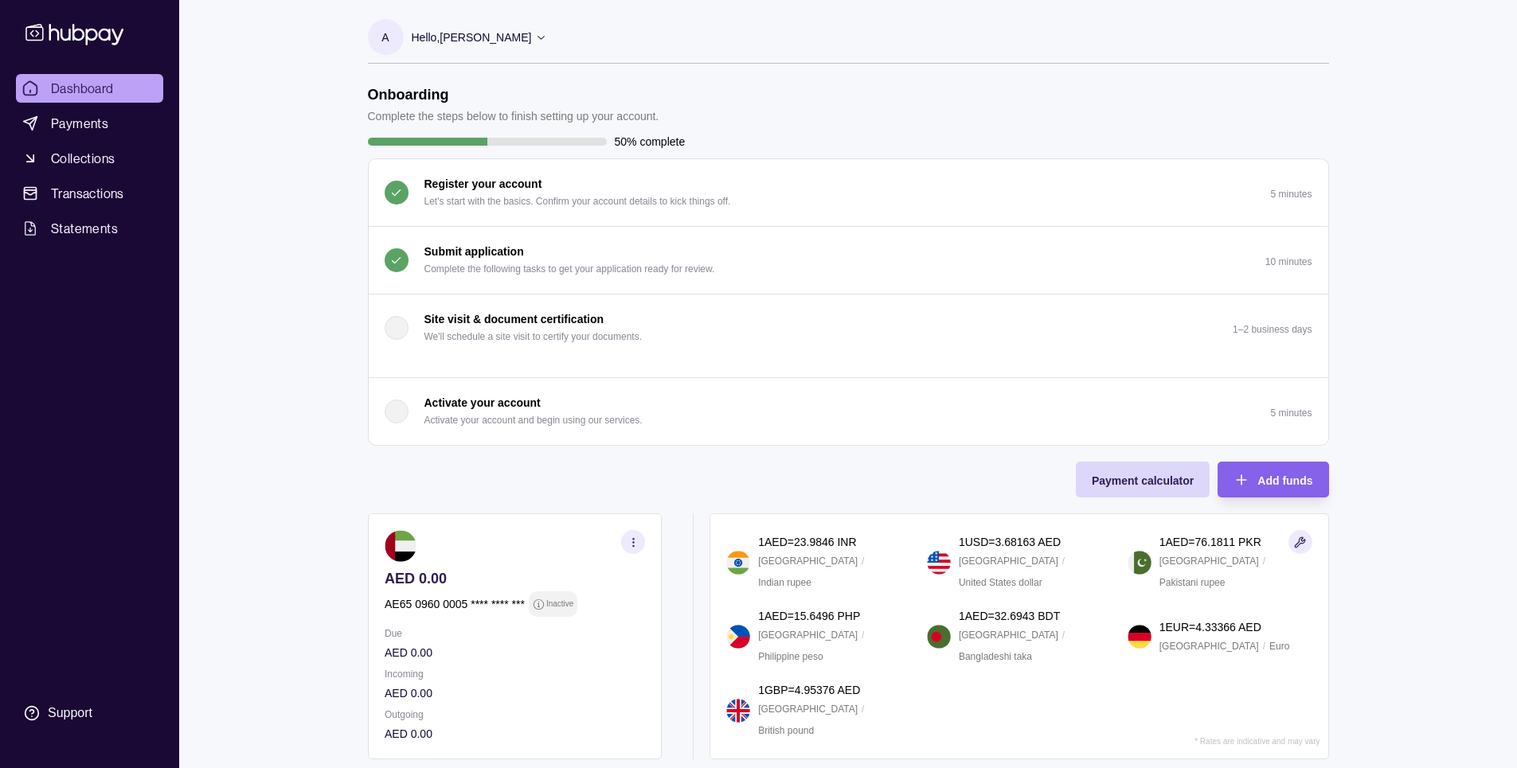
click at [1304, 412] on p "5 minutes" at bounding box center [1290, 413] width 41 height 11
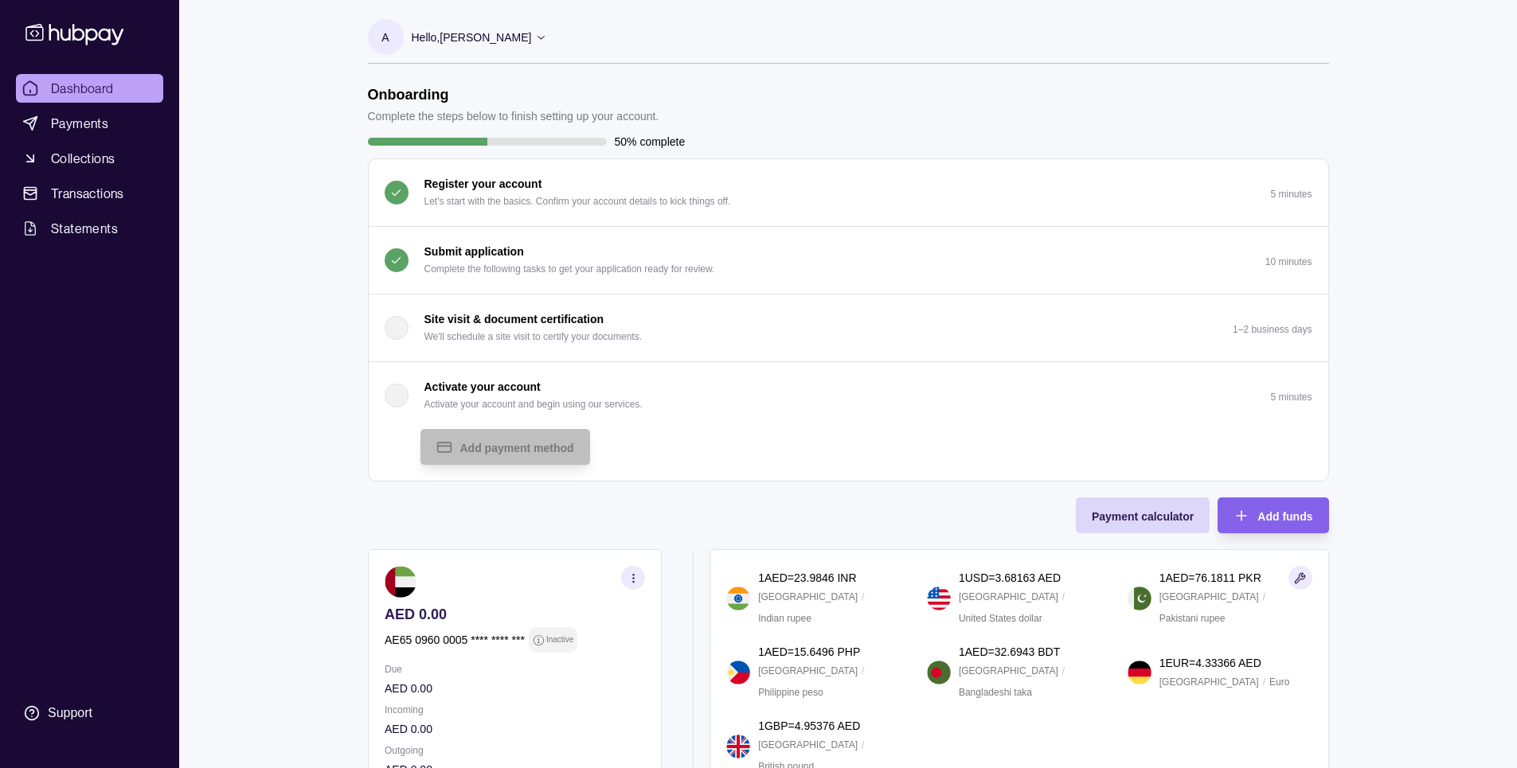
click at [521, 526] on div "Onboarding Complete the steps below to finish setting up your account. 50% comp…" at bounding box center [848, 440] width 961 height 709
click at [1284, 437] on div "Add payment method" at bounding box center [866, 447] width 892 height 36
click at [1458, 445] on div "Dashboard Payments Collections Transactions Statements Support A Hello, [PERSON…" at bounding box center [758, 501] width 1517 height 1002
click at [1131, 510] on span "Payment calculator" at bounding box center [1142, 516] width 102 height 13
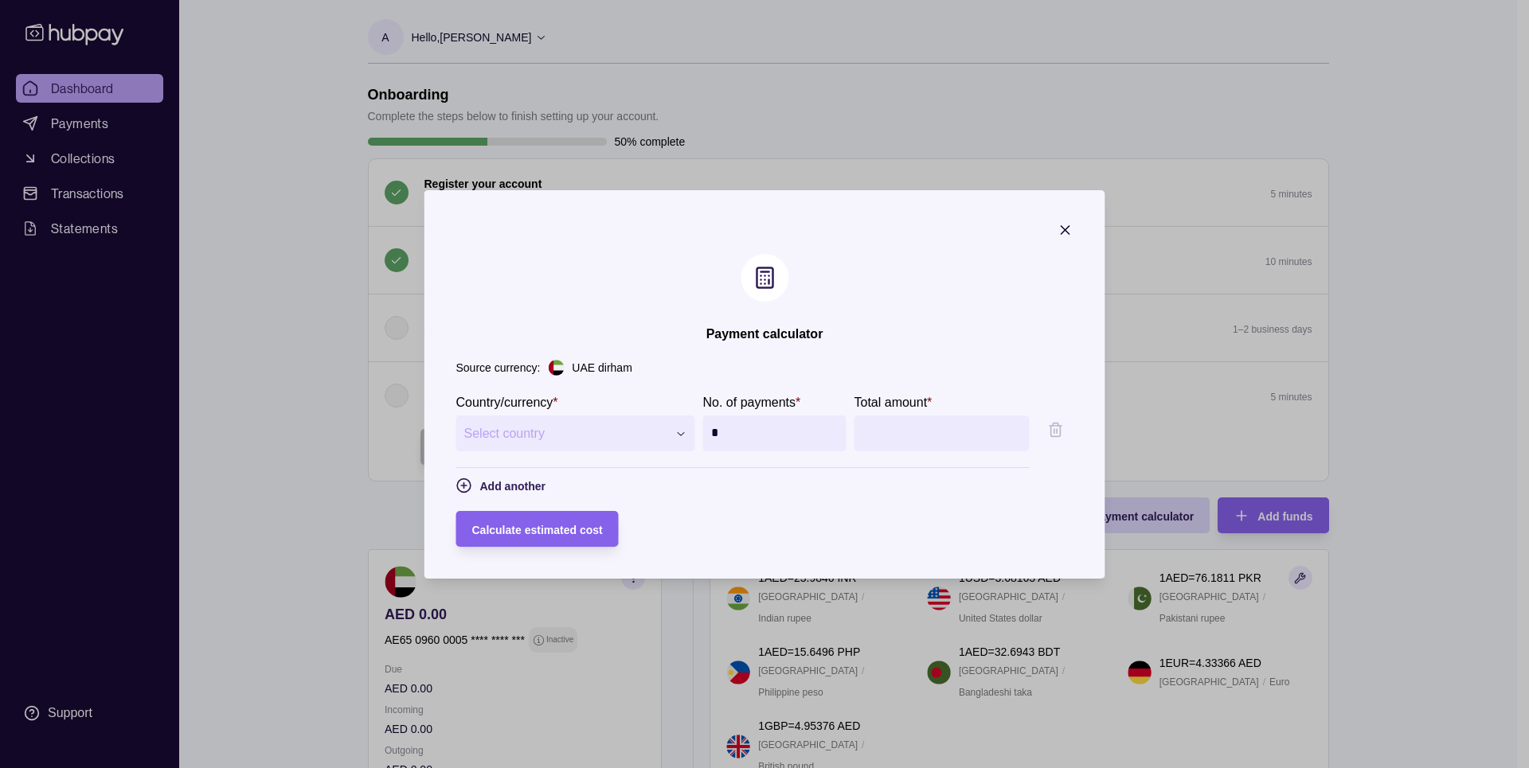
click at [1073, 229] on icon "button" at bounding box center [1065, 230] width 16 height 16
